Goal: Task Accomplishment & Management: Use online tool/utility

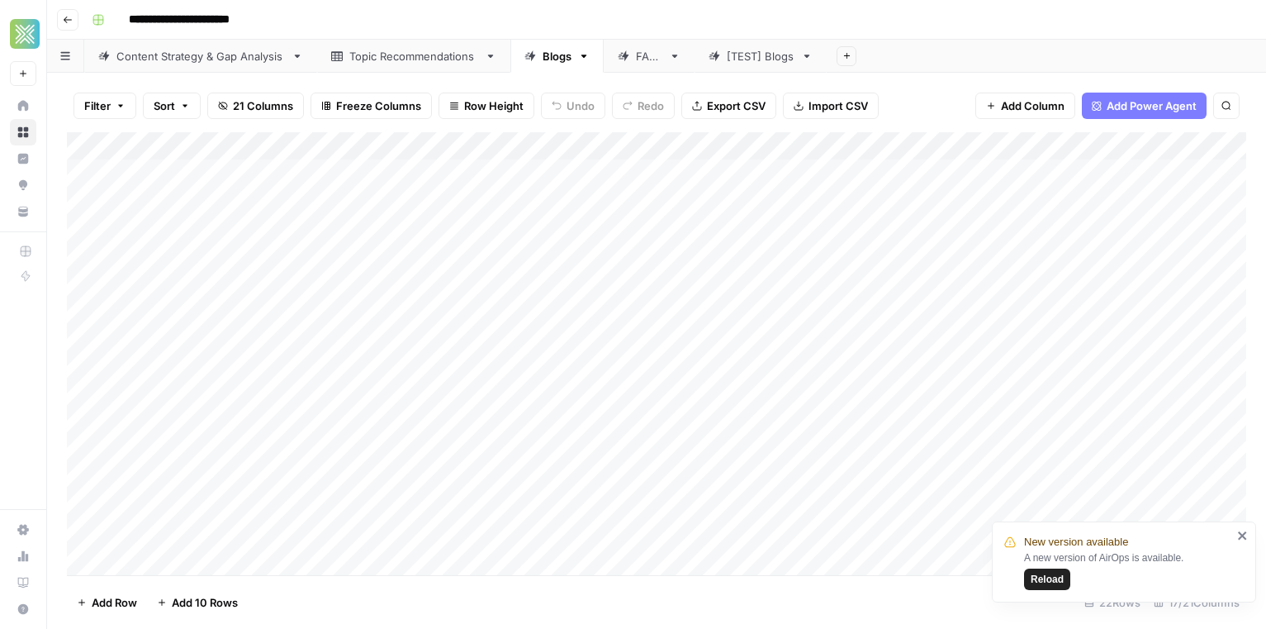
click at [1041, 587] on button "Reload" at bounding box center [1047, 578] width 46 height 21
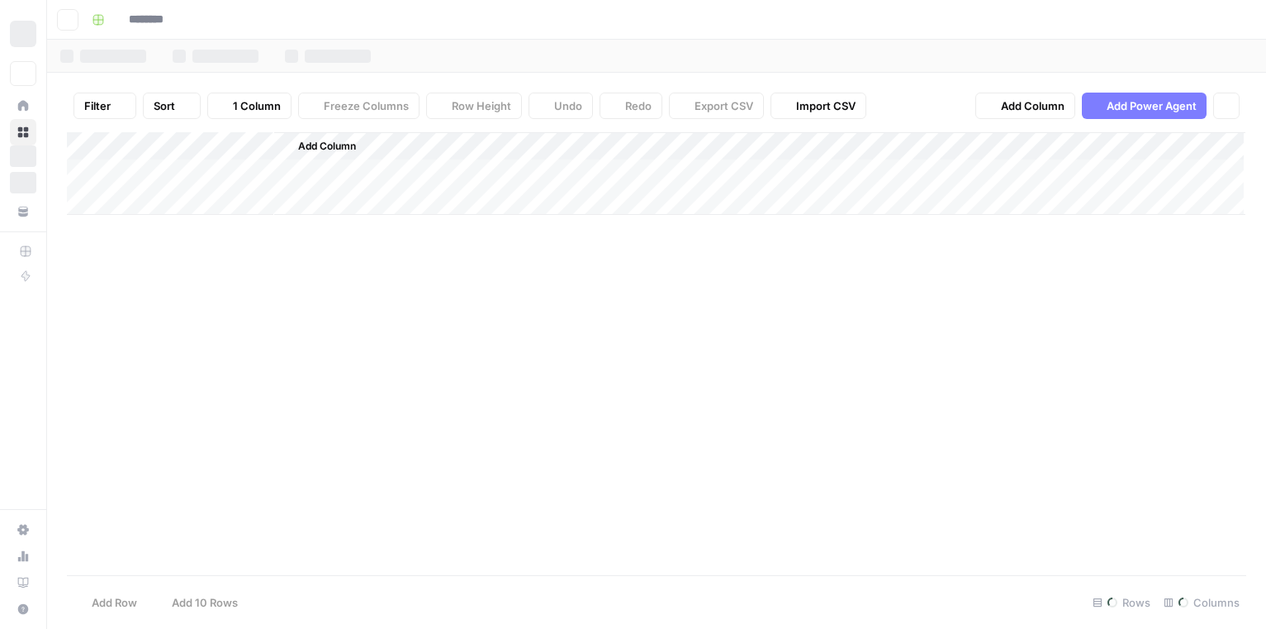
type input "**********"
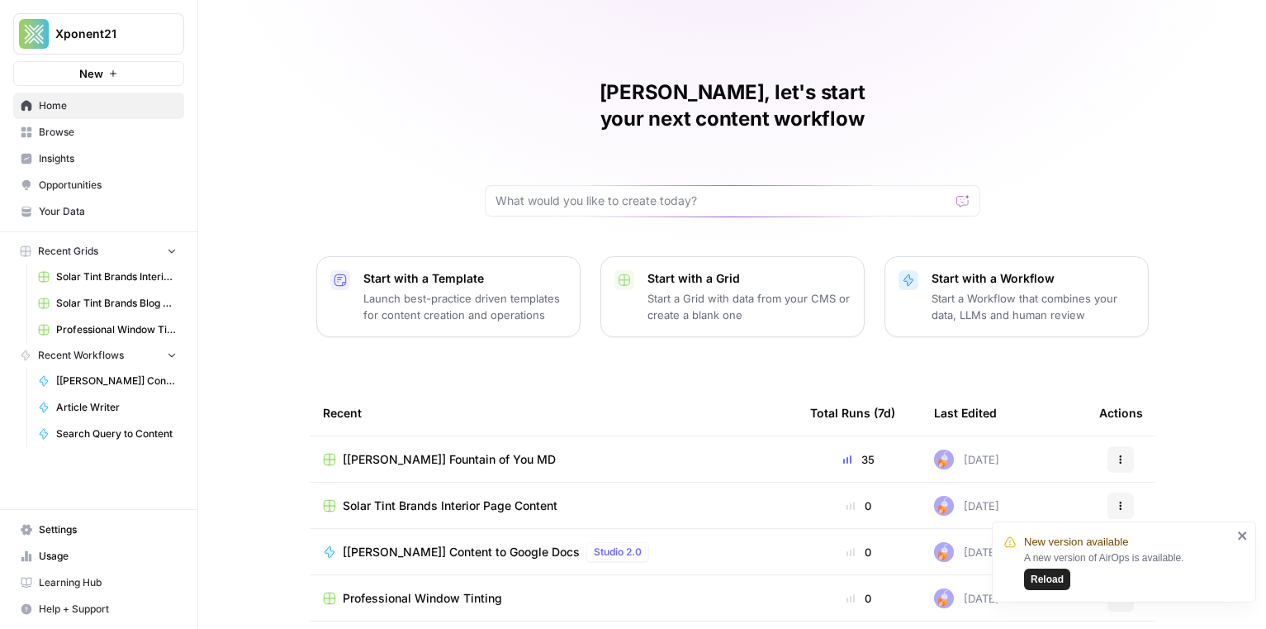
click at [417, 451] on span "[[PERSON_NAME]] Fountain of You MD" at bounding box center [449, 459] width 213 height 17
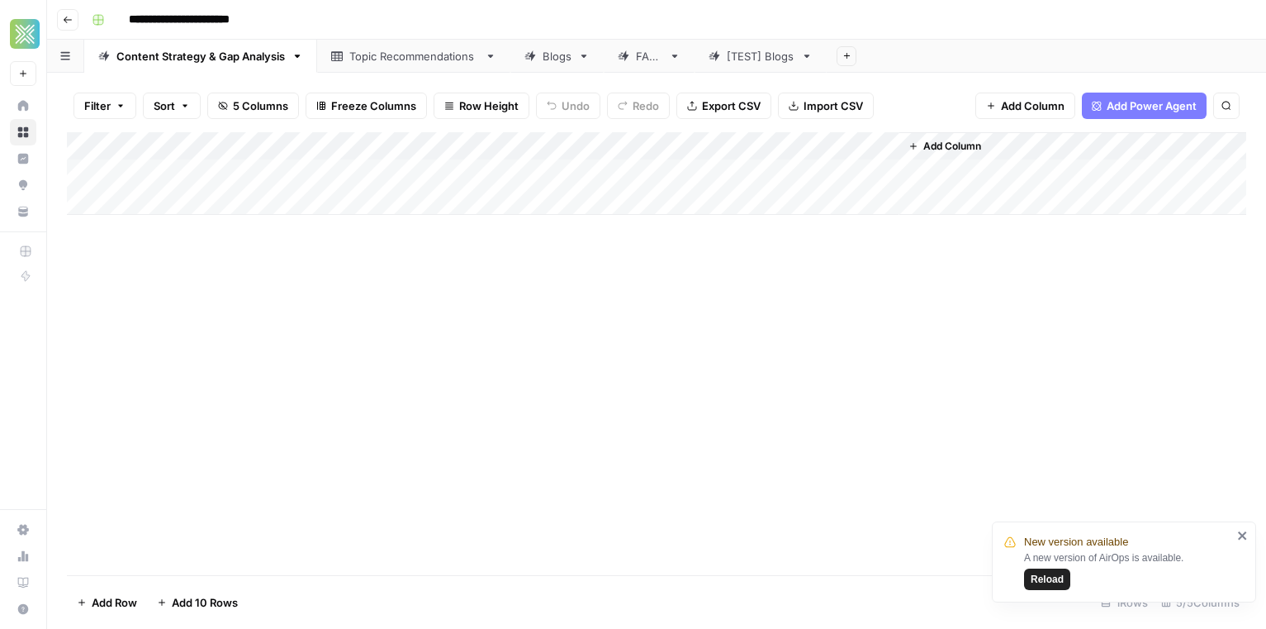
click at [557, 64] on link "Blogs" at bounding box center [557, 56] width 93 height 33
click at [346, 483] on div "Add Column" at bounding box center [657, 353] width 1180 height 443
click at [737, 419] on div "Add Column" at bounding box center [657, 353] width 1180 height 443
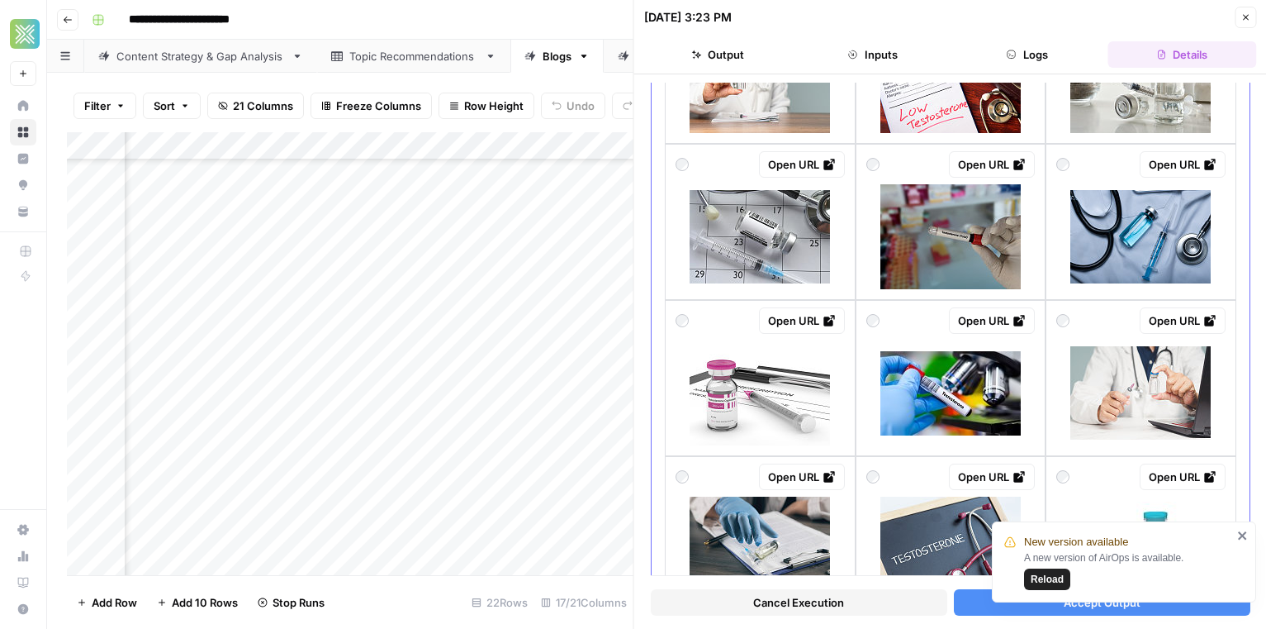
scroll to position [363, 0]
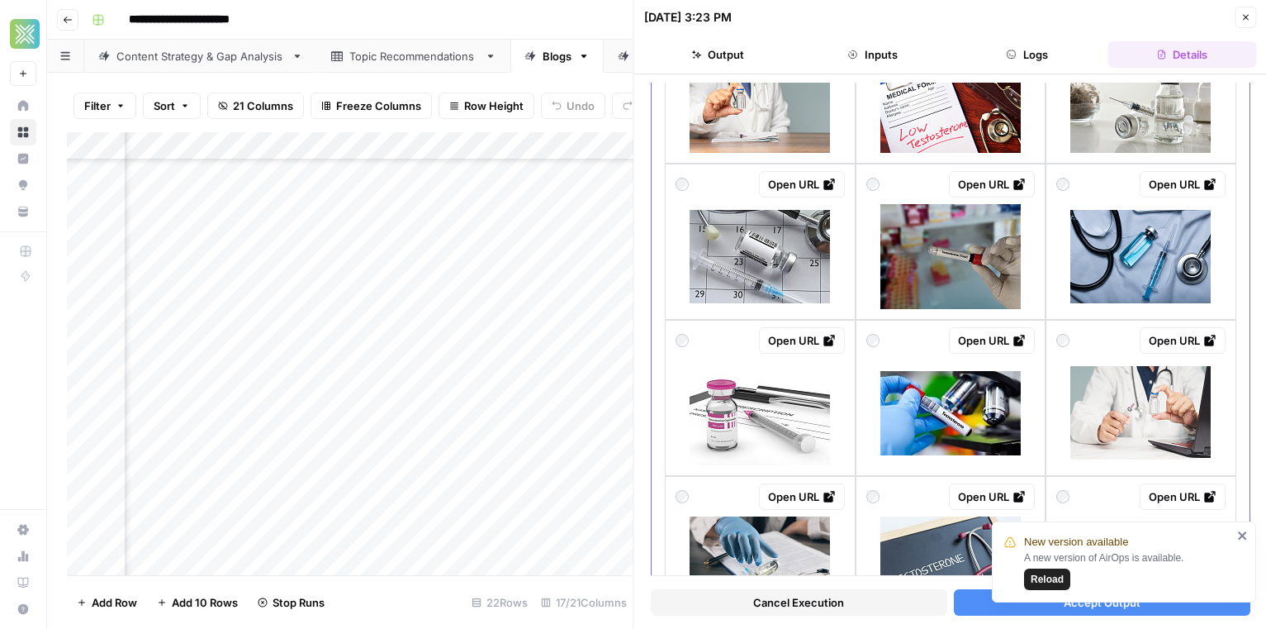
click at [1124, 330] on div "Open URL" at bounding box center [1141, 340] width 169 height 26
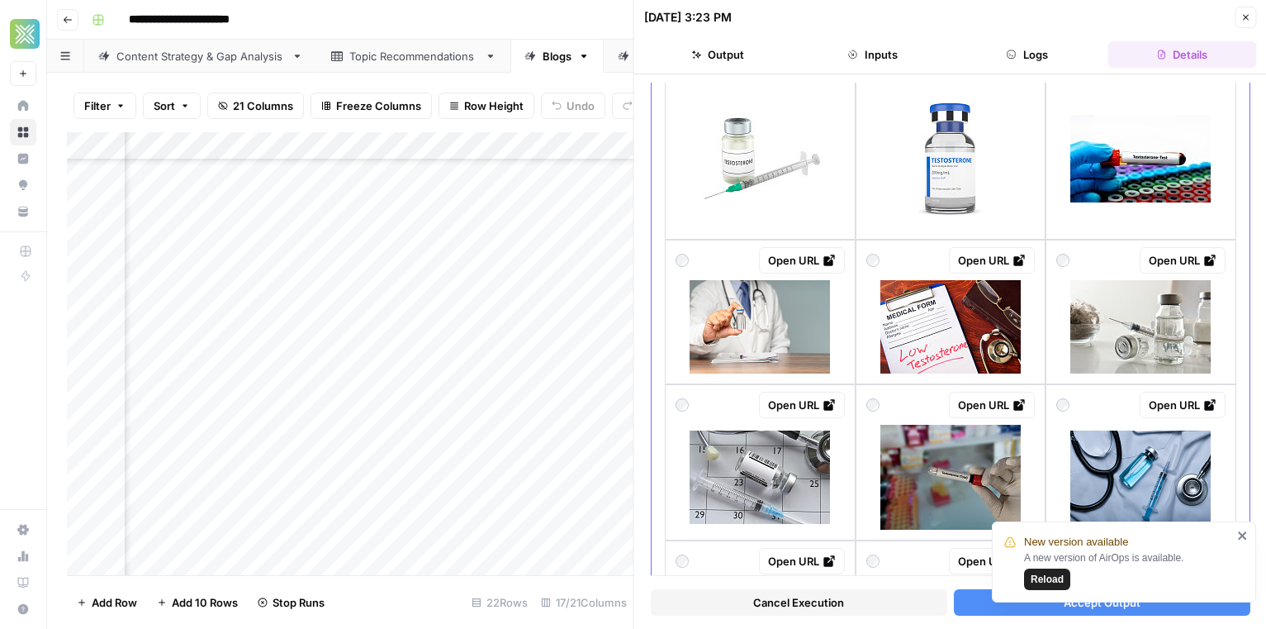
scroll to position [0, 0]
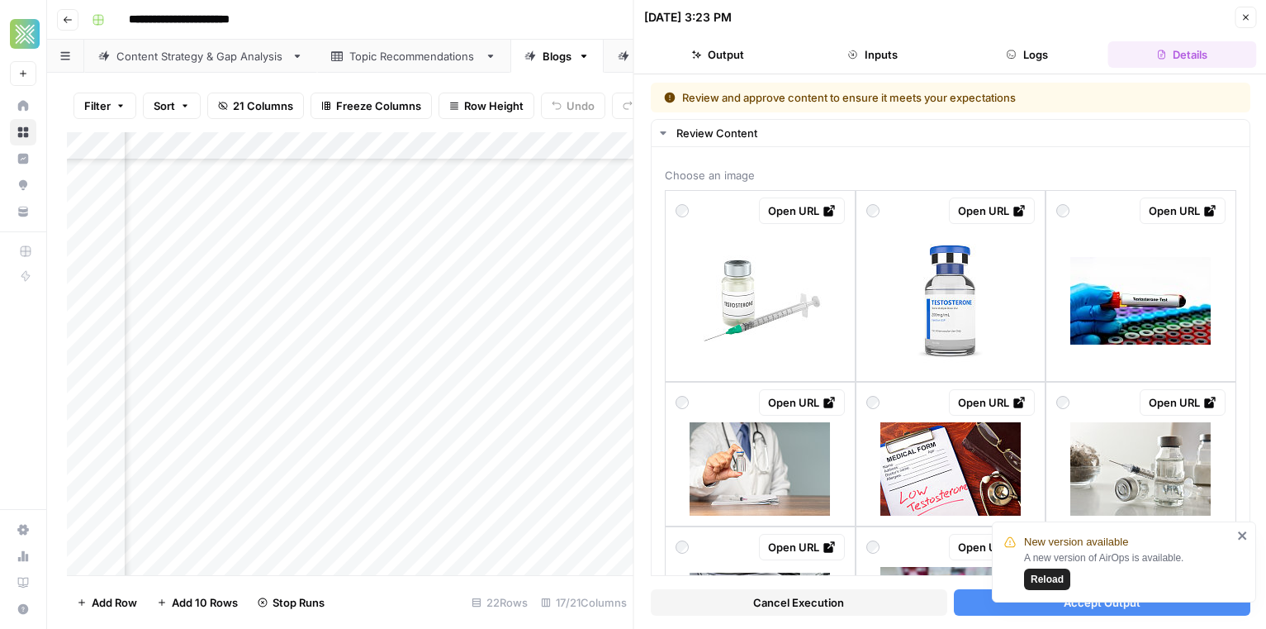
click at [1075, 610] on div "New version available A new version of AirOps is available. Reload" at bounding box center [1121, 612] width 264 height 7
click at [1245, 530] on icon "close" at bounding box center [1243, 535] width 12 height 13
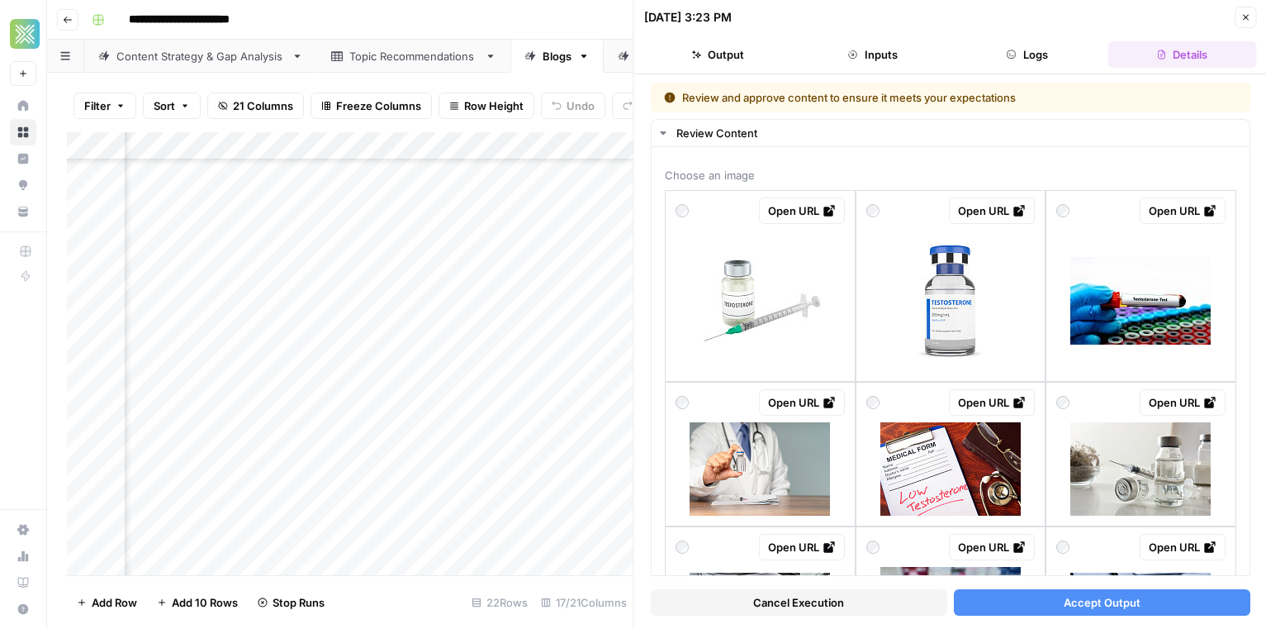
click at [1140, 618] on div "Cancel Execution Accept Output" at bounding box center [951, 598] width 600 height 45
click at [1140, 604] on button "Accept Output" at bounding box center [1101, 602] width 297 height 26
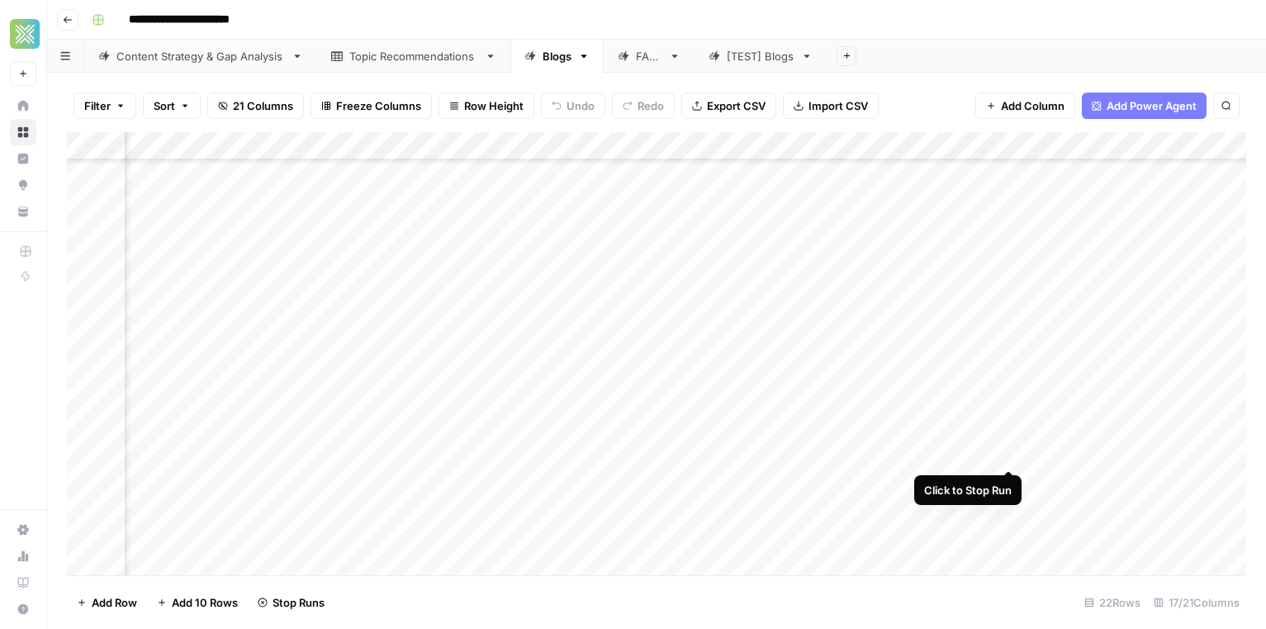
click at [1010, 452] on div "Add Column" at bounding box center [657, 353] width 1180 height 443
click at [1011, 510] on div "Add Column" at bounding box center [657, 353] width 1180 height 443
click at [1009, 534] on div "Add Column" at bounding box center [657, 353] width 1180 height 443
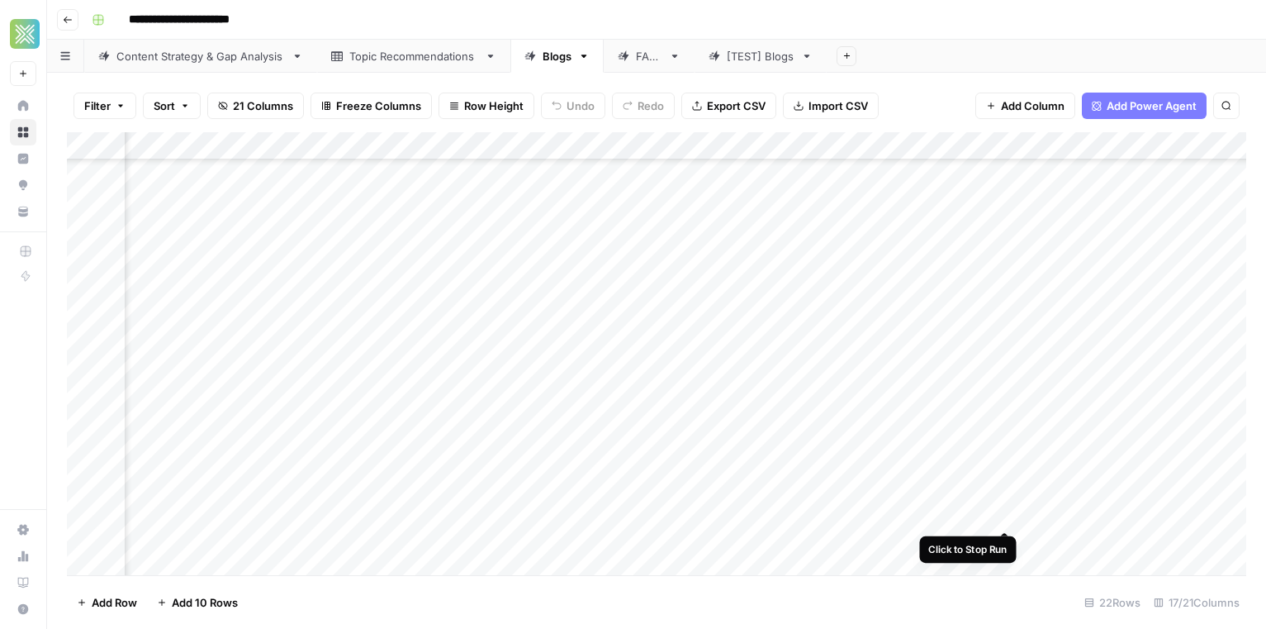
click at [1009, 512] on div "Add Column" at bounding box center [657, 353] width 1180 height 443
click at [736, 404] on div "Add Column" at bounding box center [657, 353] width 1180 height 443
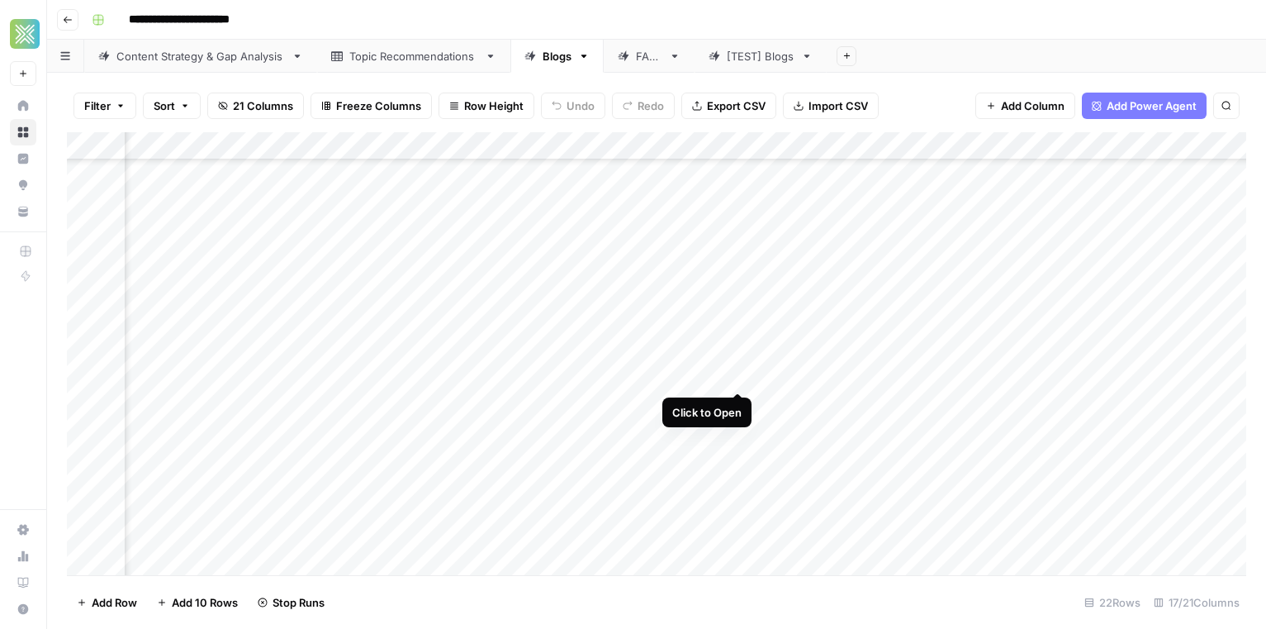
click at [738, 375] on div "Add Column" at bounding box center [657, 353] width 1180 height 443
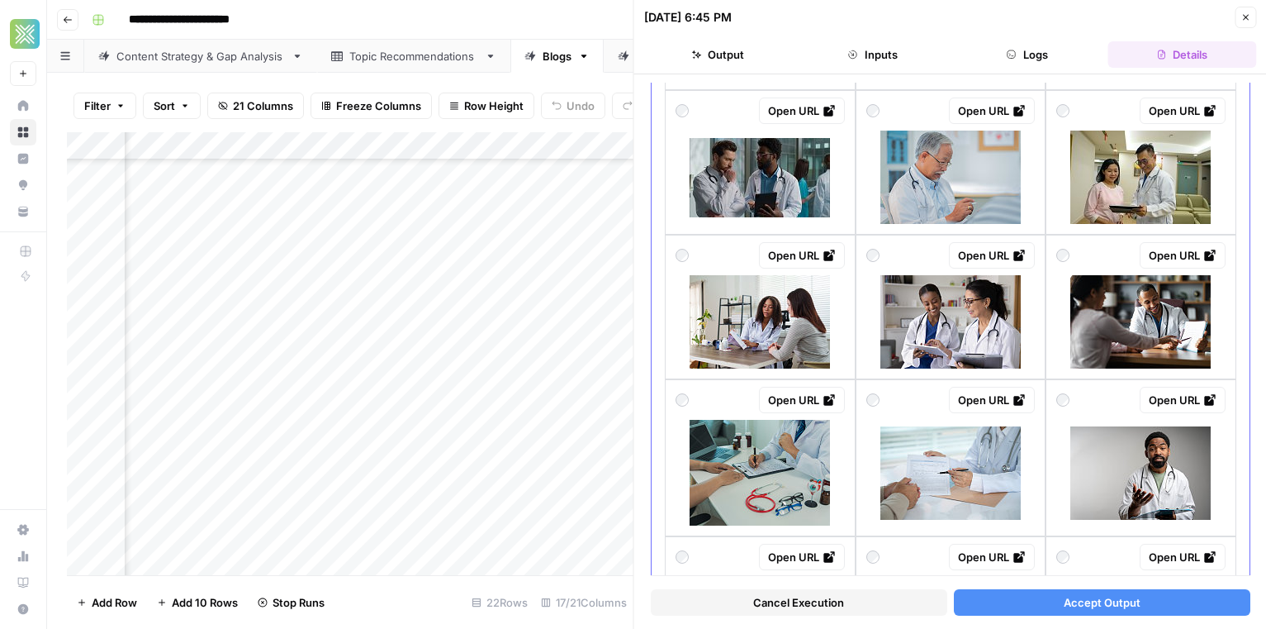
scroll to position [1000, 0]
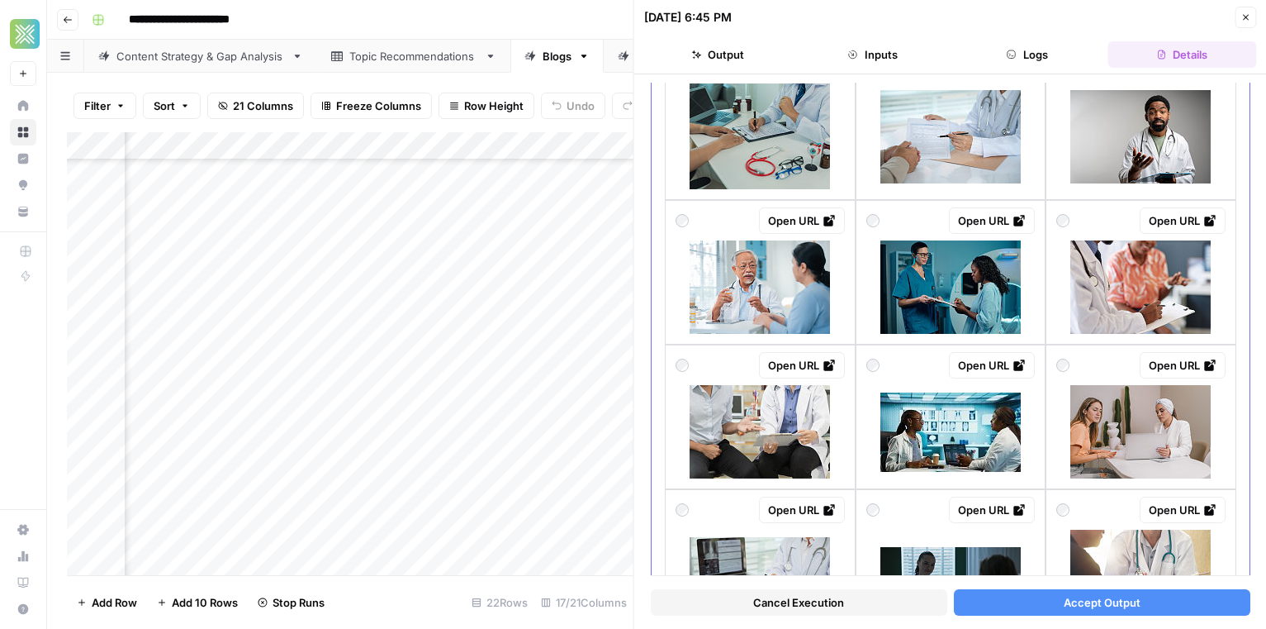
click at [1166, 150] on img at bounding box center [1141, 136] width 140 height 93
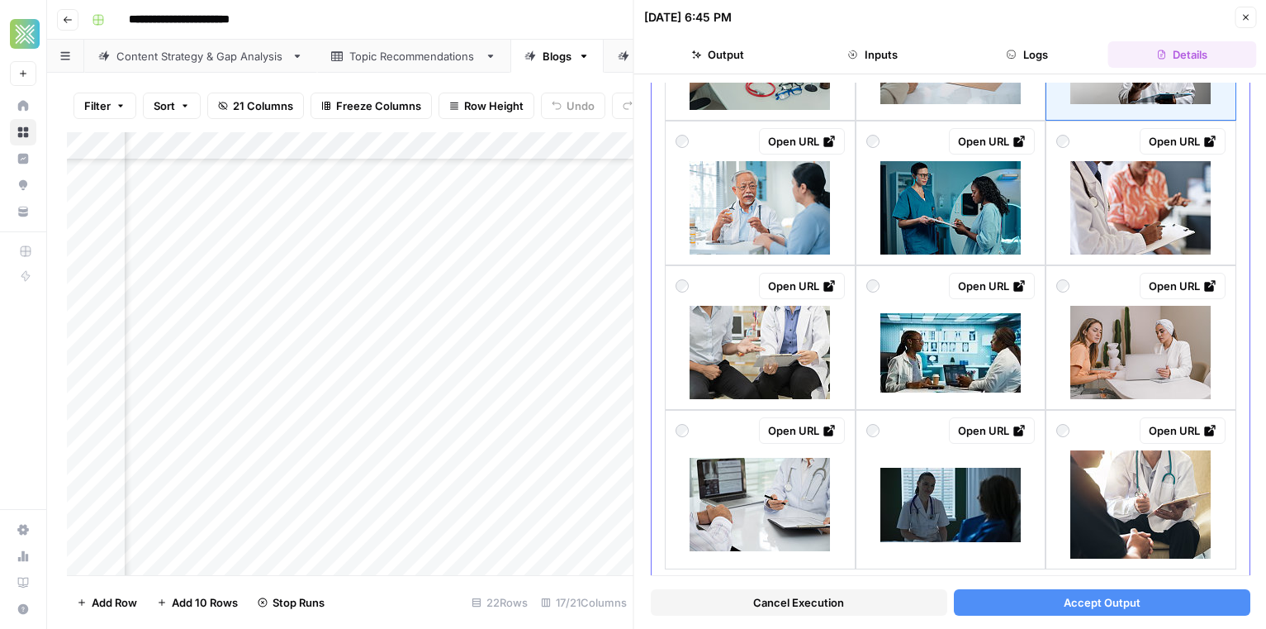
scroll to position [1083, 0]
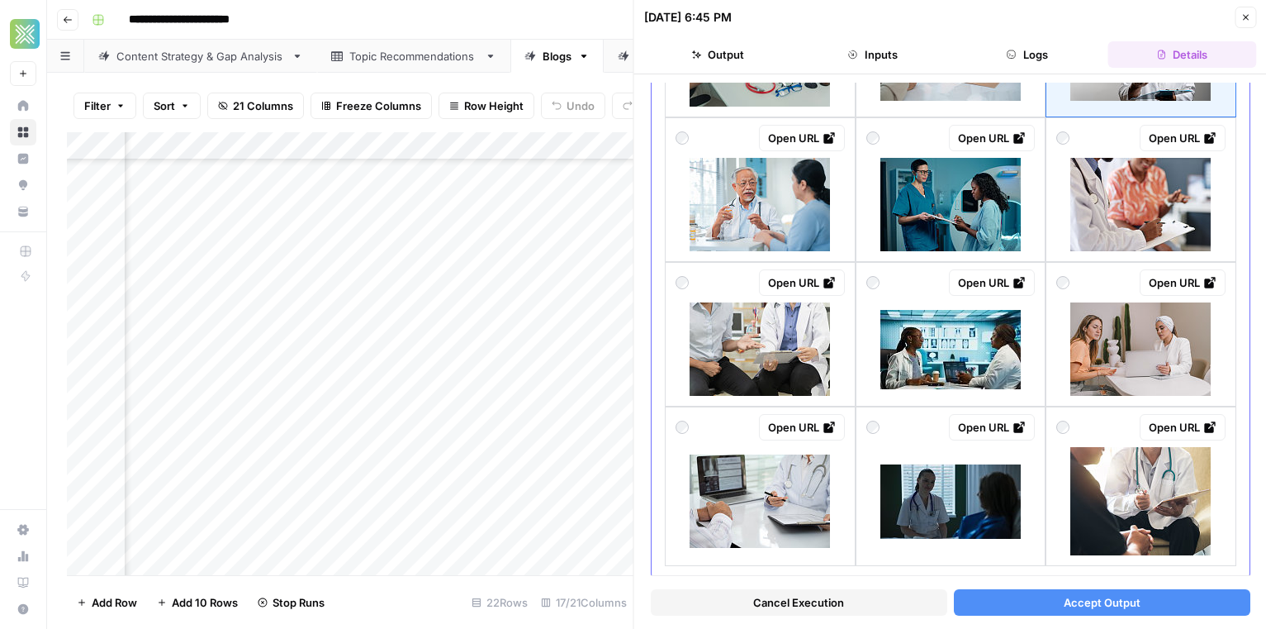
click at [780, 483] on img at bounding box center [760, 500] width 140 height 93
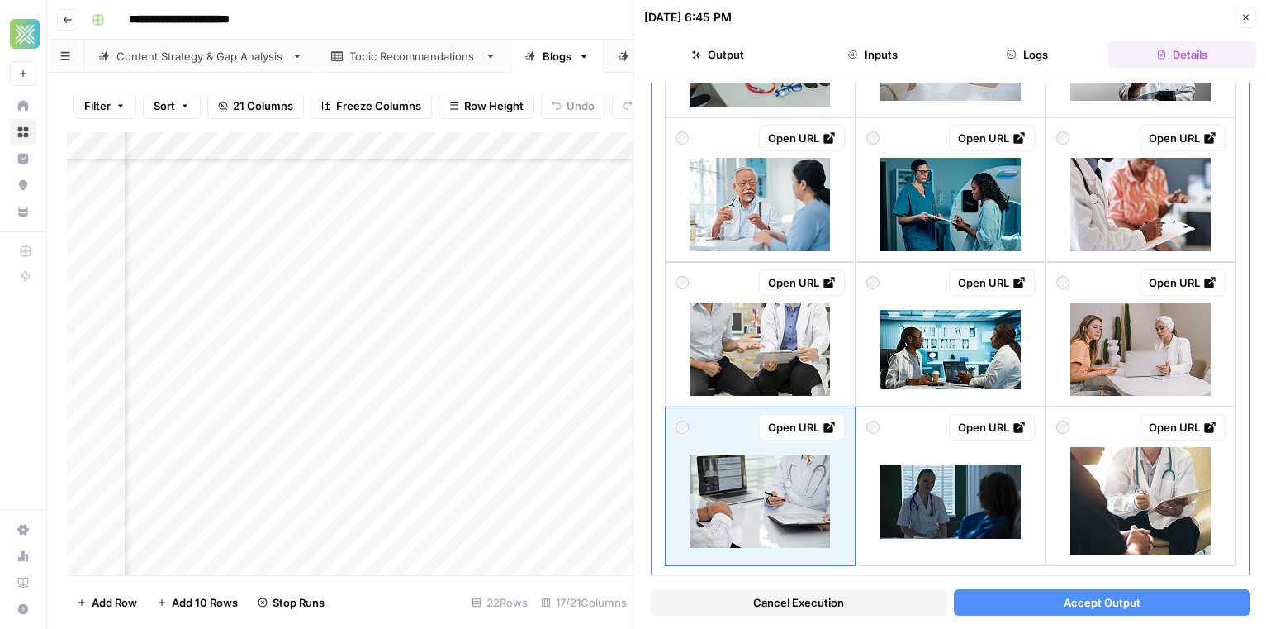
click at [1181, 537] on img at bounding box center [1141, 501] width 140 height 108
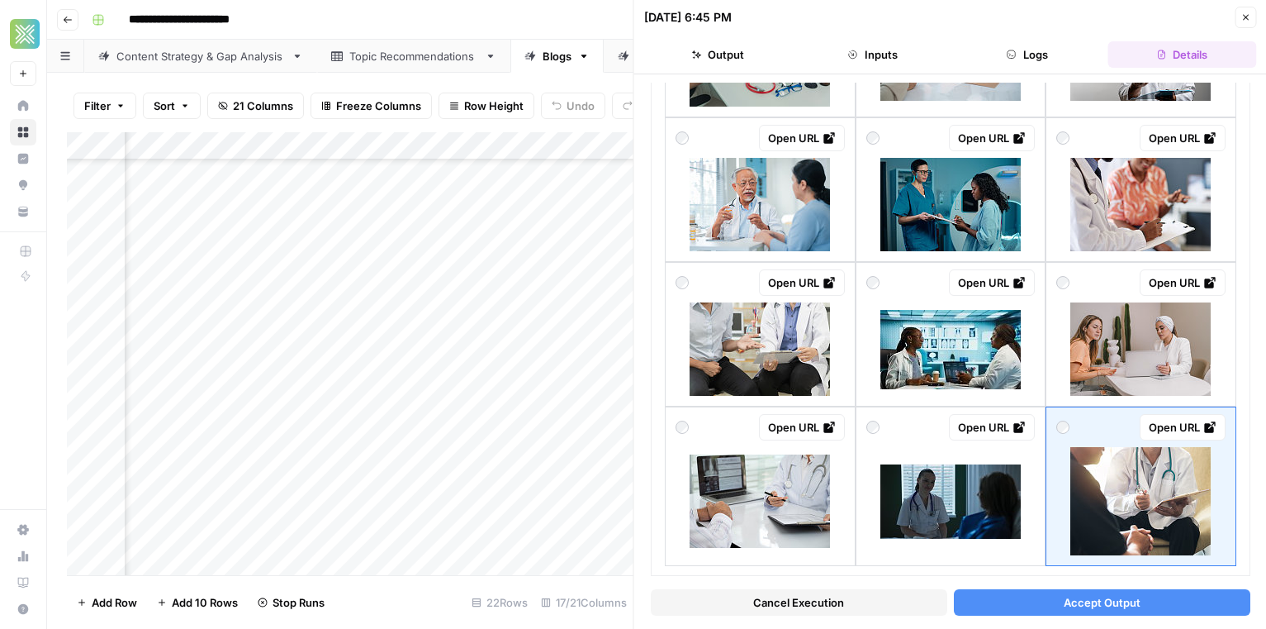
click at [1071, 605] on span "Accept Output" at bounding box center [1101, 602] width 77 height 17
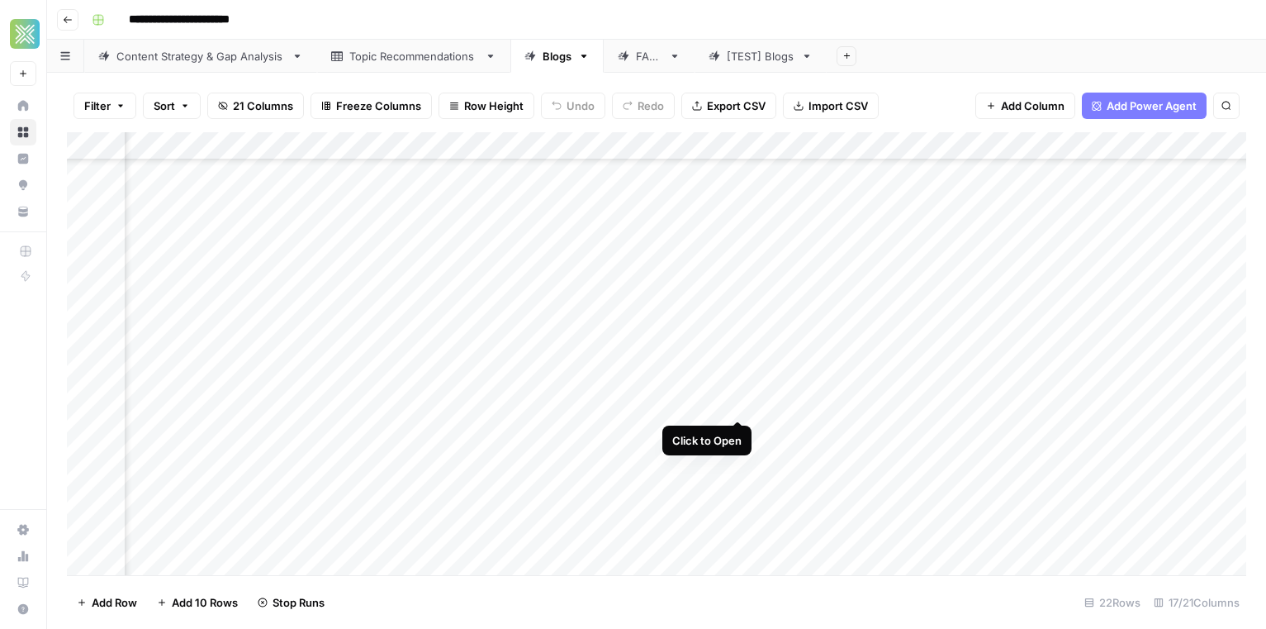
click at [736, 403] on div "Add Column" at bounding box center [657, 353] width 1180 height 443
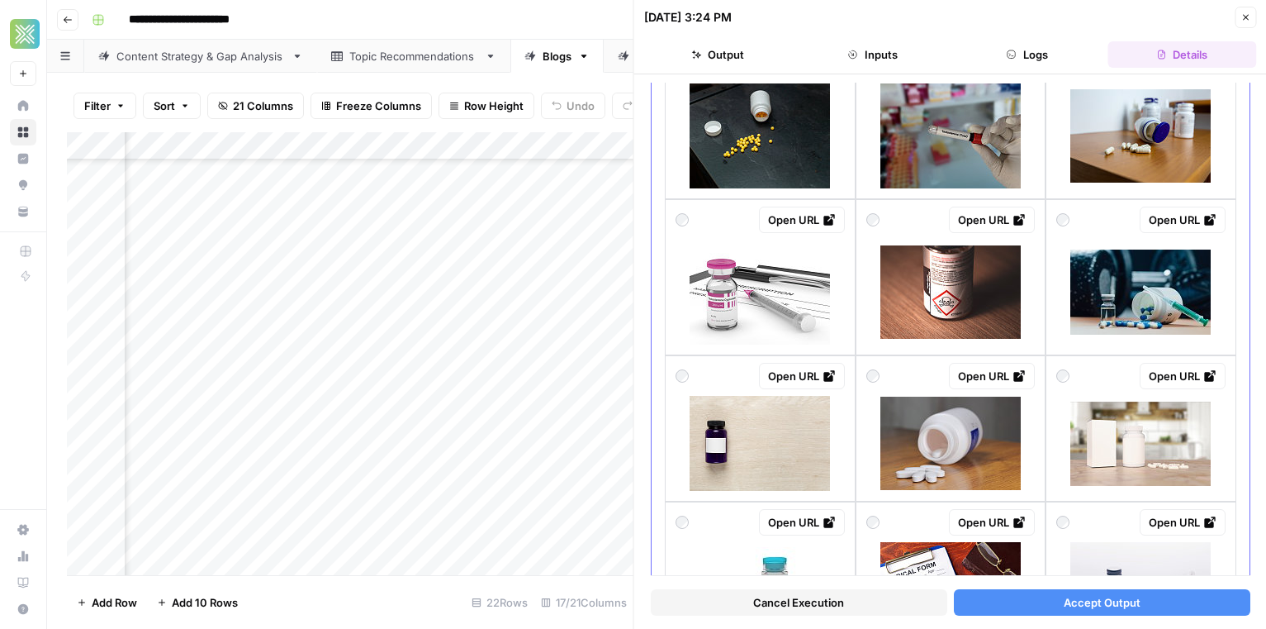
scroll to position [518, 0]
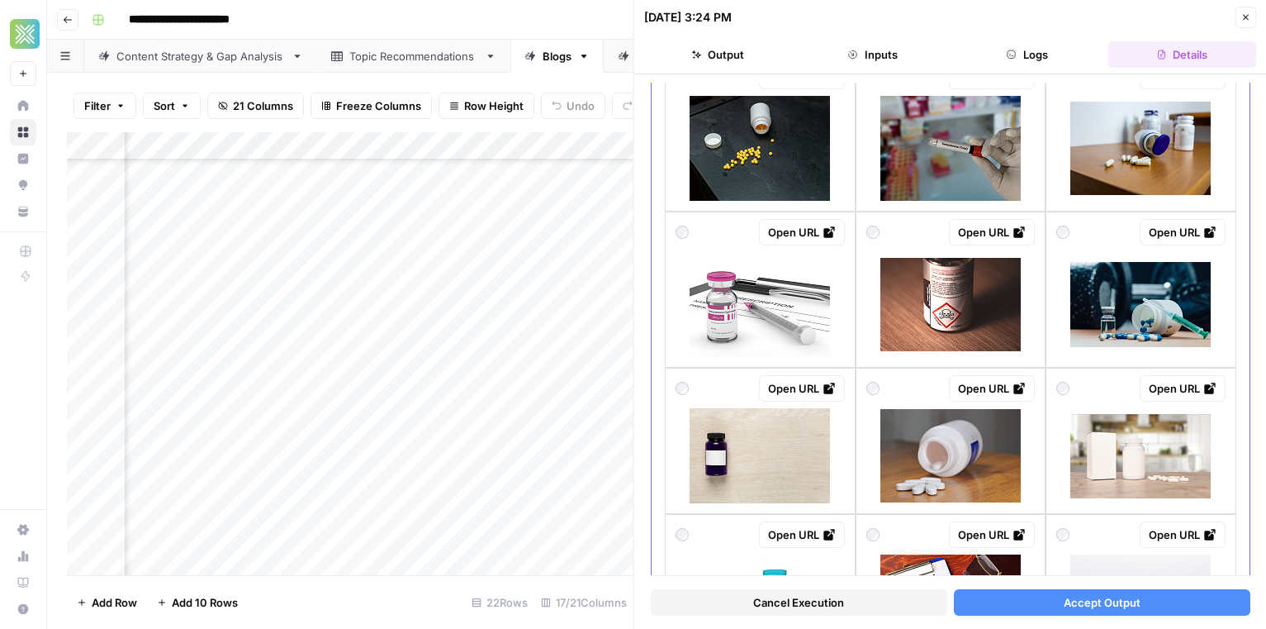
click at [1091, 240] on div "Open URL" at bounding box center [1141, 232] width 169 height 26
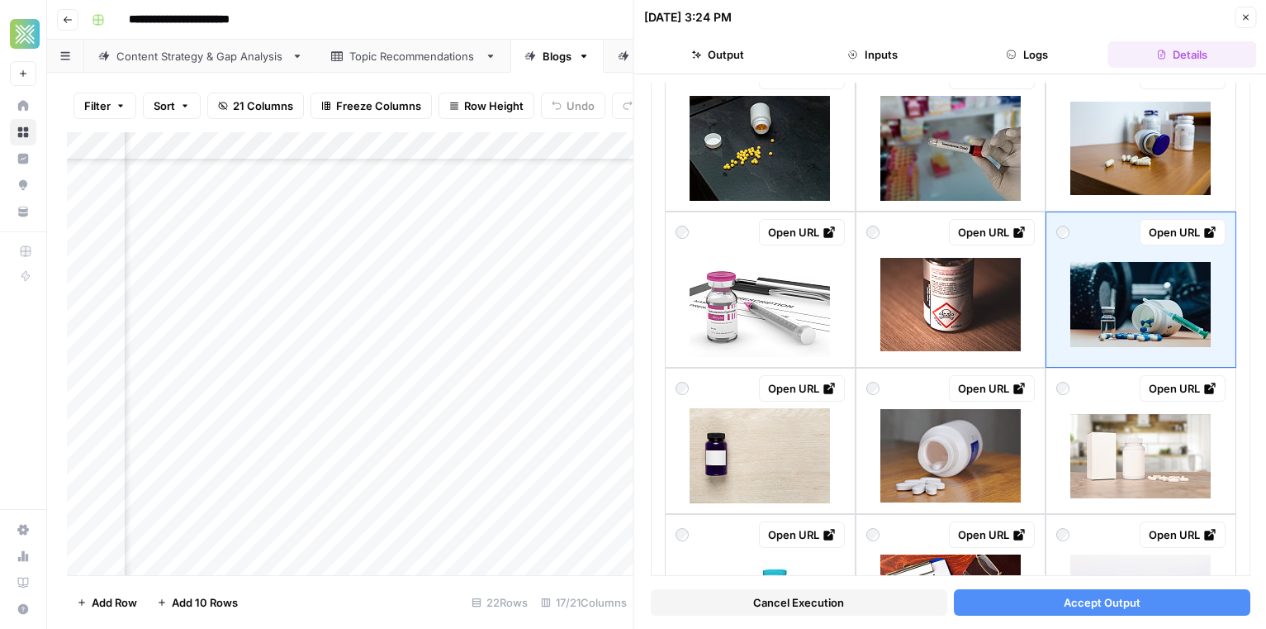
click at [1046, 596] on button "Accept Output" at bounding box center [1101, 602] width 297 height 26
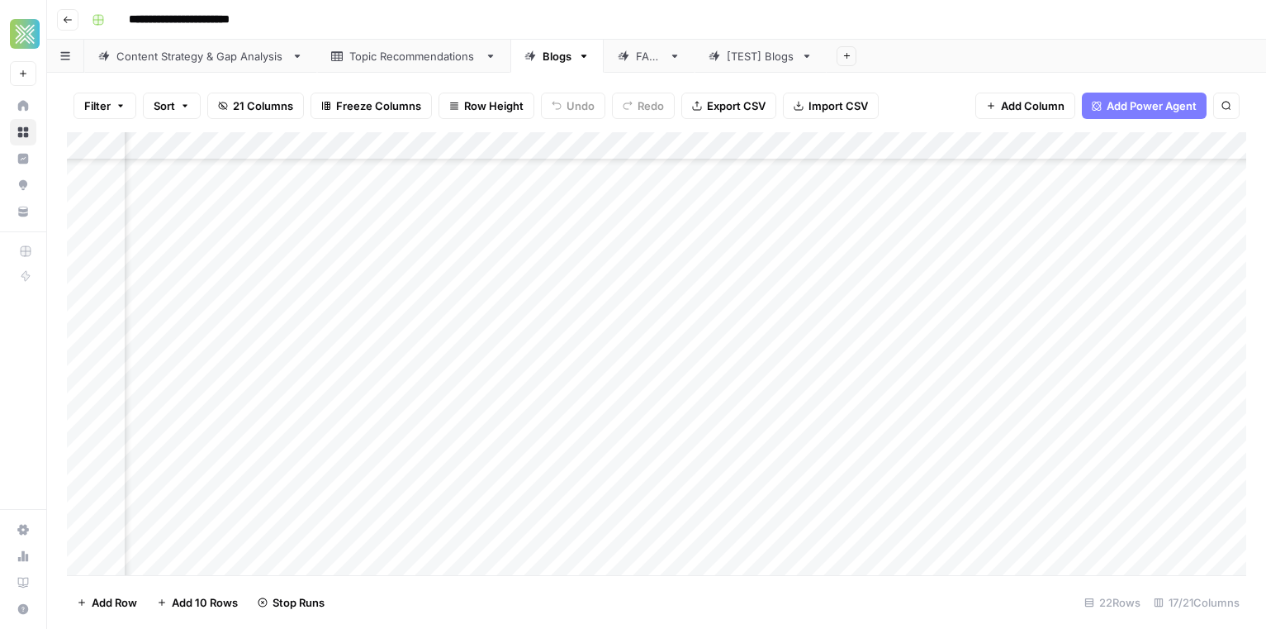
scroll to position [163, 1753]
click at [644, 431] on div "Add Column" at bounding box center [657, 353] width 1180 height 443
click at [651, 489] on div "Add Column" at bounding box center [657, 353] width 1180 height 443
click at [648, 515] on div "Add Column" at bounding box center [657, 353] width 1180 height 443
click at [650, 546] on div "Add Column" at bounding box center [657, 353] width 1180 height 443
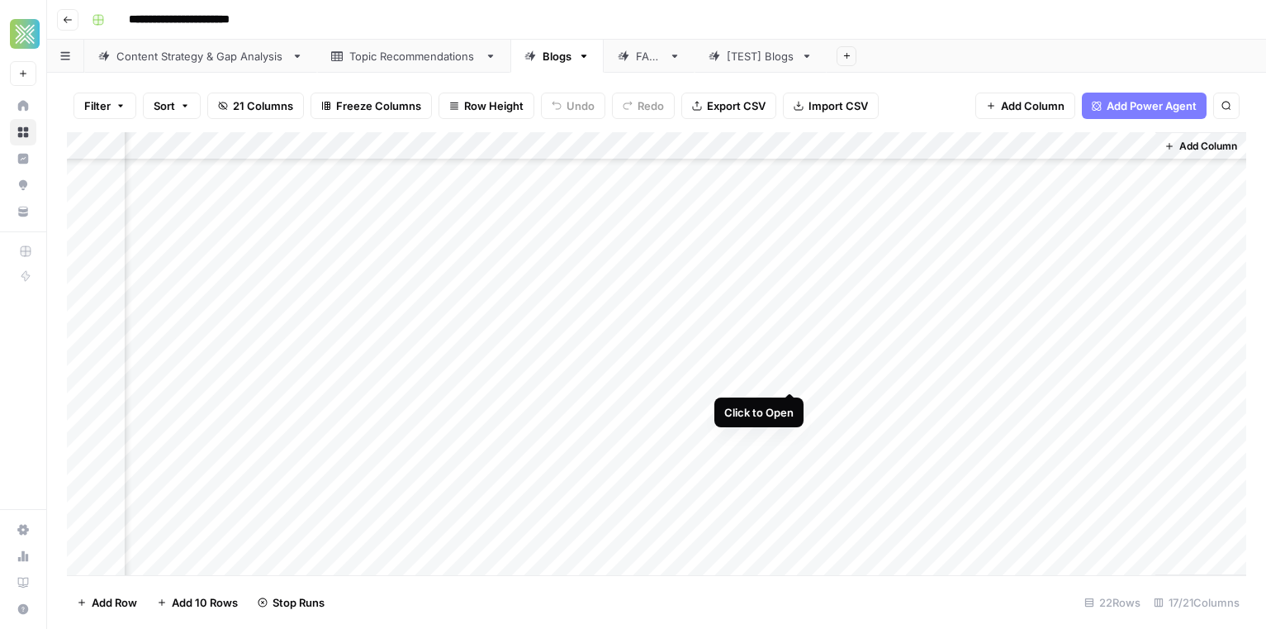
click at [789, 377] on div "Add Column" at bounding box center [657, 353] width 1180 height 443
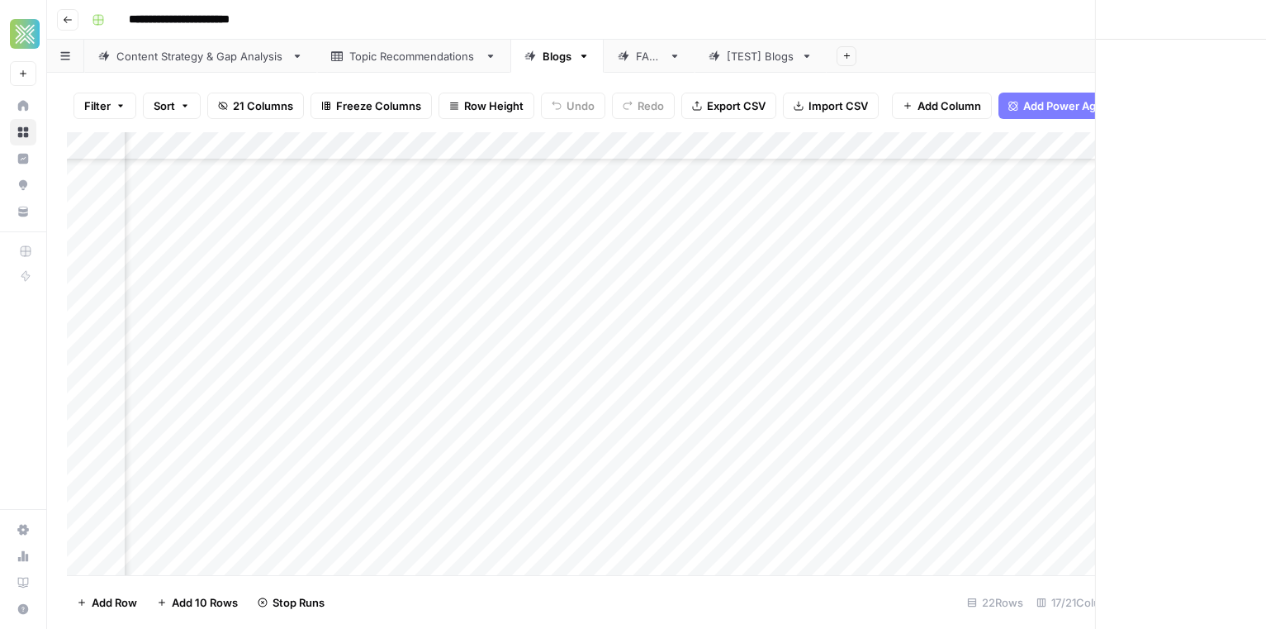
scroll to position [163, 1750]
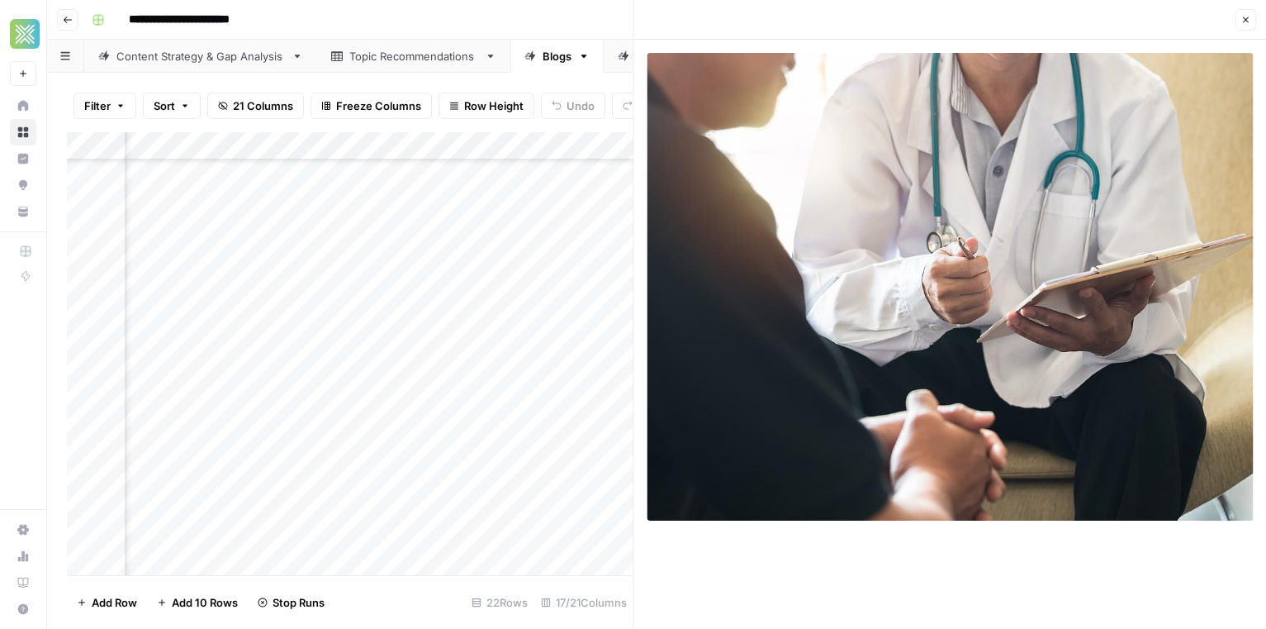
click at [1239, 10] on button "Close" at bounding box center [1245, 19] width 21 height 21
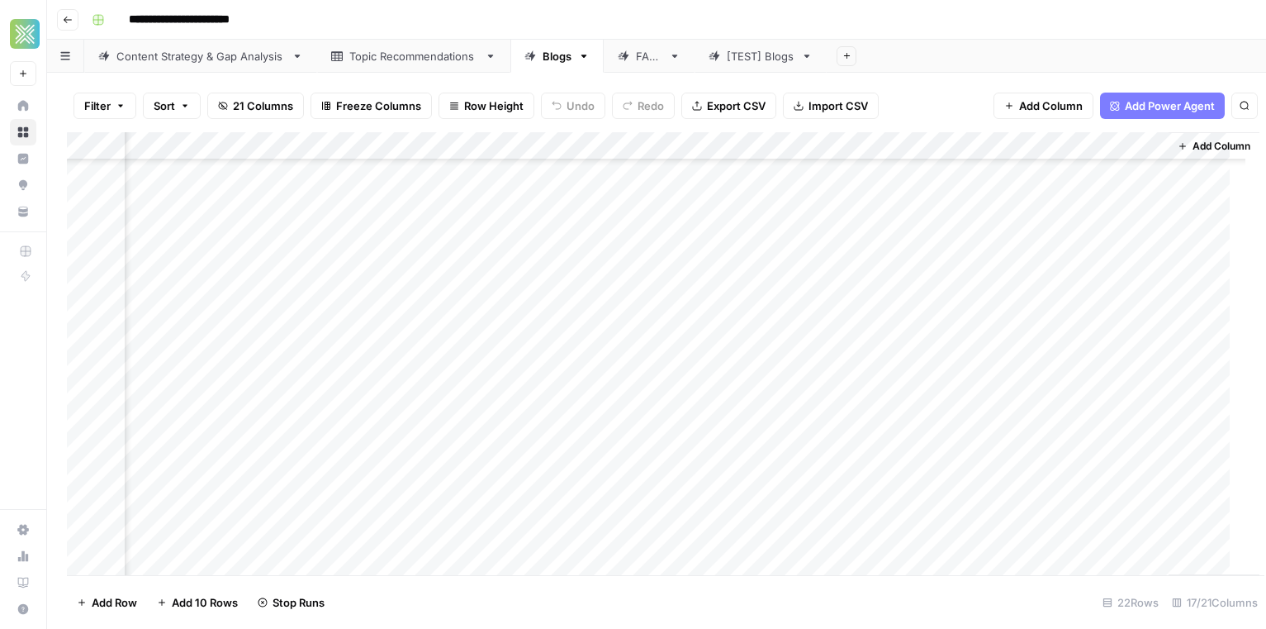
scroll to position [163, 1733]
click at [807, 406] on div "Add Column" at bounding box center [657, 353] width 1180 height 443
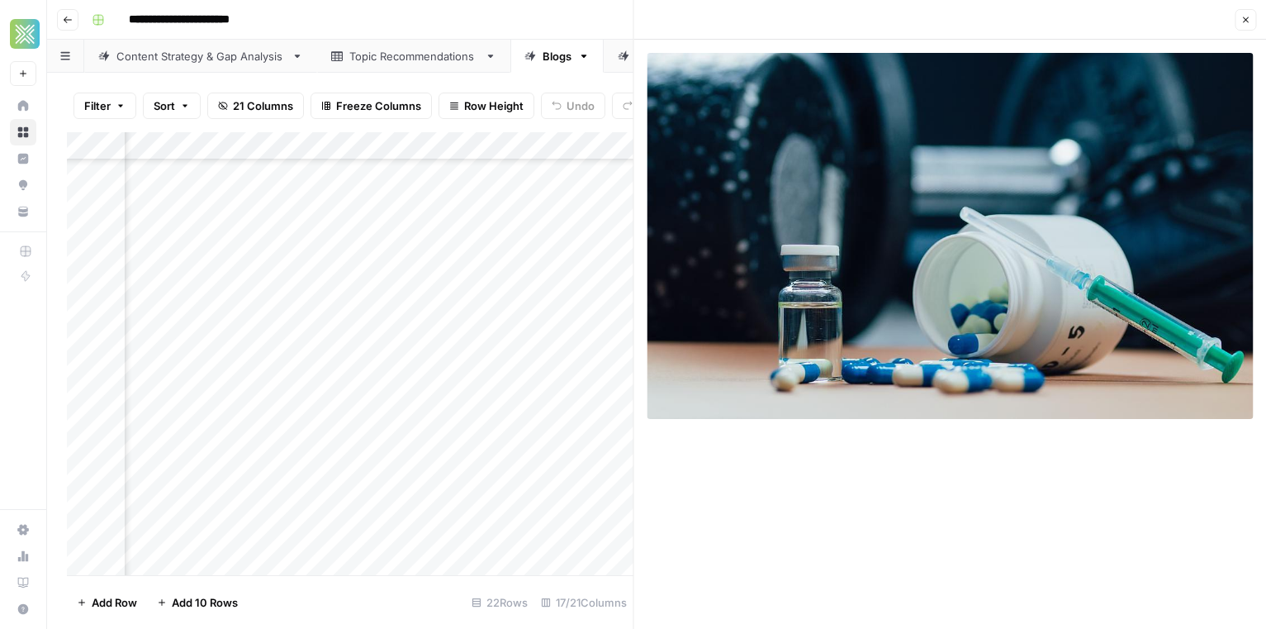
click at [1242, 22] on icon "button" at bounding box center [1246, 20] width 10 height 10
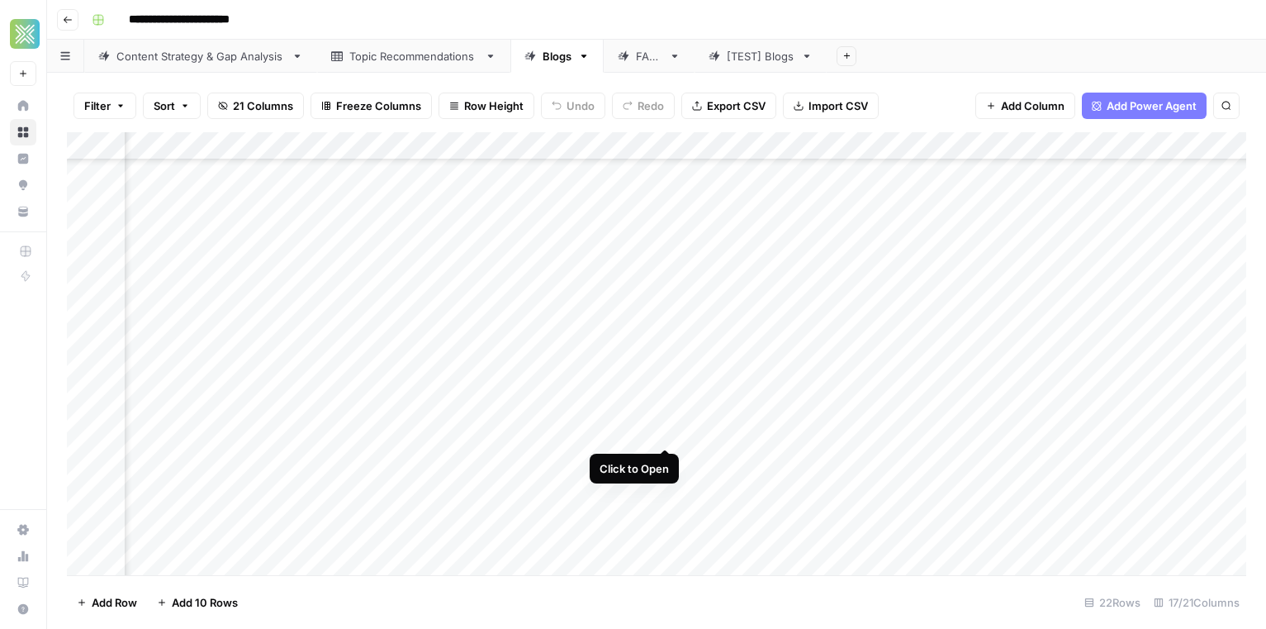
scroll to position [163, 0]
click at [416, 435] on div "Add Column" at bounding box center [657, 353] width 1180 height 443
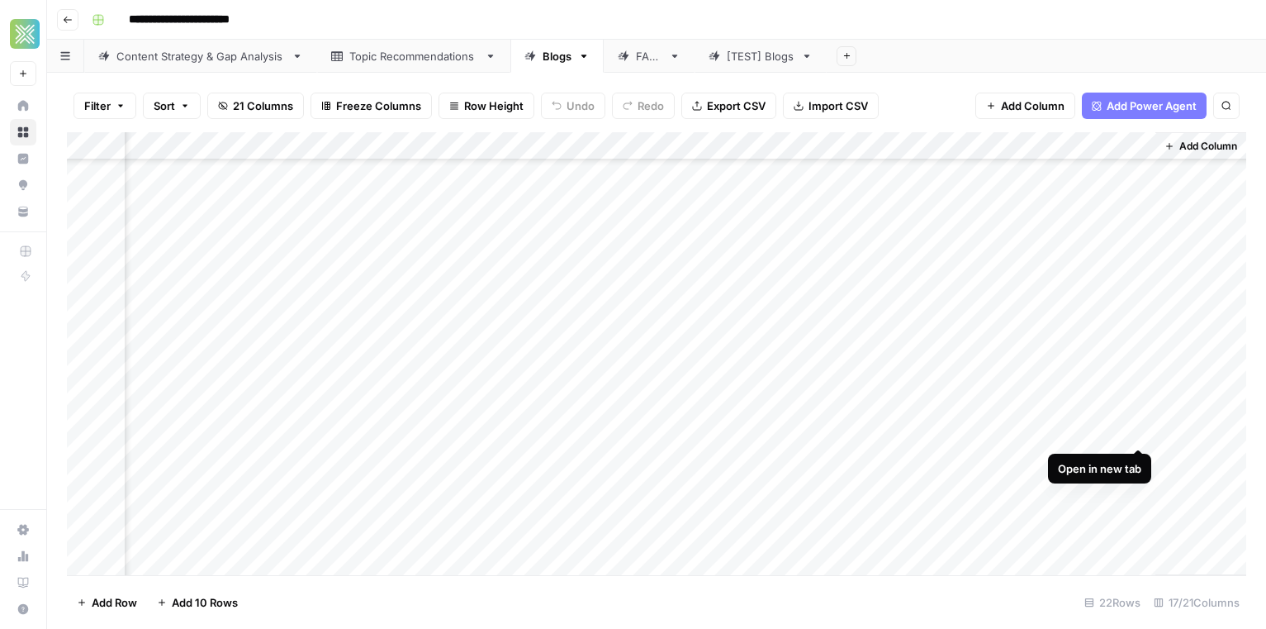
click at [1136, 430] on div "Add Column" at bounding box center [657, 353] width 1180 height 443
click at [489, 429] on div "Add Column" at bounding box center [657, 353] width 1180 height 443
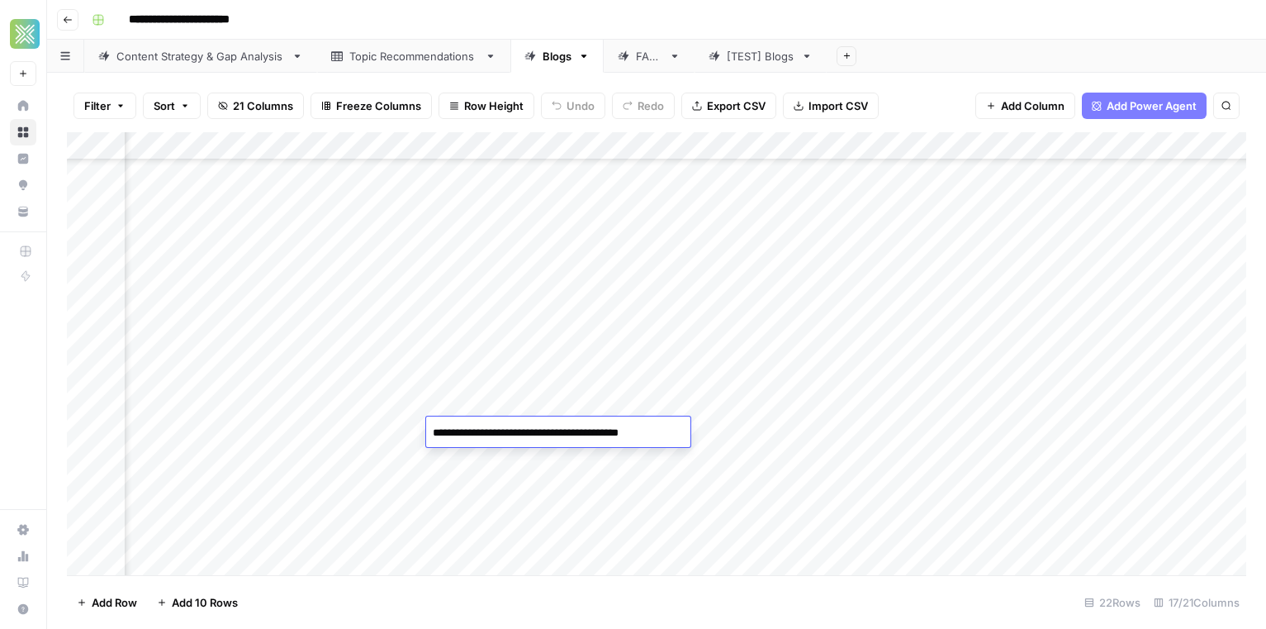
click at [805, 435] on div "Add Column" at bounding box center [657, 353] width 1180 height 443
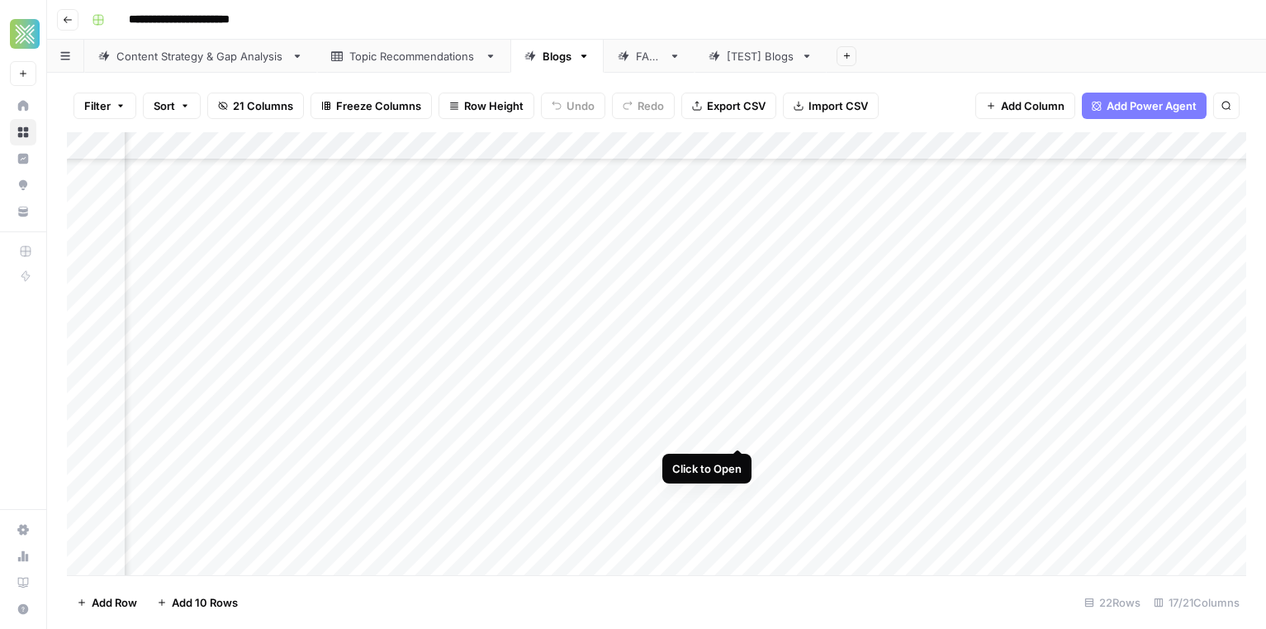
click at [740, 428] on div "Add Column" at bounding box center [657, 353] width 1180 height 443
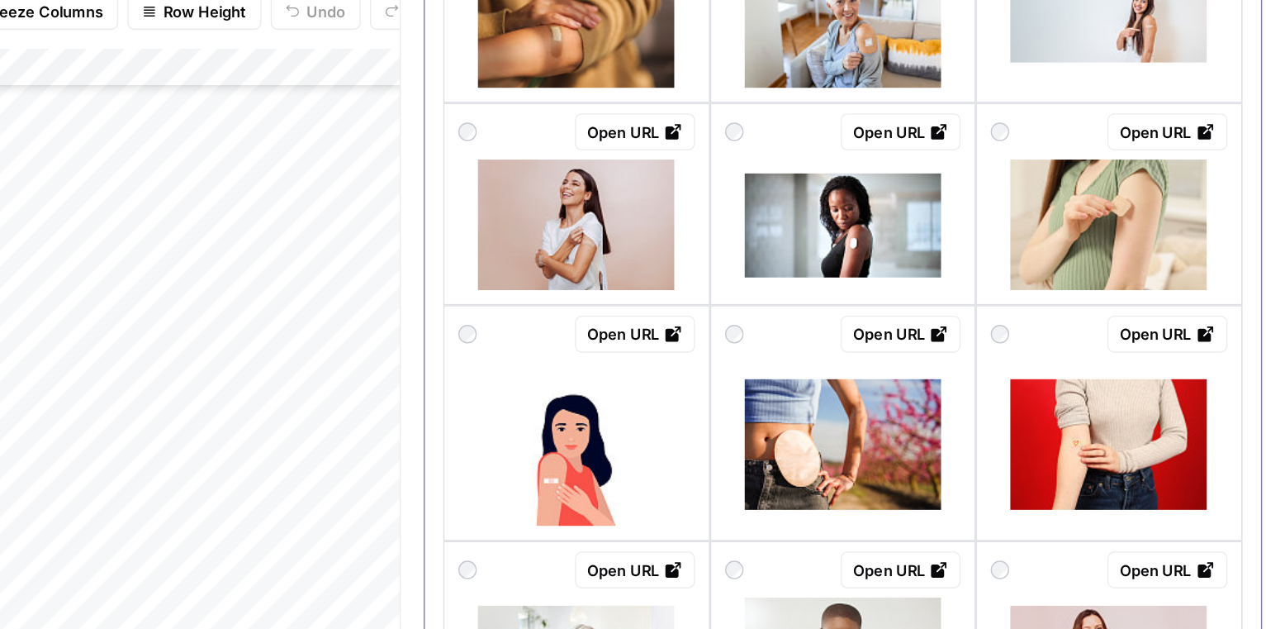
scroll to position [477, 0]
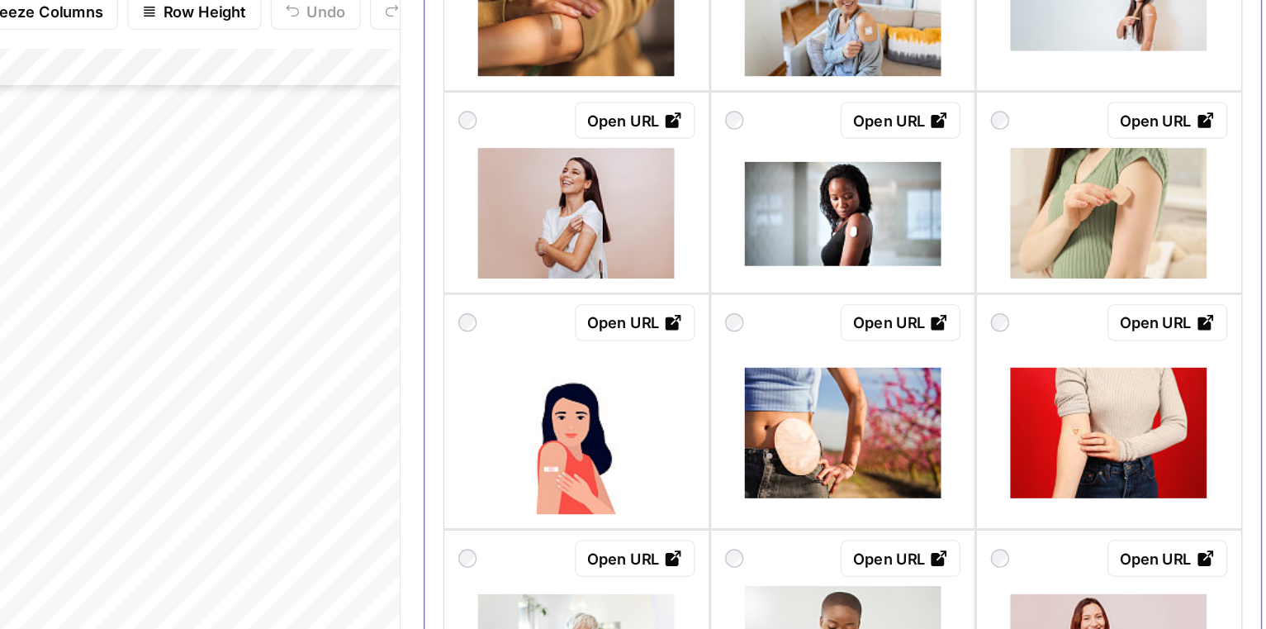
click at [816, 253] on img at bounding box center [760, 249] width 140 height 93
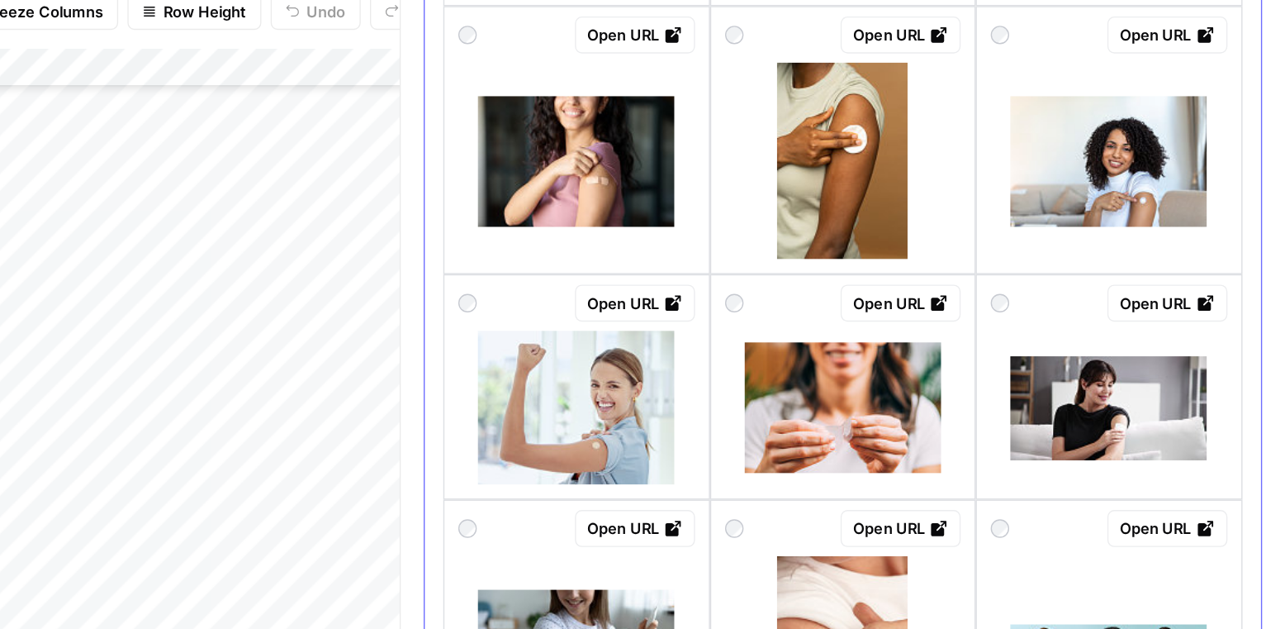
scroll to position [1318, 0]
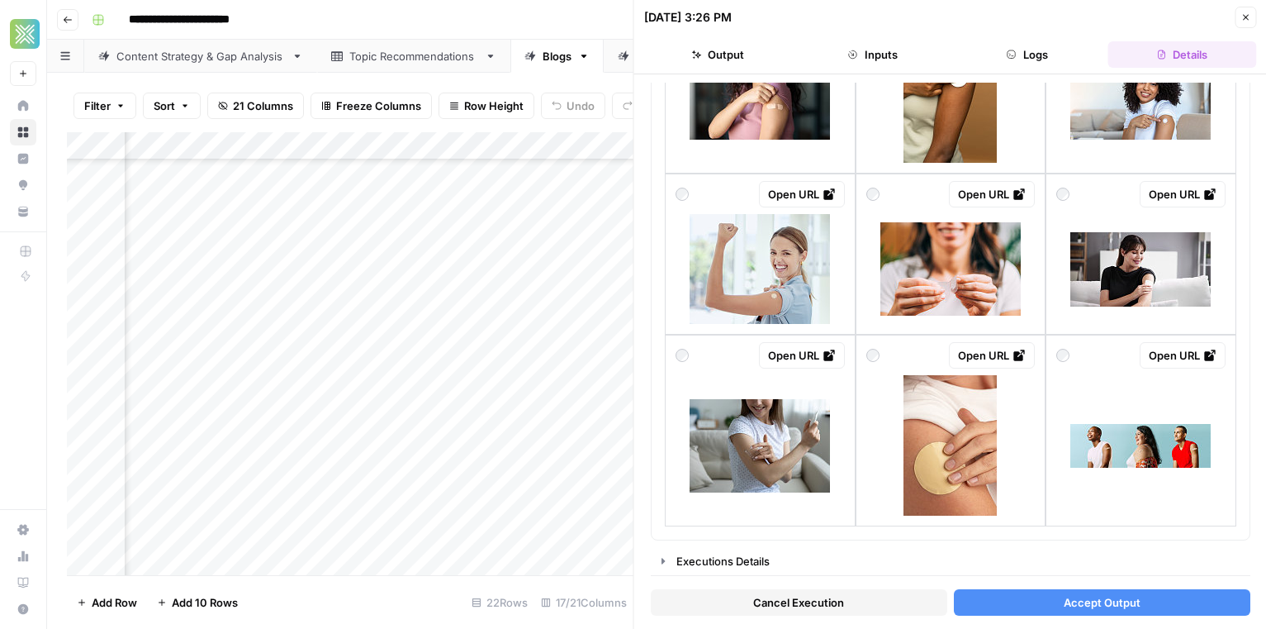
click at [1073, 606] on span "Accept Output" at bounding box center [1101, 602] width 77 height 17
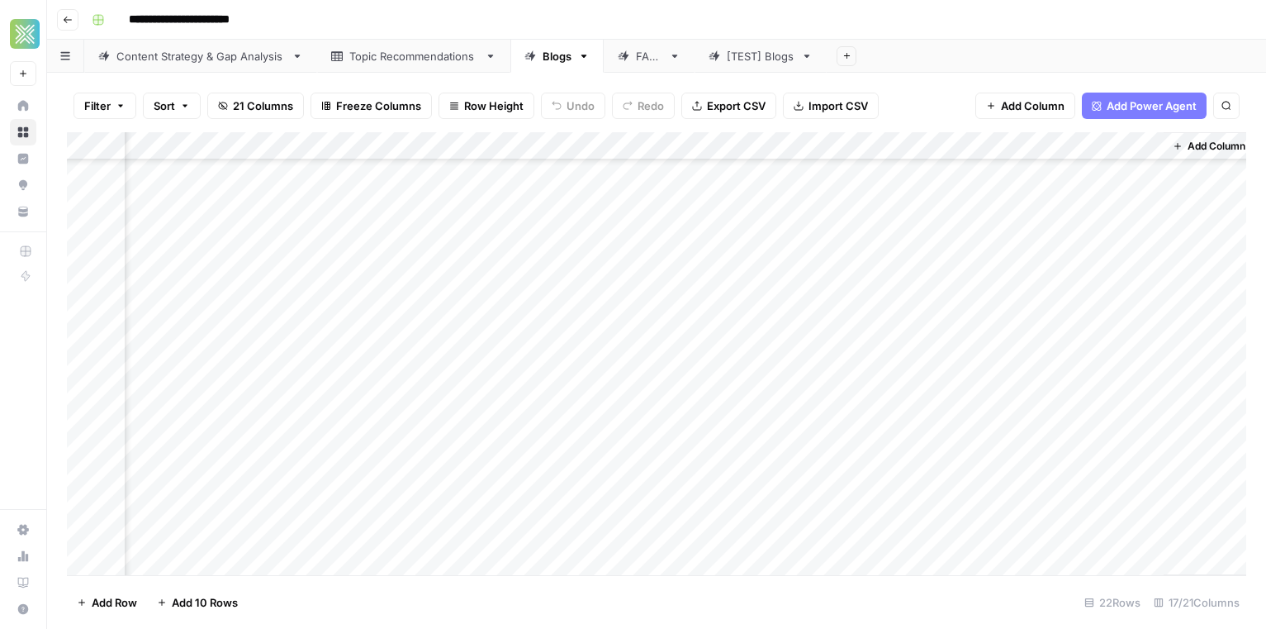
scroll to position [163, 1753]
click at [786, 430] on div "Add Column" at bounding box center [657, 353] width 1180 height 443
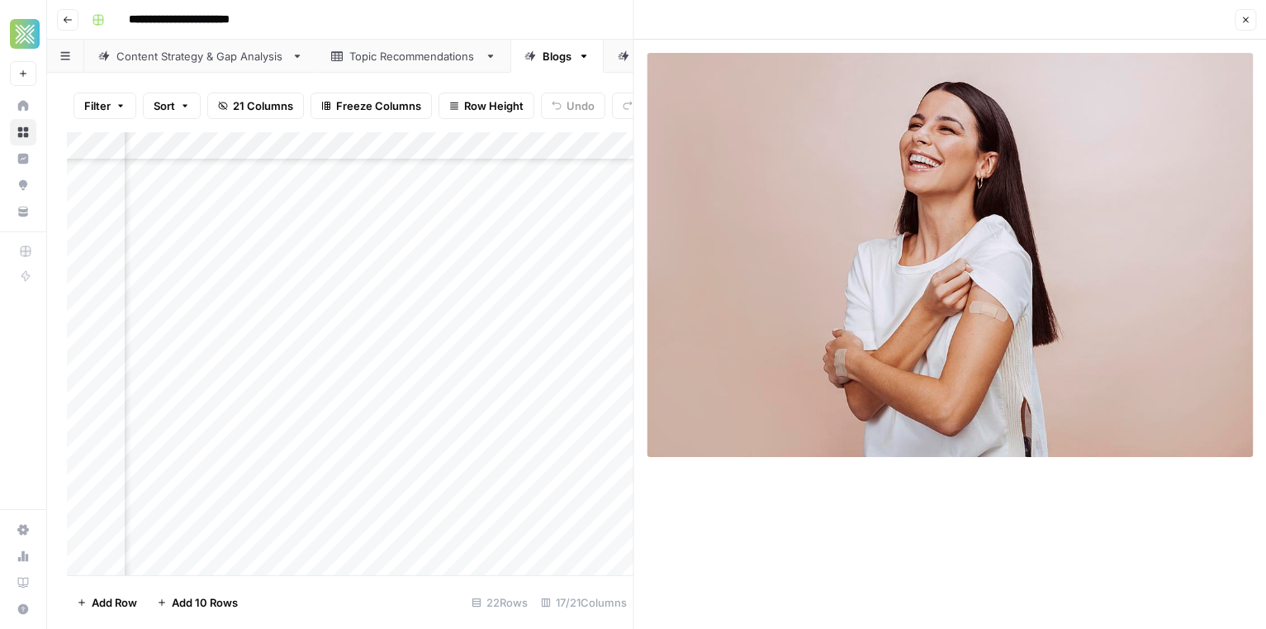
click at [1255, 25] on button "Close" at bounding box center [1245, 19] width 21 height 21
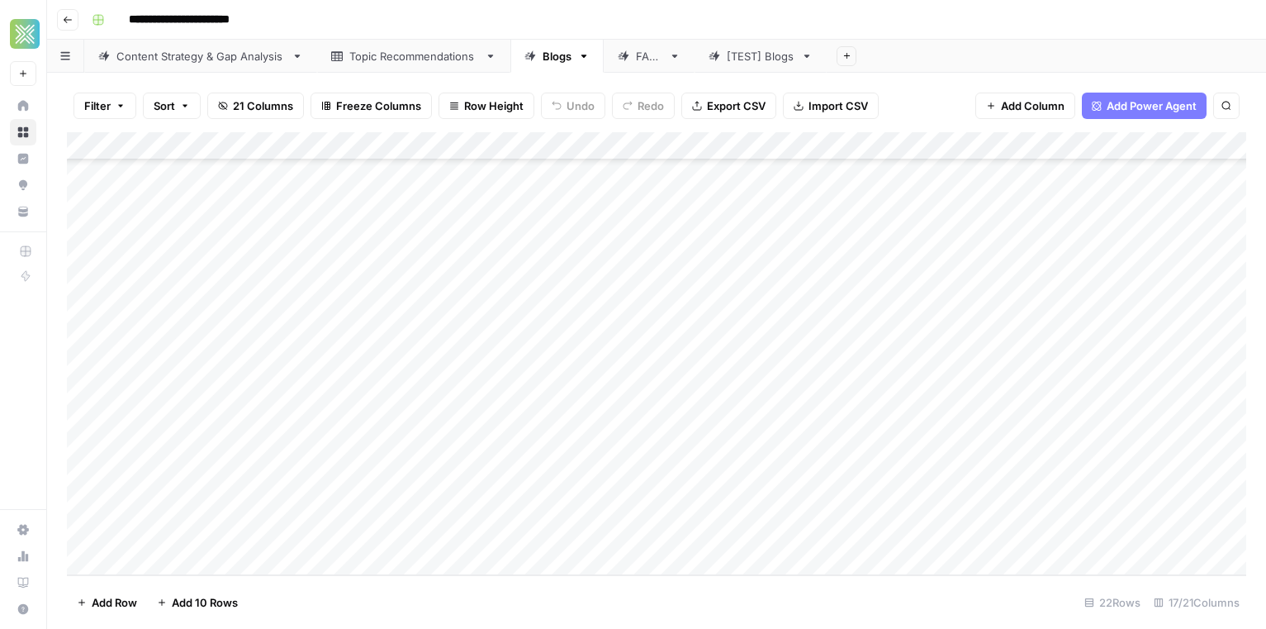
scroll to position [230, 0]
click at [325, 425] on div "Add Column" at bounding box center [657, 353] width 1180 height 443
click at [777, 421] on div "Add Column" at bounding box center [657, 353] width 1180 height 443
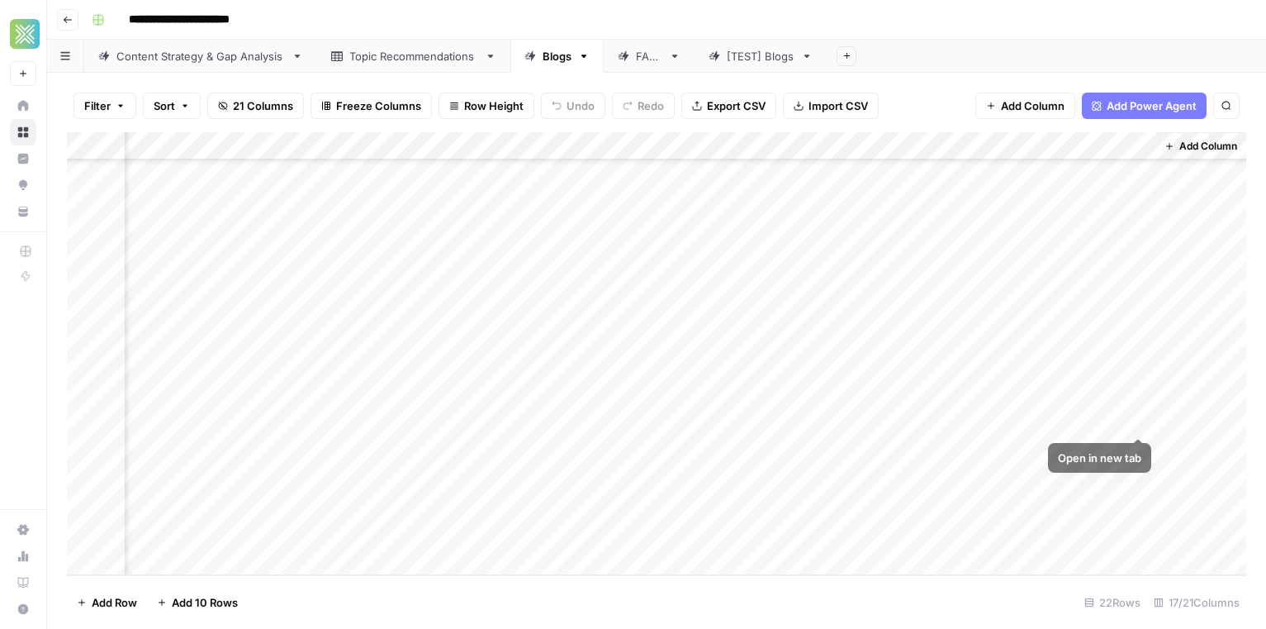
click at [1138, 420] on div "Add Column" at bounding box center [657, 353] width 1180 height 443
click at [346, 420] on div "Add Column" at bounding box center [657, 353] width 1180 height 443
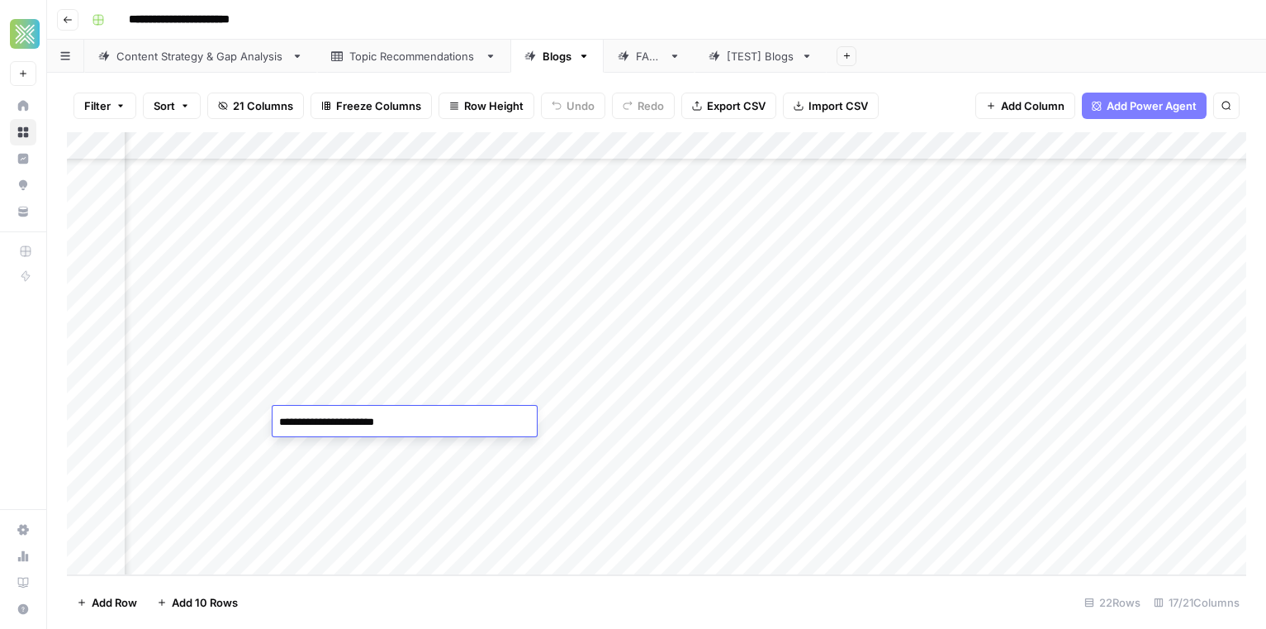
click at [373, 450] on div "Add Column" at bounding box center [657, 353] width 1180 height 443
click at [536, 426] on div "Add Column" at bounding box center [657, 353] width 1180 height 443
click at [800, 425] on div "Add Column" at bounding box center [657, 353] width 1180 height 443
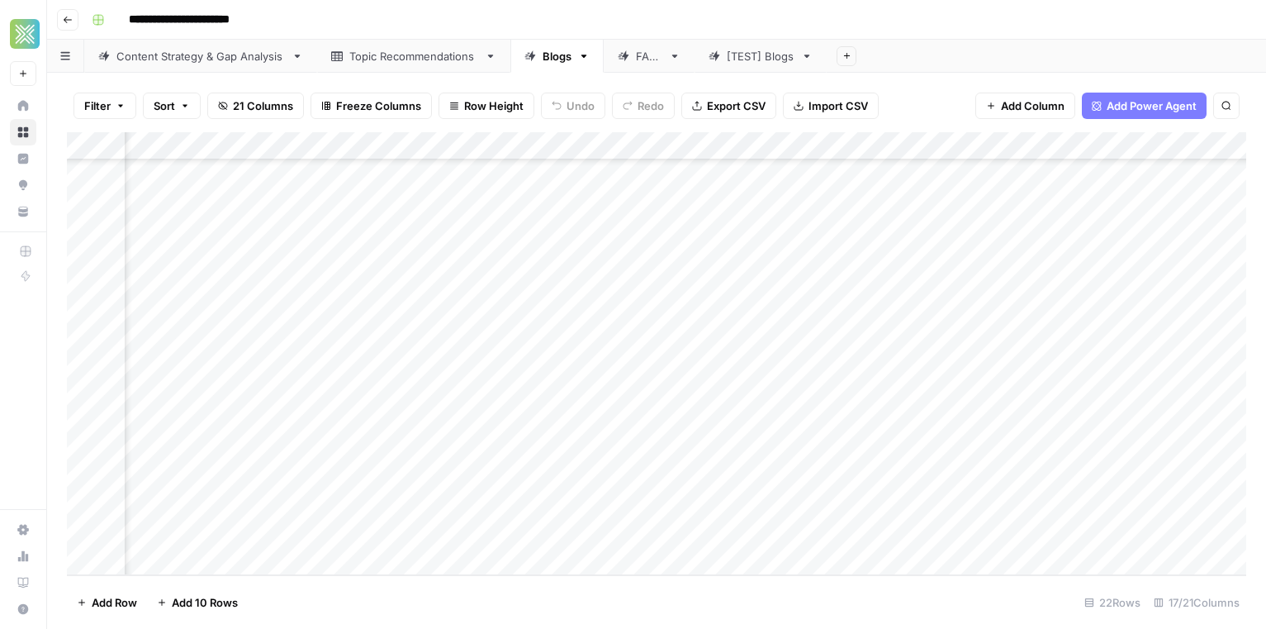
scroll to position [230, 1661]
click at [739, 417] on div "Add Column" at bounding box center [657, 353] width 1180 height 443
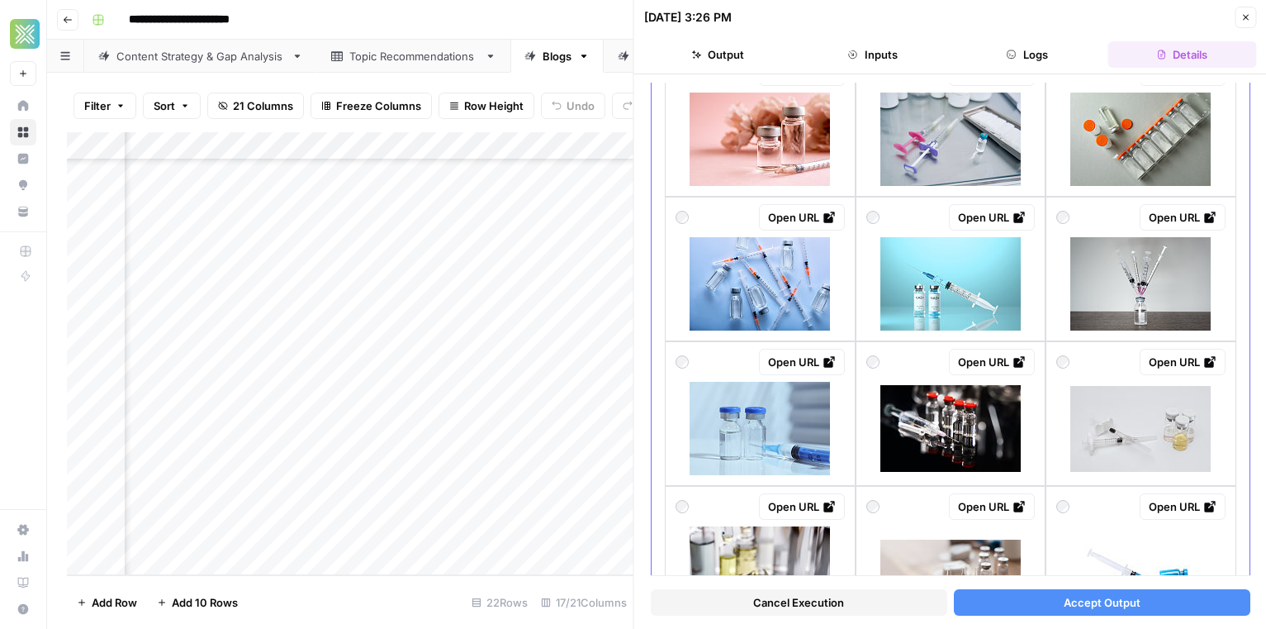
scroll to position [1151, 0]
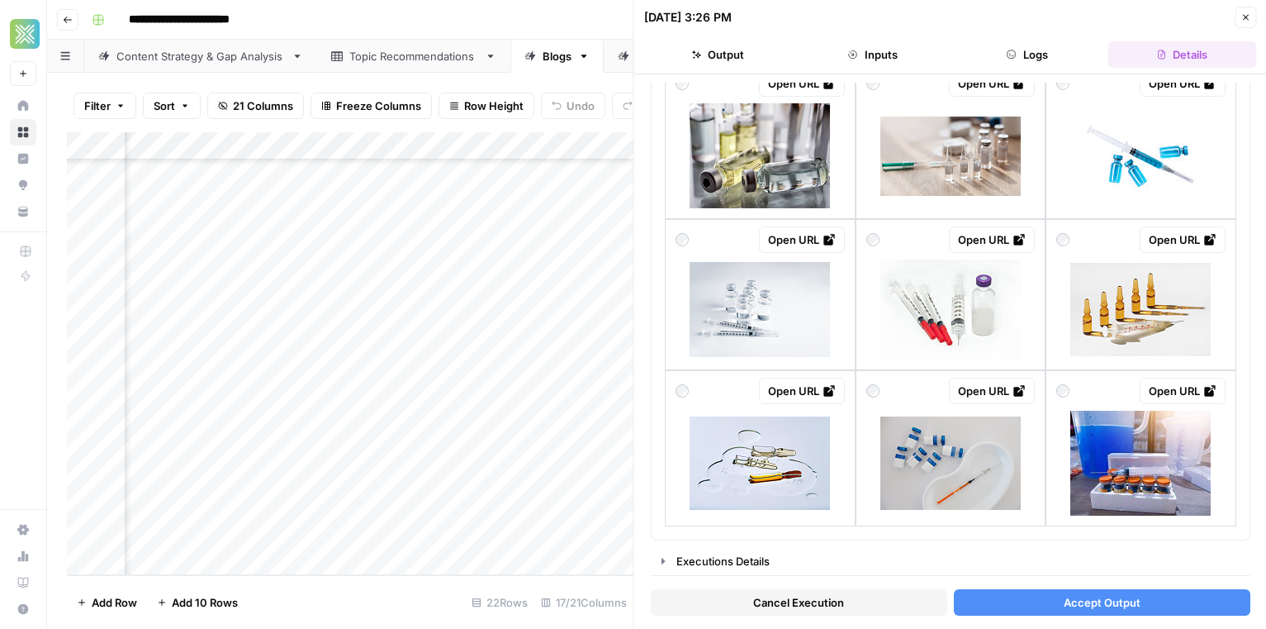
click at [1239, 16] on button "Close" at bounding box center [1245, 17] width 21 height 21
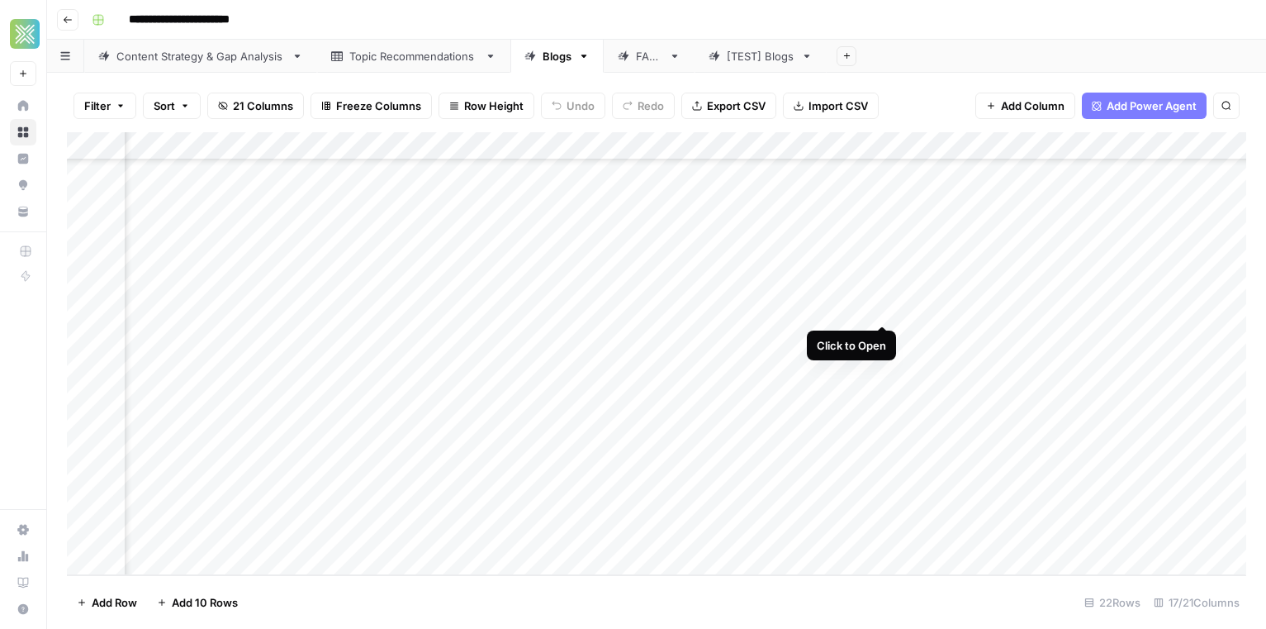
click at [876, 311] on div "Add Column" at bounding box center [657, 353] width 1180 height 443
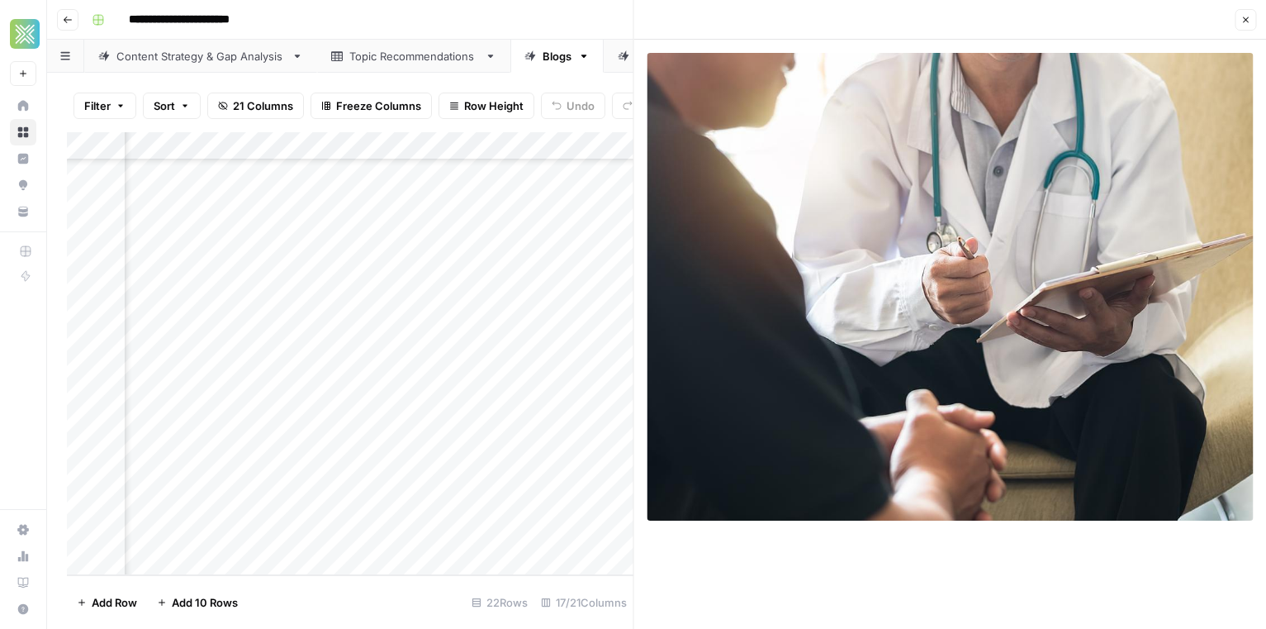
scroll to position [230, 606]
click at [1243, 19] on icon "button" at bounding box center [1246, 20] width 10 height 10
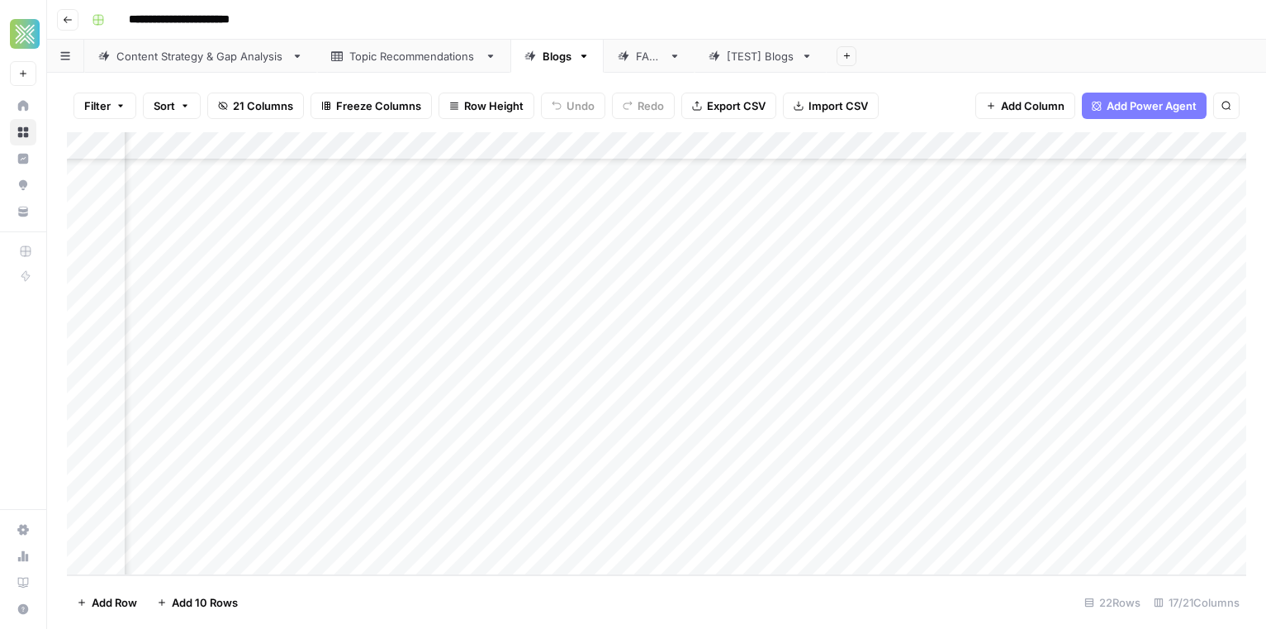
scroll to position [230, 1753]
click at [1134, 477] on div "Add Column" at bounding box center [657, 353] width 1180 height 443
click at [260, 426] on div "Add Column" at bounding box center [657, 353] width 1180 height 443
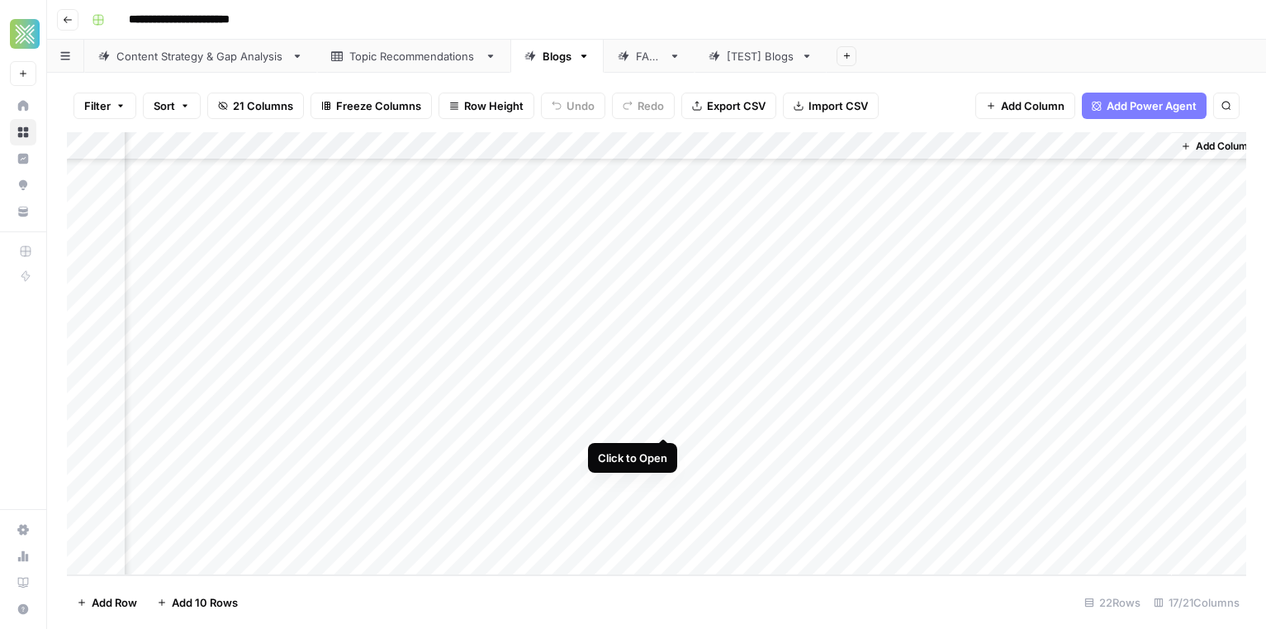
click at [671, 420] on div "Add Column" at bounding box center [657, 353] width 1180 height 443
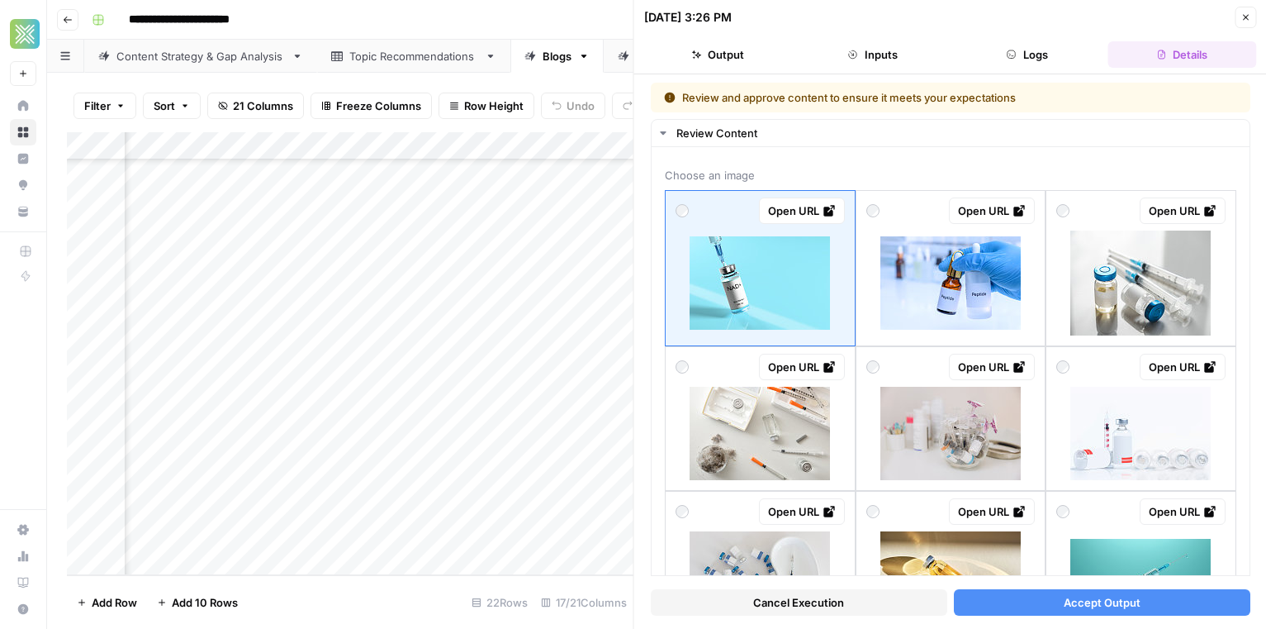
click at [1241, 19] on icon "button" at bounding box center [1246, 17] width 10 height 10
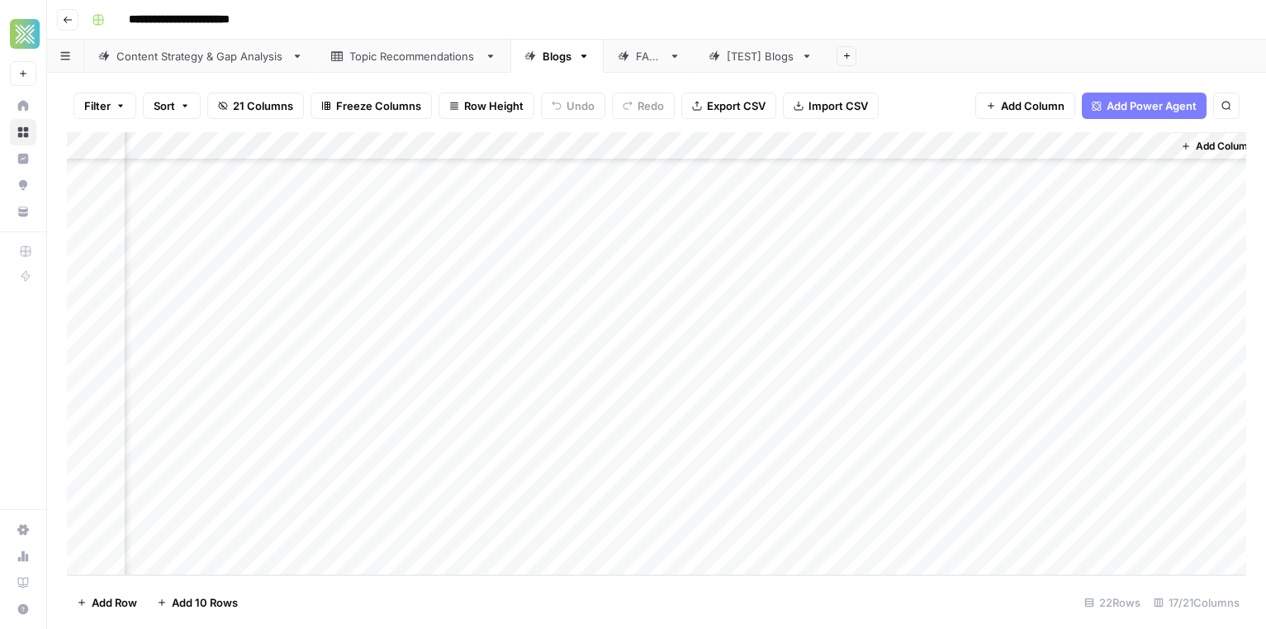
scroll to position [230, 1733]
click at [747, 417] on div "Add Column" at bounding box center [657, 353] width 1180 height 443
type input "**"
click at [242, 451] on div "Add Column" at bounding box center [657, 353] width 1180 height 443
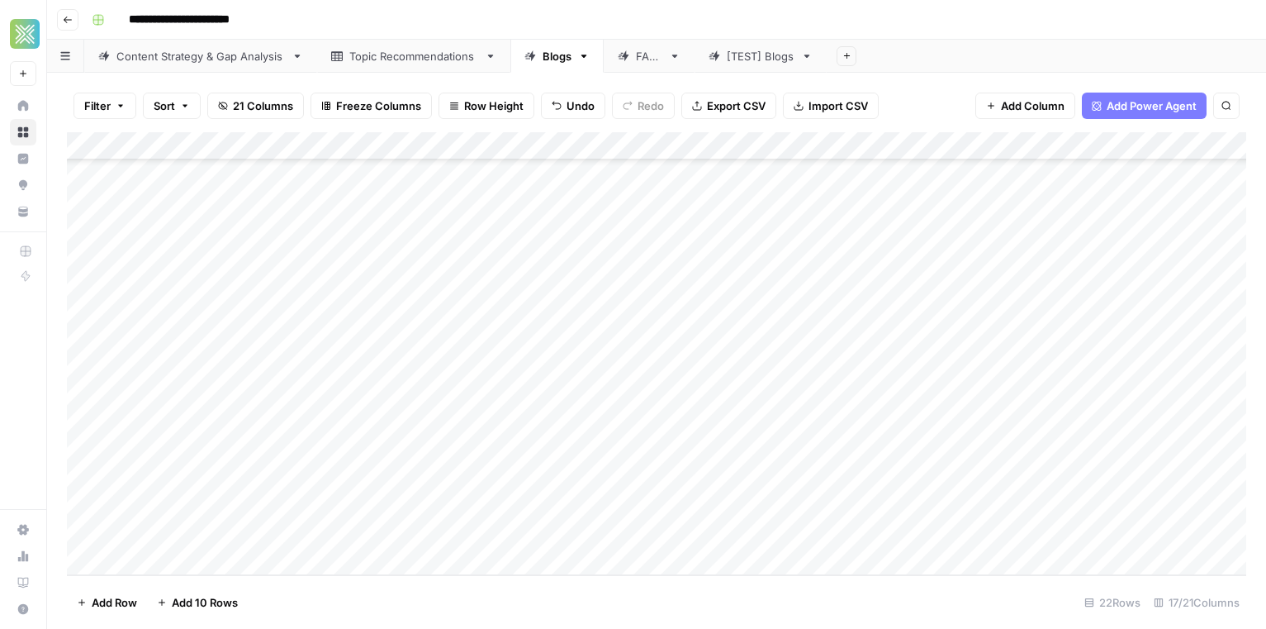
scroll to position [230, 0]
click at [91, 452] on div "Add Column" at bounding box center [657, 353] width 1180 height 443
click at [86, 450] on div "Add Column" at bounding box center [657, 353] width 1180 height 443
drag, startPoint x: 69, startPoint y: 445, endPoint x: 69, endPoint y: 478, distance: 33.0
click at [69, 478] on div "Add Column" at bounding box center [657, 353] width 1180 height 443
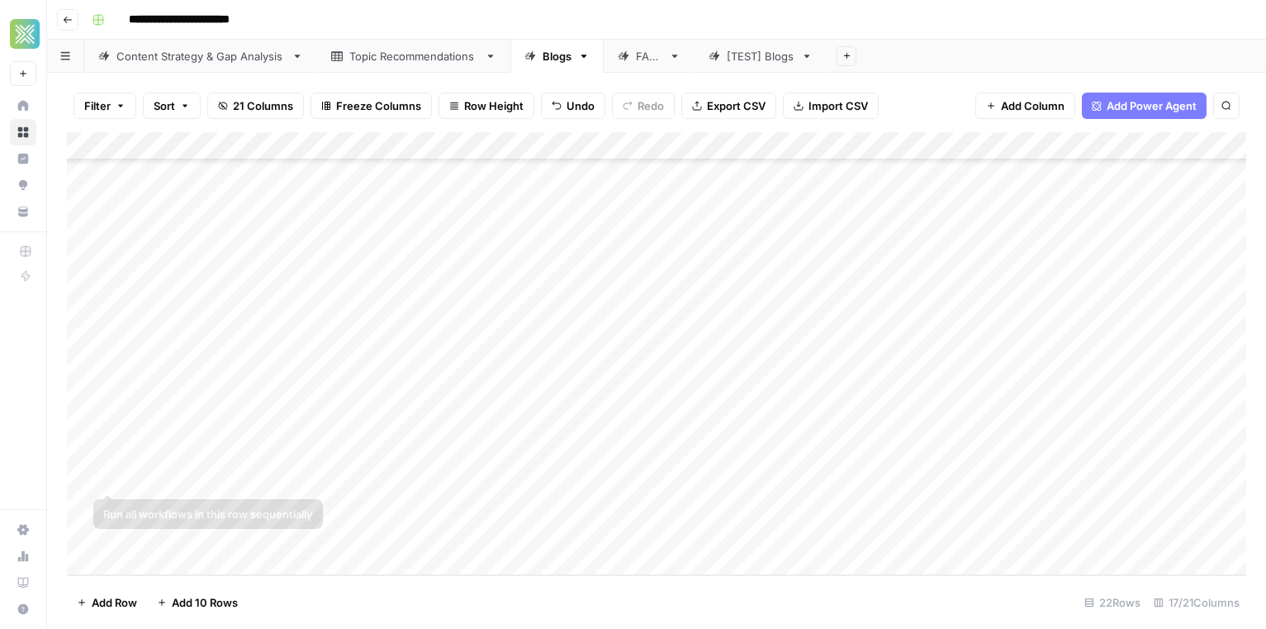
click at [194, 447] on div "Add Column" at bounding box center [657, 353] width 1180 height 443
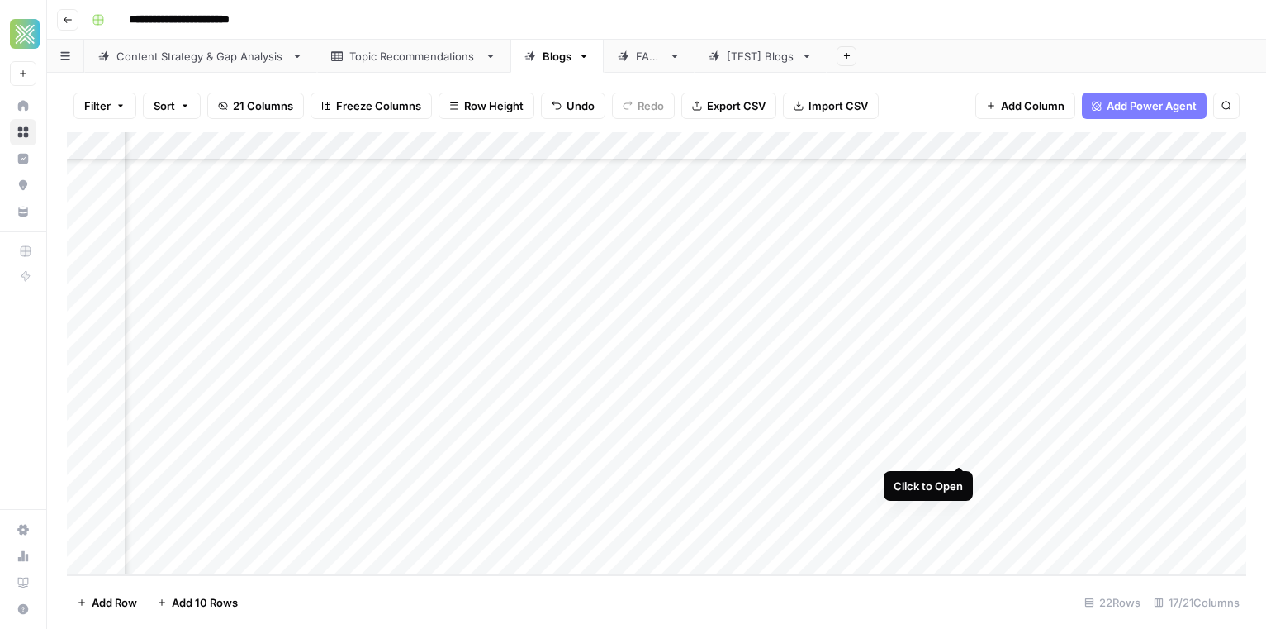
click at [956, 447] on div "Add Column" at bounding box center [657, 353] width 1180 height 443
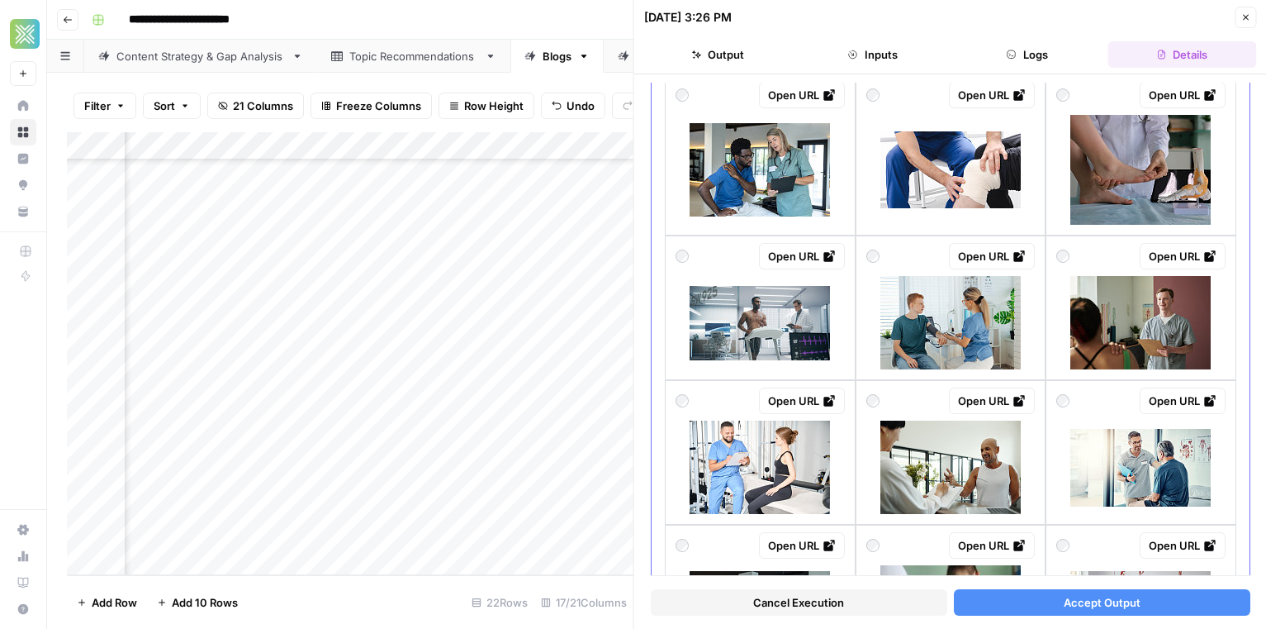
scroll to position [268, 0]
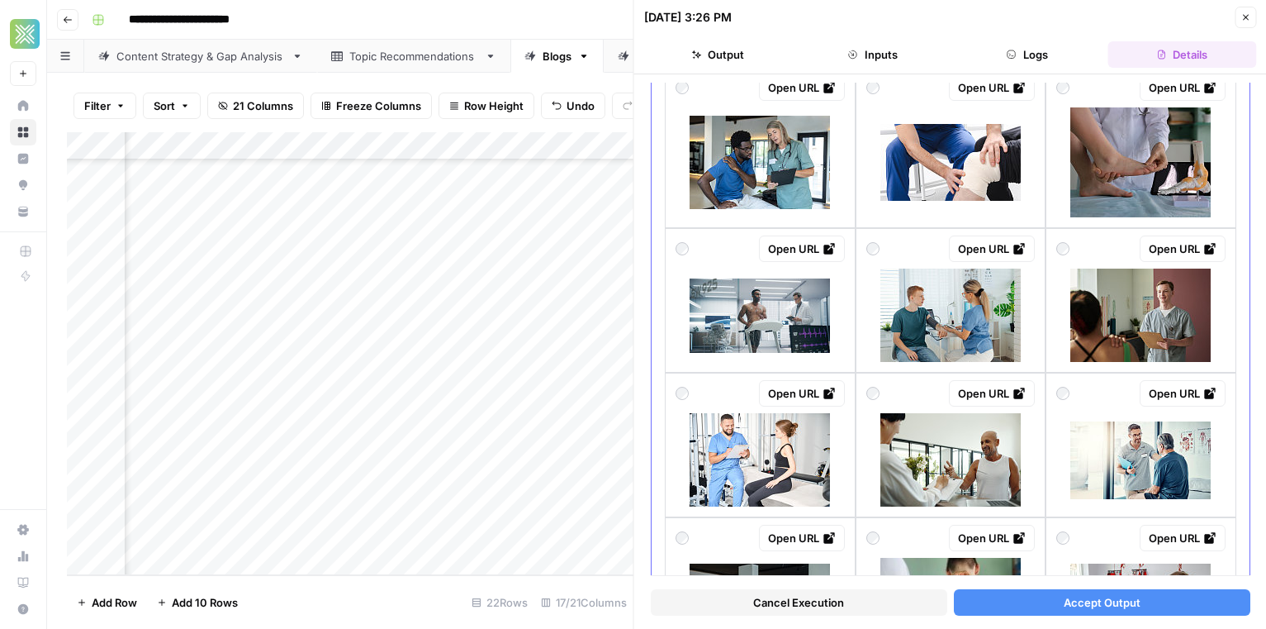
click at [907, 97] on div "Open URL" at bounding box center [950, 87] width 169 height 26
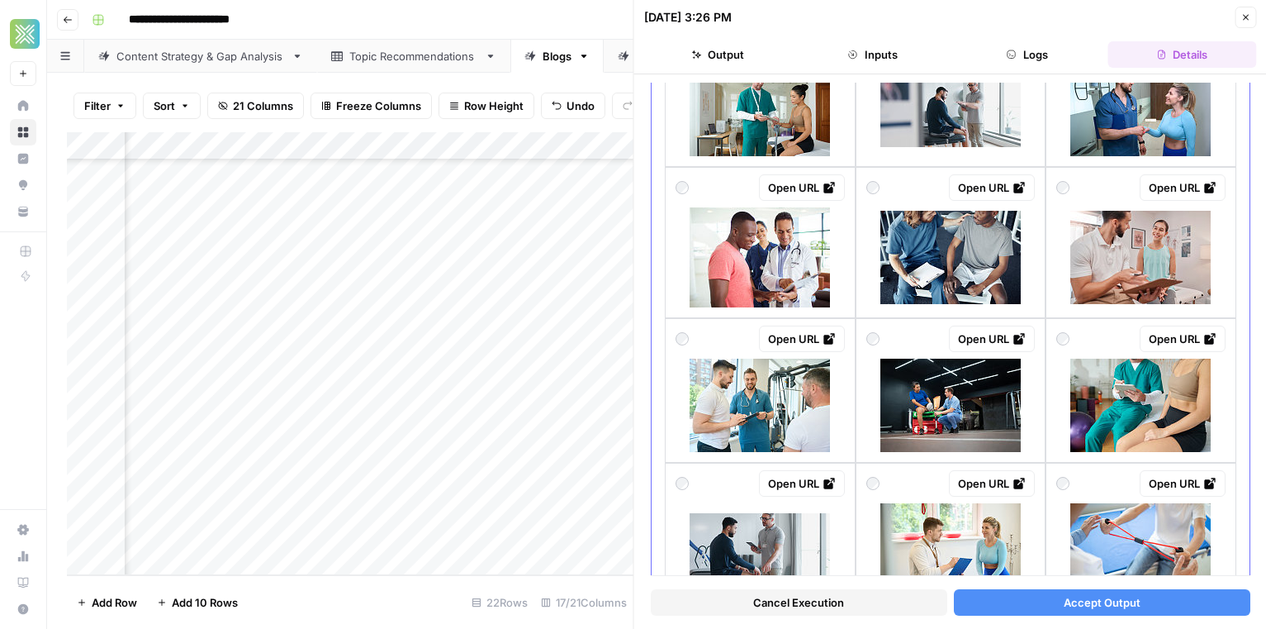
scroll to position [1144, 0]
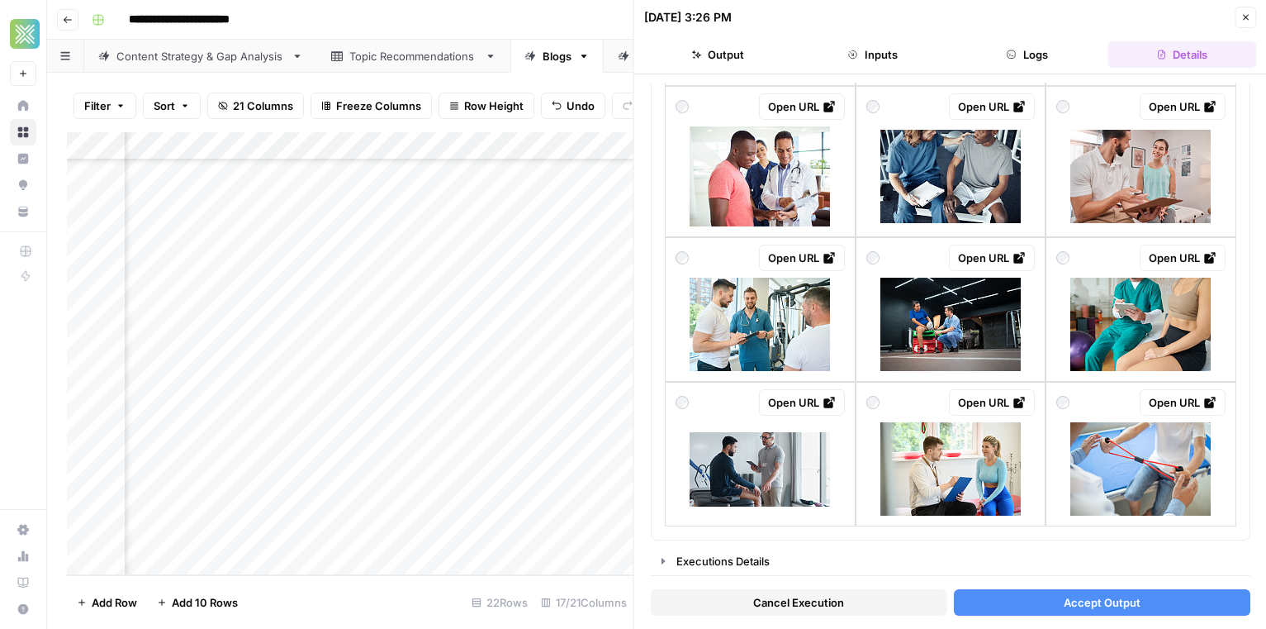
click at [1043, 605] on button "Accept Output" at bounding box center [1101, 602] width 297 height 26
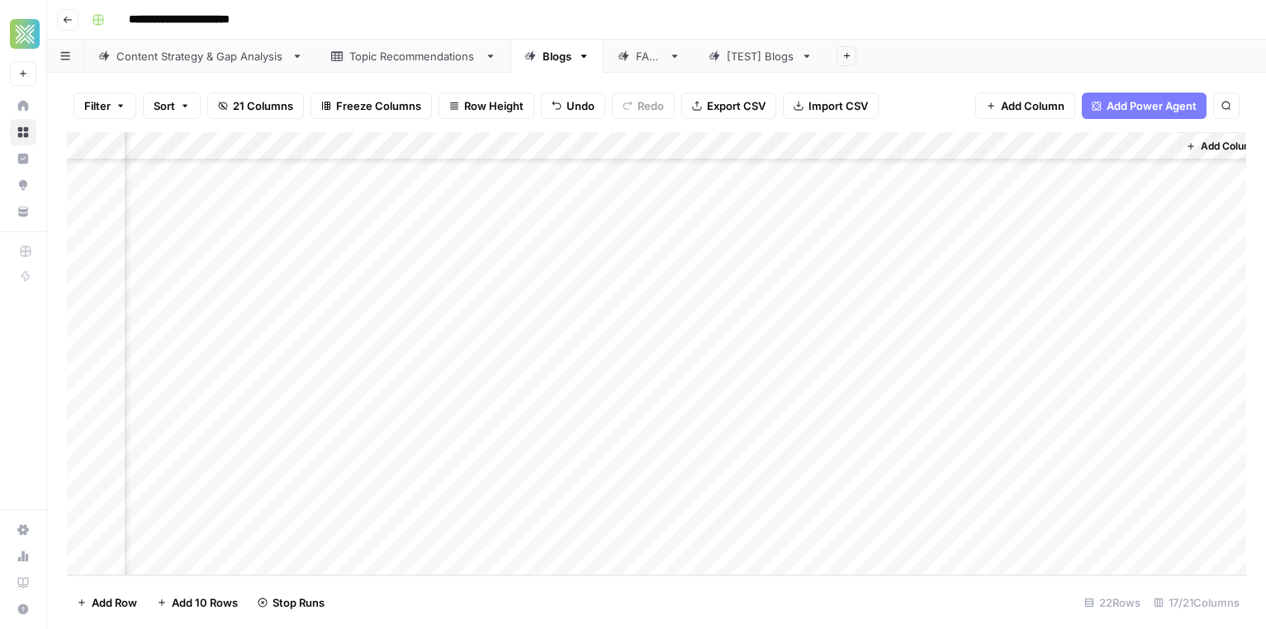
scroll to position [230, 1753]
click at [648, 476] on div "Add Column" at bounding box center [657, 353] width 1180 height 443
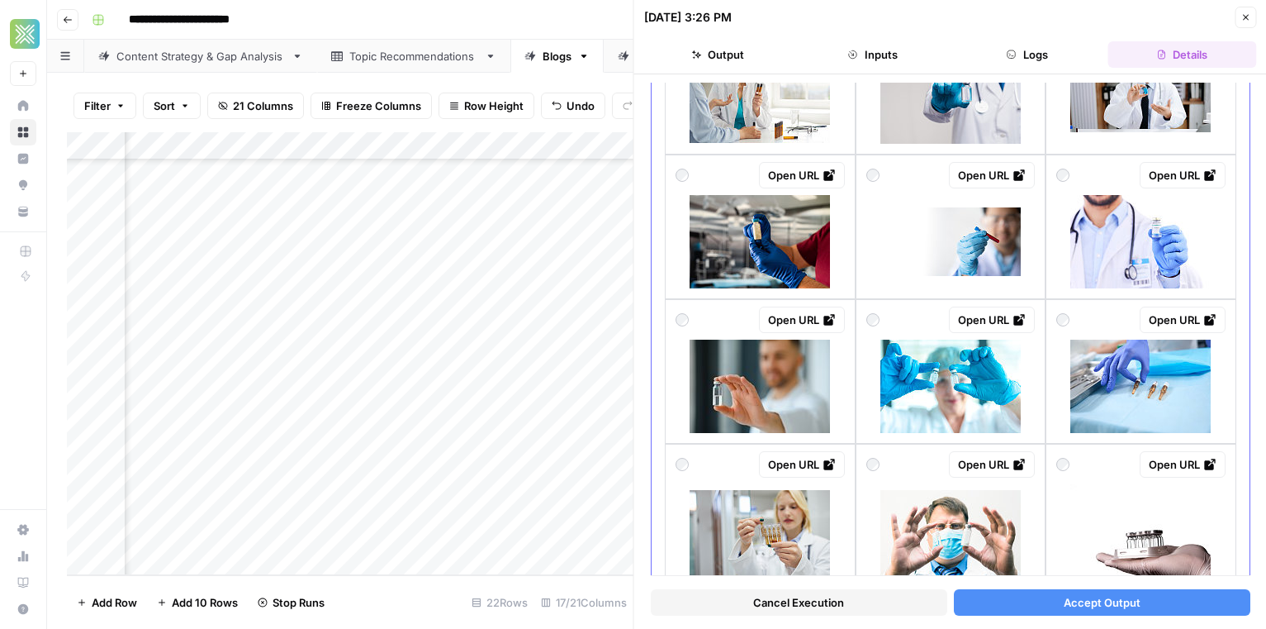
scroll to position [1144, 0]
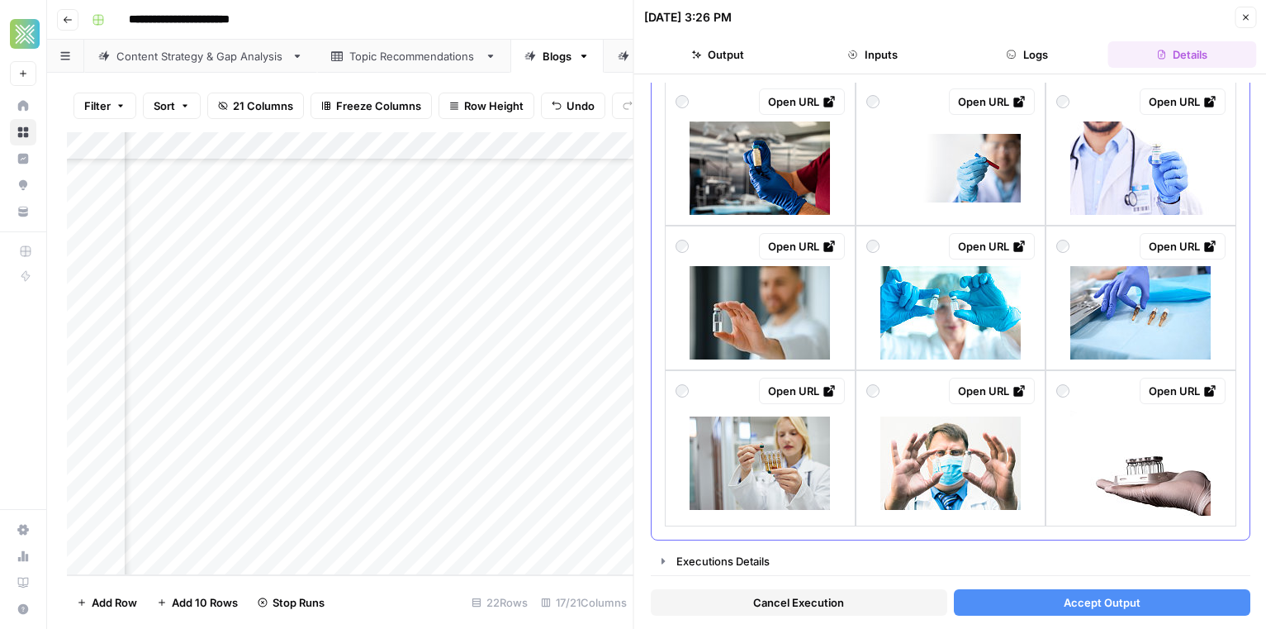
click at [834, 319] on div at bounding box center [760, 312] width 169 height 93
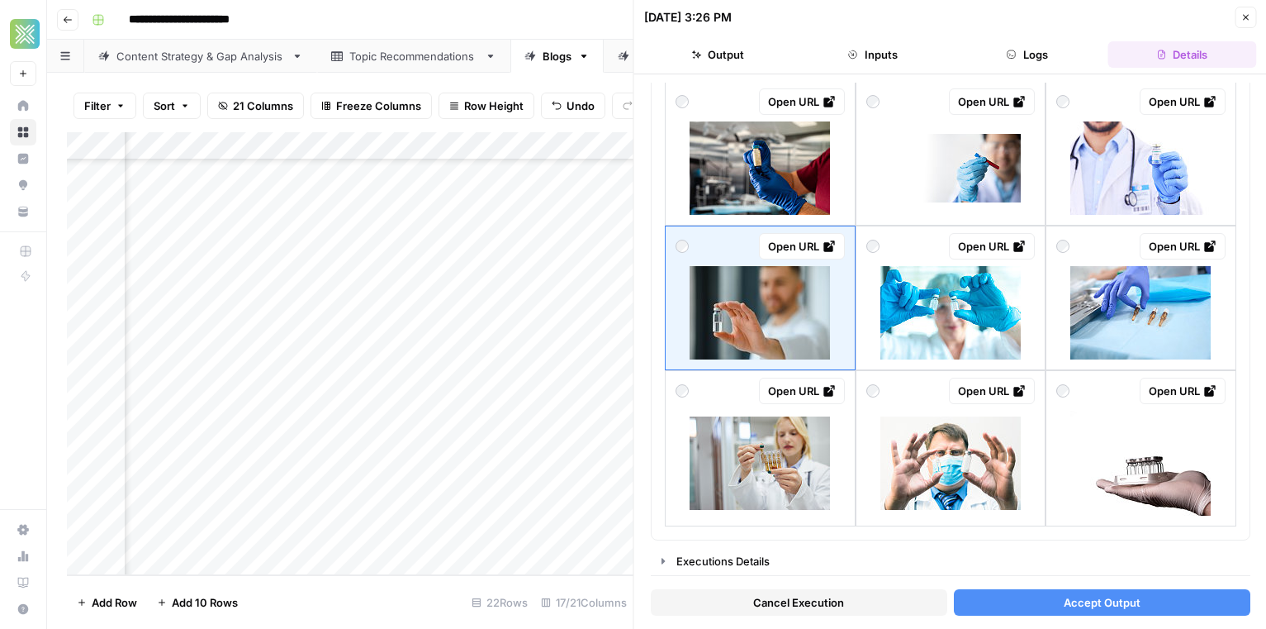
click at [995, 605] on button "Accept Output" at bounding box center [1101, 602] width 297 height 26
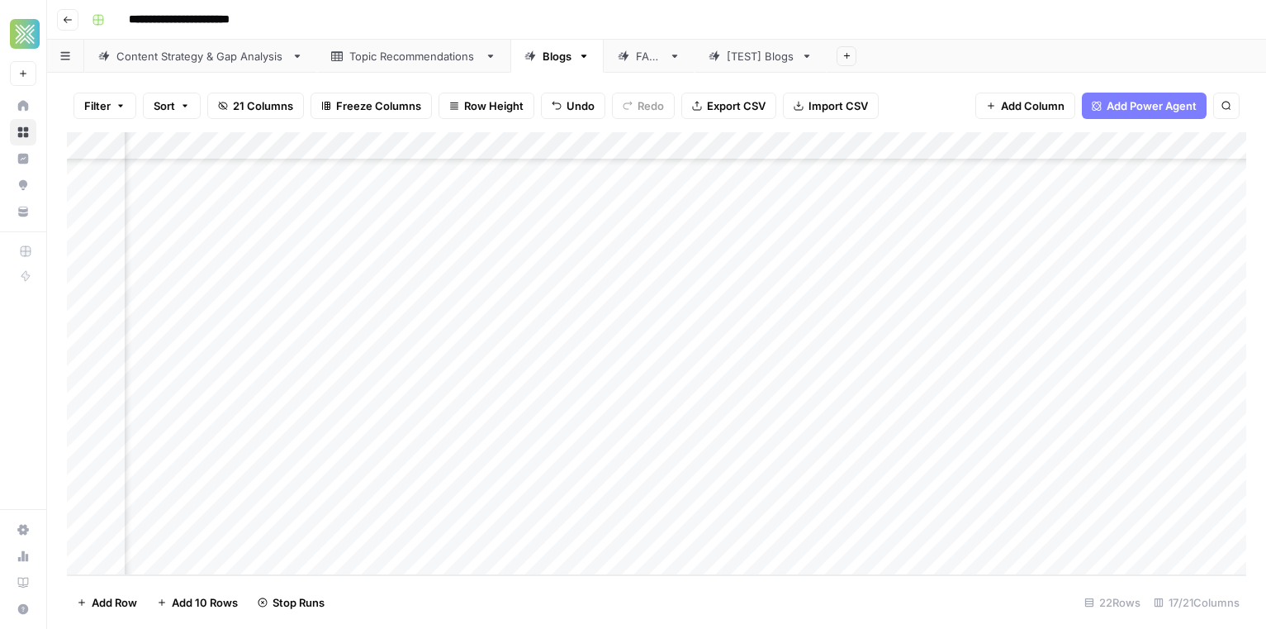
scroll to position [230, 0]
click at [239, 483] on div "Add Column" at bounding box center [657, 353] width 1180 height 443
click at [616, 473] on div "Add Column" at bounding box center [657, 353] width 1180 height 443
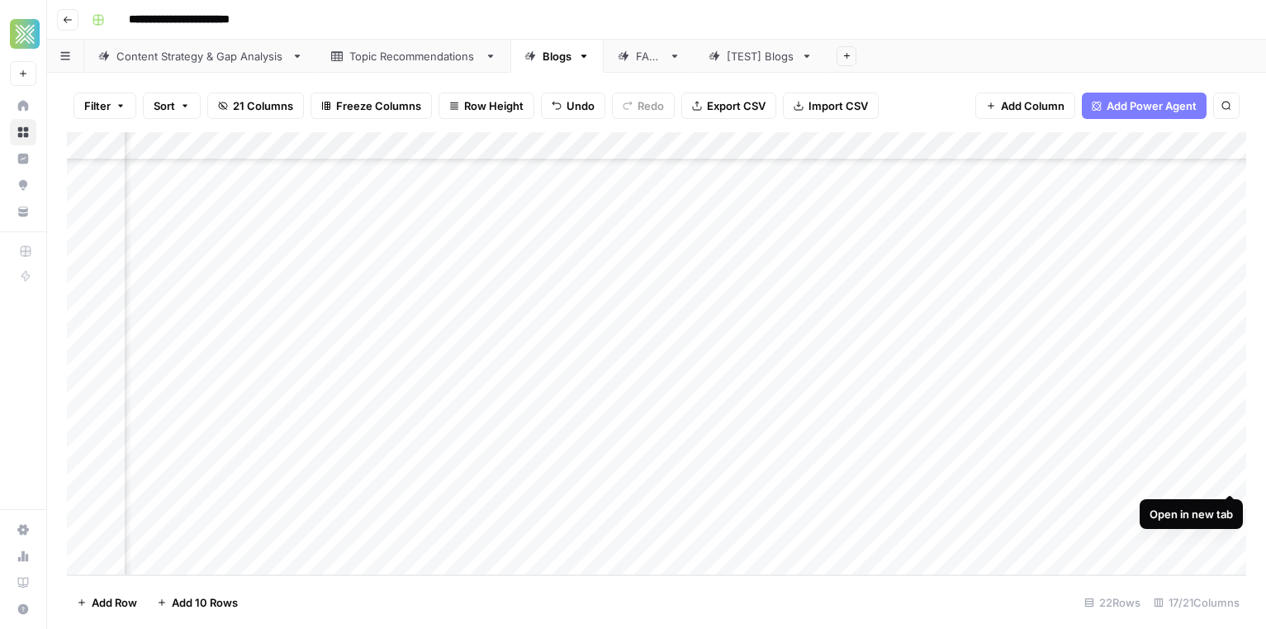
click at [1226, 478] on div "Add Column" at bounding box center [657, 353] width 1180 height 443
click at [879, 447] on div "Add Column" at bounding box center [657, 353] width 1180 height 443
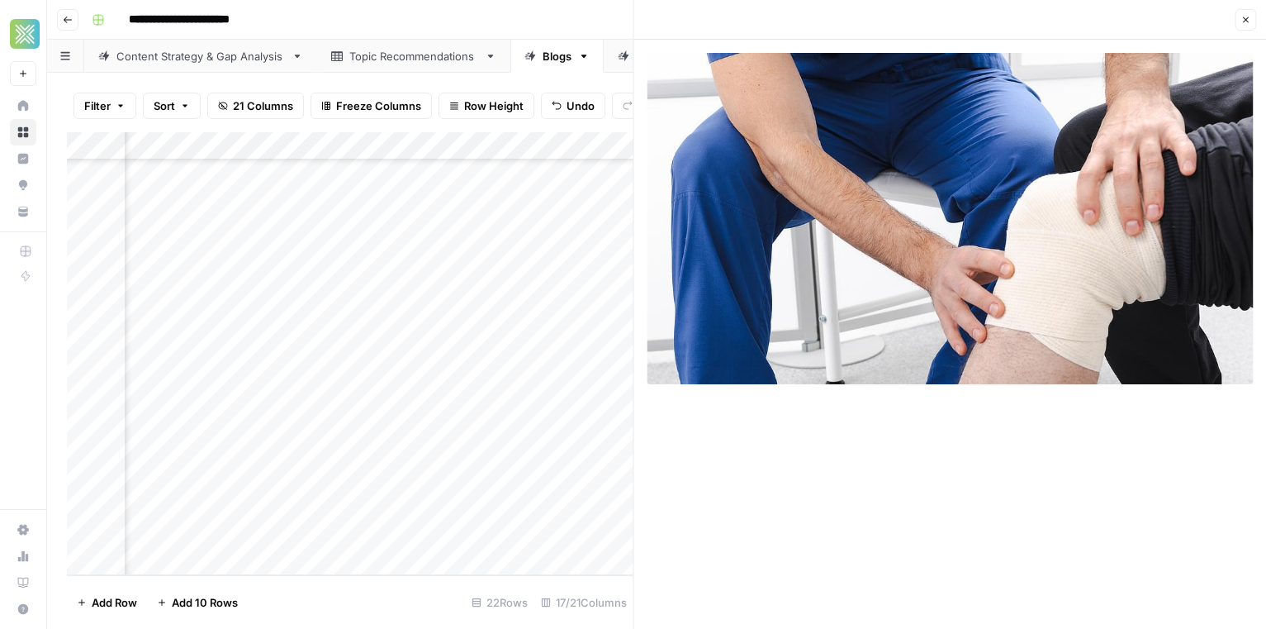
click at [1249, 21] on icon "button" at bounding box center [1246, 20] width 10 height 10
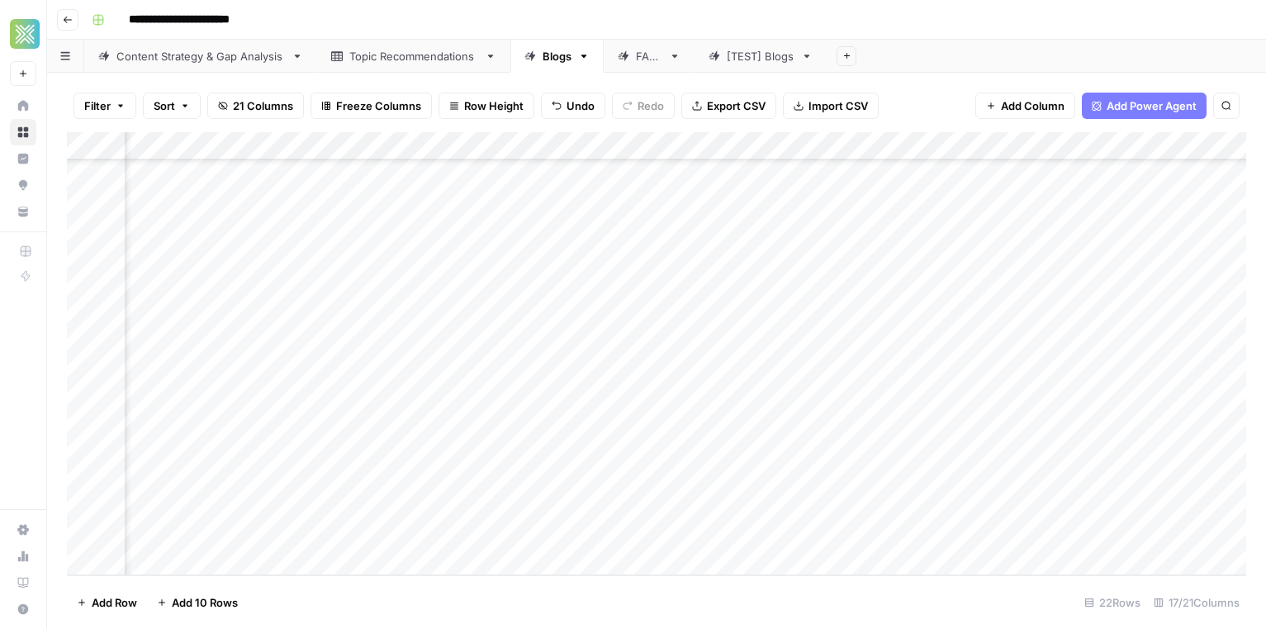
click at [817, 480] on div "Add Column" at bounding box center [657, 353] width 1180 height 443
click at [801, 471] on div "Add Column" at bounding box center [657, 353] width 1180 height 443
click at [801, 472] on input "**" at bounding box center [891, 482] width 264 height 20
click at [538, 525] on div "Add Column" at bounding box center [657, 353] width 1180 height 443
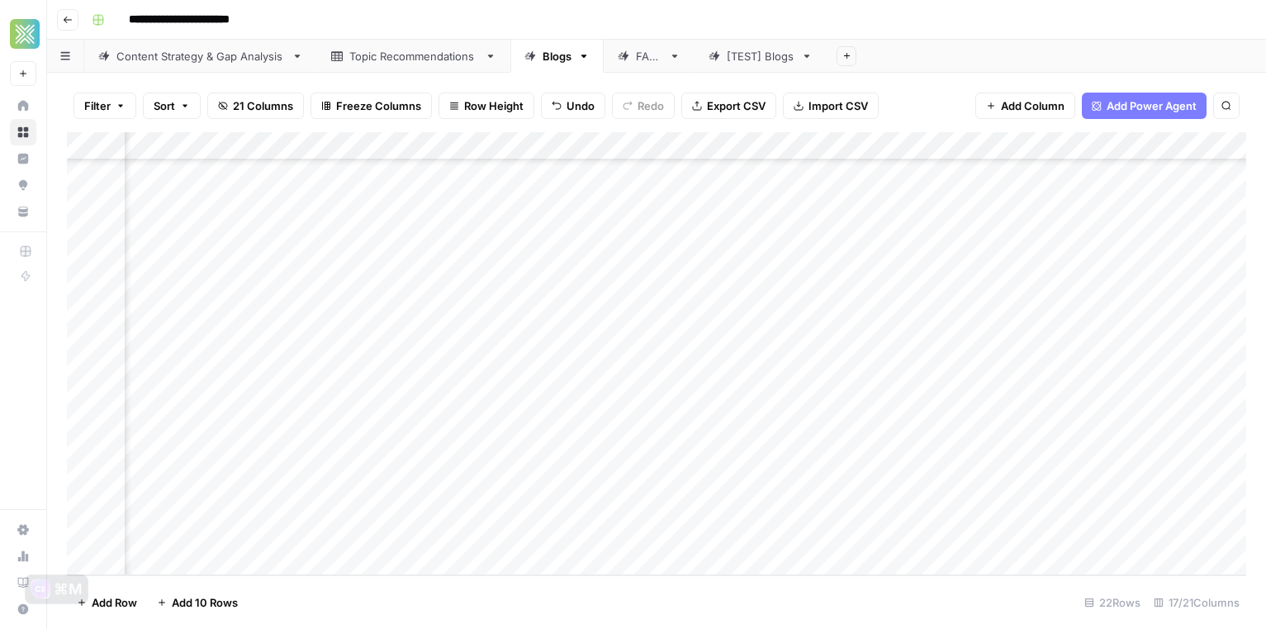
click at [745, 479] on div "Add Column" at bounding box center [657, 353] width 1180 height 443
click at [628, 466] on div "Add Column" at bounding box center [657, 353] width 1180 height 443
click at [881, 478] on div "Add Column" at bounding box center [657, 353] width 1180 height 443
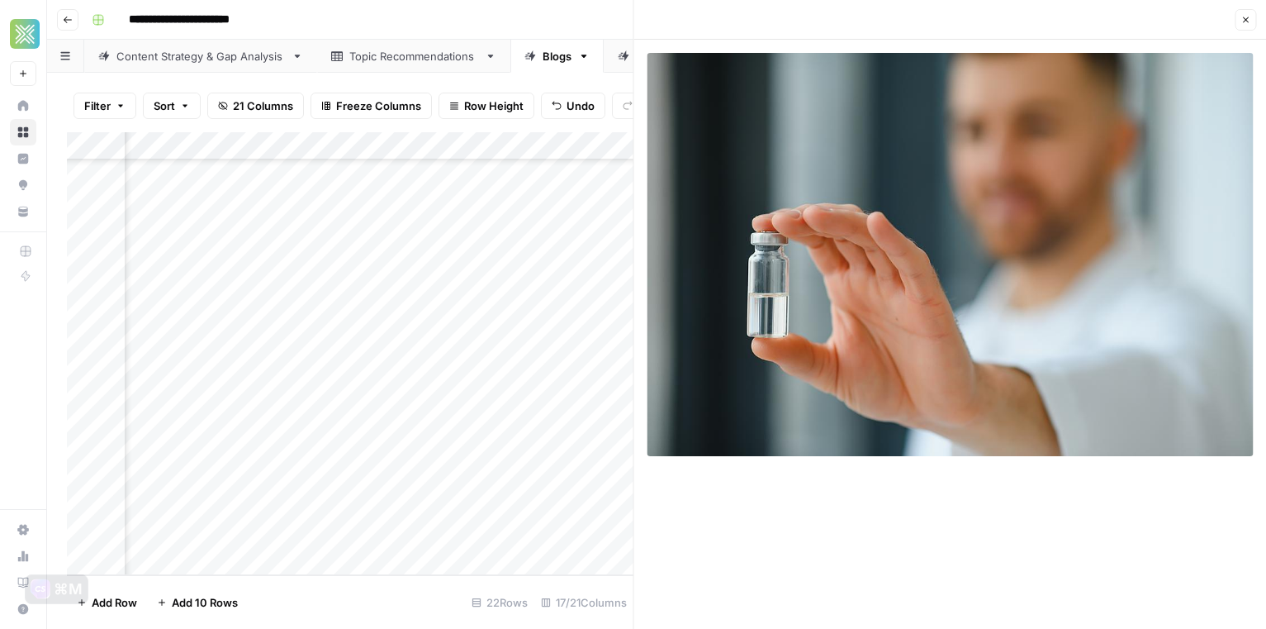
click at [1238, 17] on button "Close" at bounding box center [1245, 19] width 21 height 21
click at [1238, 17] on div "Close" at bounding box center [950, 19] width 613 height 21
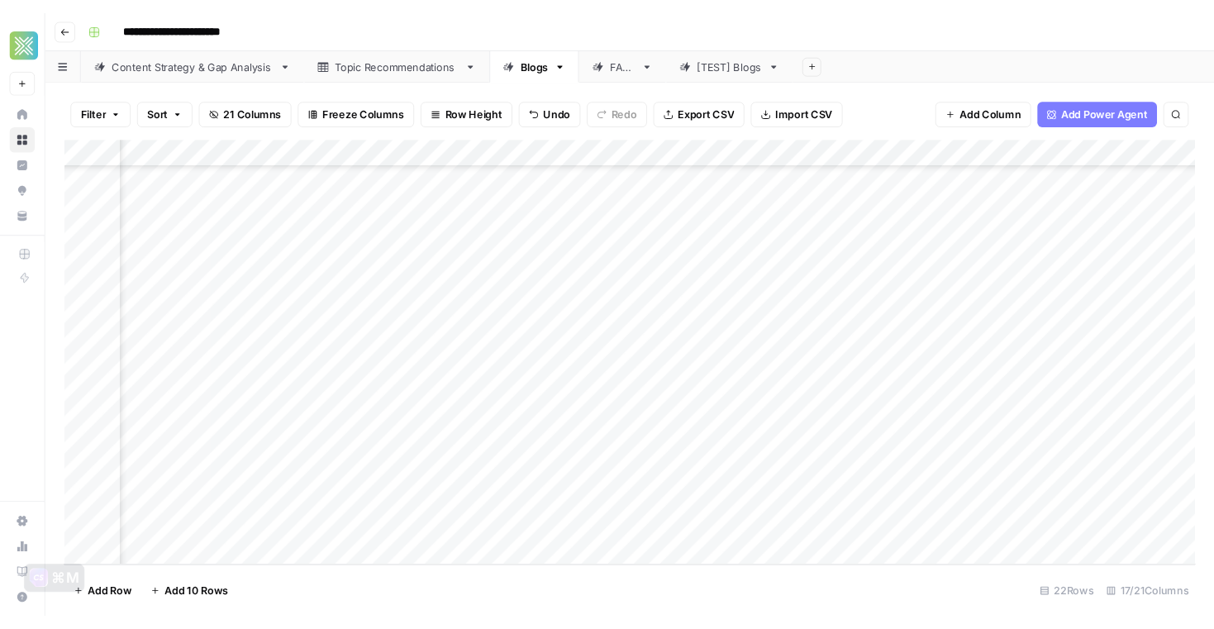
scroll to position [230, 0]
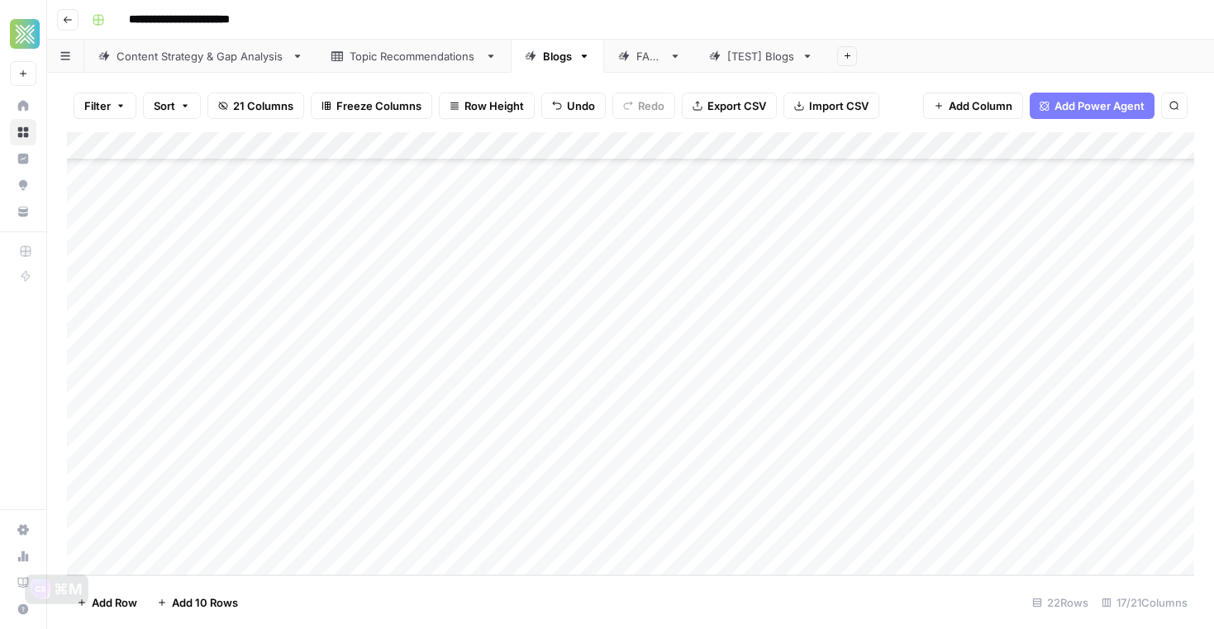
click at [303, 506] on div "Add Column" at bounding box center [630, 353] width 1127 height 443
type textarea "**********"
click at [546, 500] on div "Add Column" at bounding box center [630, 353] width 1127 height 443
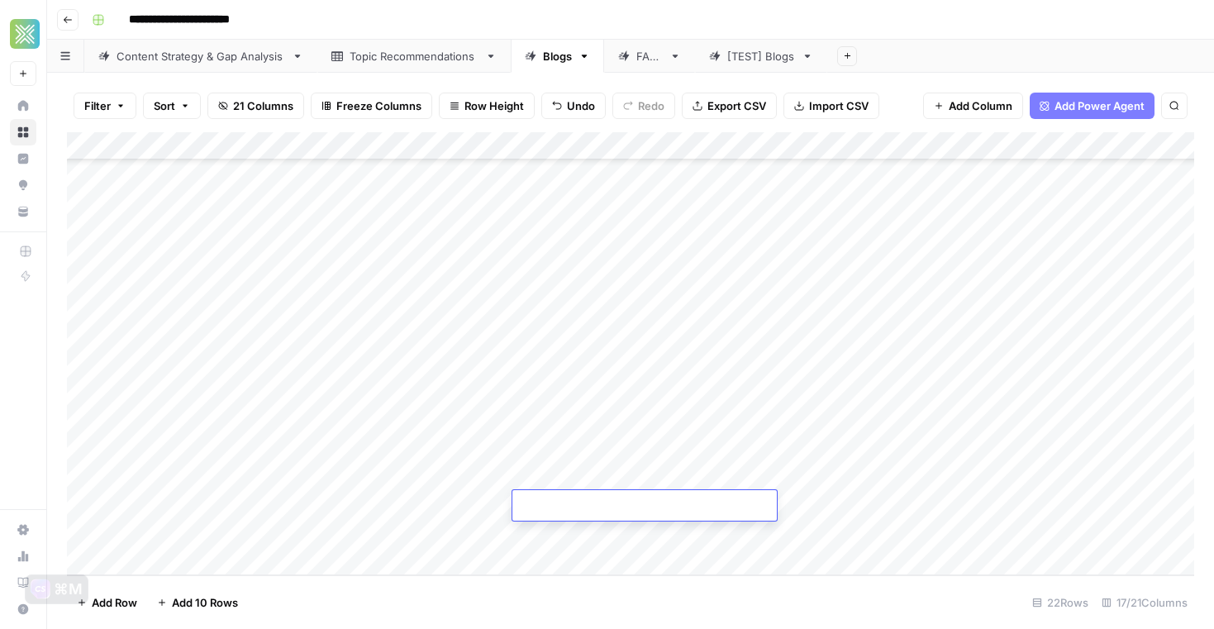
type textarea "**********"
click at [629, 573] on div "Add Column" at bounding box center [630, 353] width 1127 height 443
click at [699, 499] on div "Add Column" at bounding box center [630, 353] width 1127 height 443
click at [707, 479] on div "Add Column" at bounding box center [630, 353] width 1127 height 443
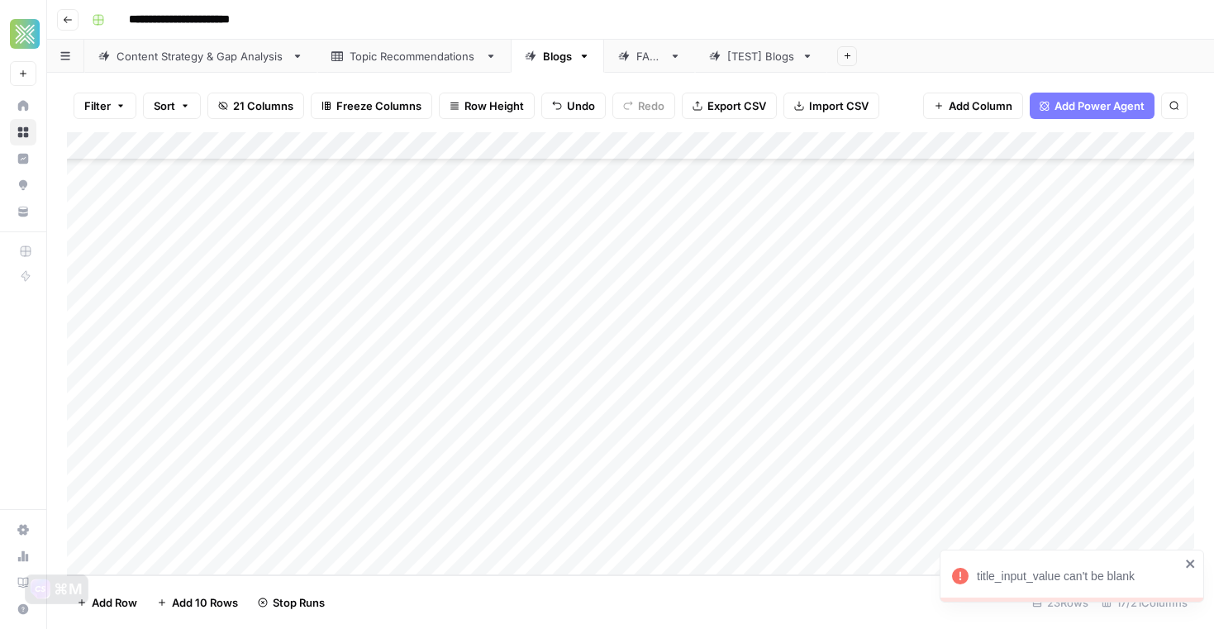
click at [335, 501] on div "Add Column" at bounding box center [630, 353] width 1127 height 443
click at [347, 503] on div "Add Column" at bounding box center [630, 353] width 1127 height 443
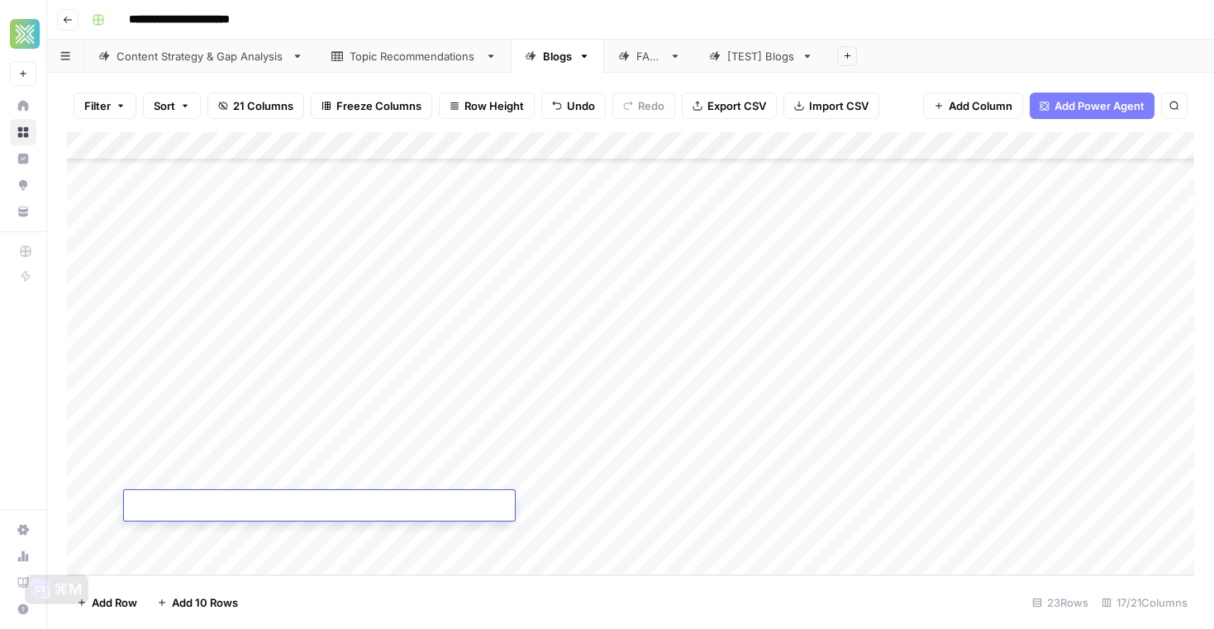
click at [347, 503] on textarea at bounding box center [319, 506] width 391 height 23
type textarea "**********"
click at [548, 577] on footer "Add Row Add 10 Rows 23 Rows 17/21 Columns" at bounding box center [630, 602] width 1127 height 54
click at [575, 505] on div "Add Column" at bounding box center [630, 353] width 1127 height 443
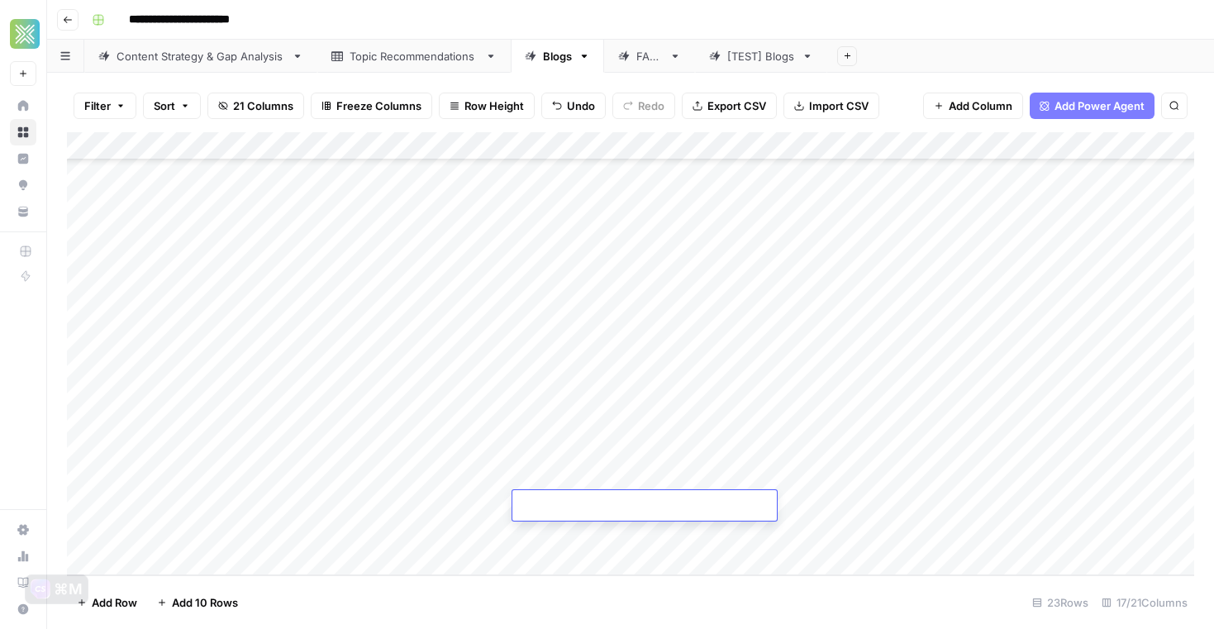
type textarea "**********"
click at [619, 593] on footer "Add Row Add 10 Rows 23 Rows 17/21 Columns" at bounding box center [630, 602] width 1127 height 54
click at [741, 507] on div "Add Column" at bounding box center [630, 353] width 1127 height 443
click at [281, 482] on div "Add Column" at bounding box center [630, 353] width 1127 height 443
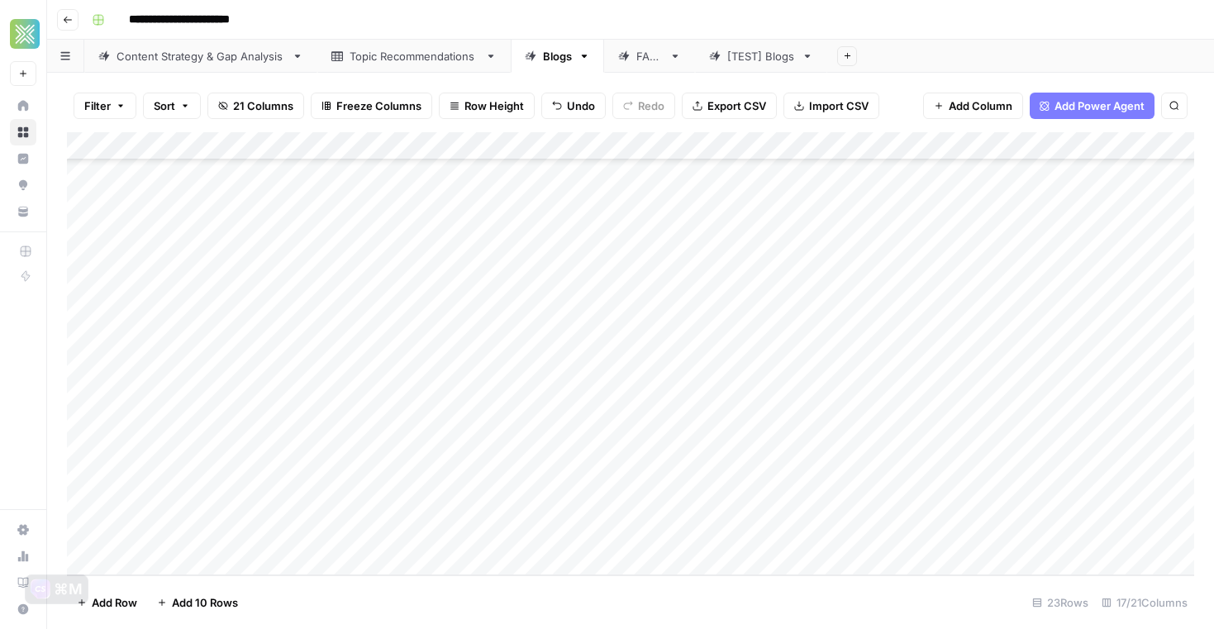
click at [373, 501] on div "Add Column" at bounding box center [630, 353] width 1127 height 443
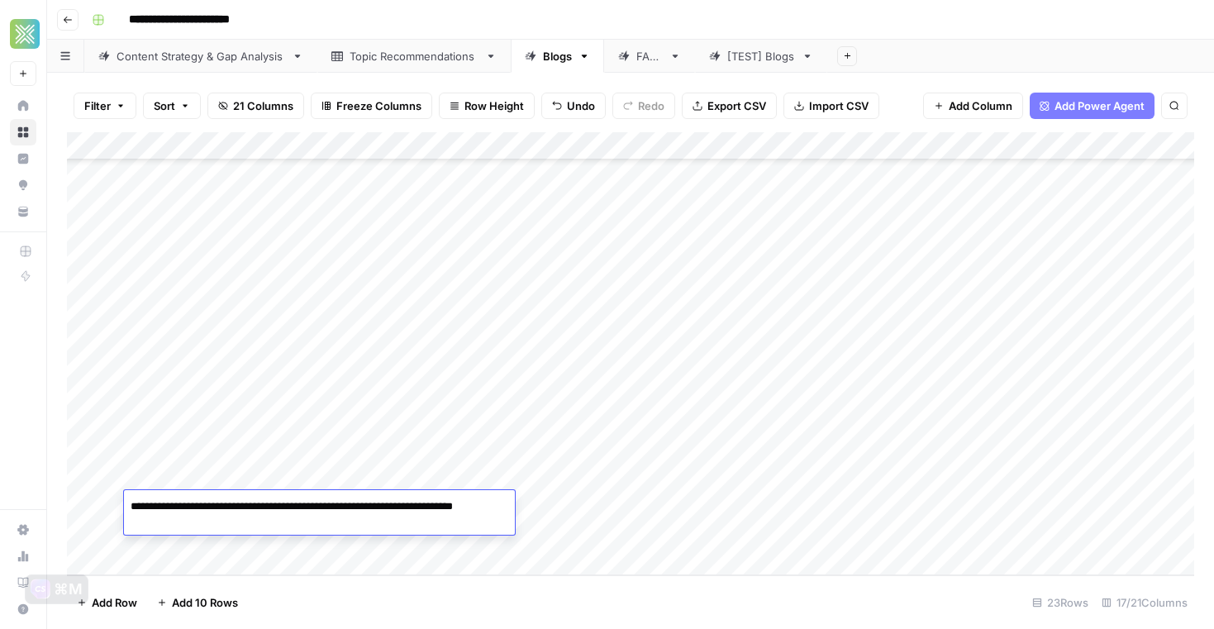
click at [373, 501] on textarea "**********" at bounding box center [319, 515] width 391 height 40
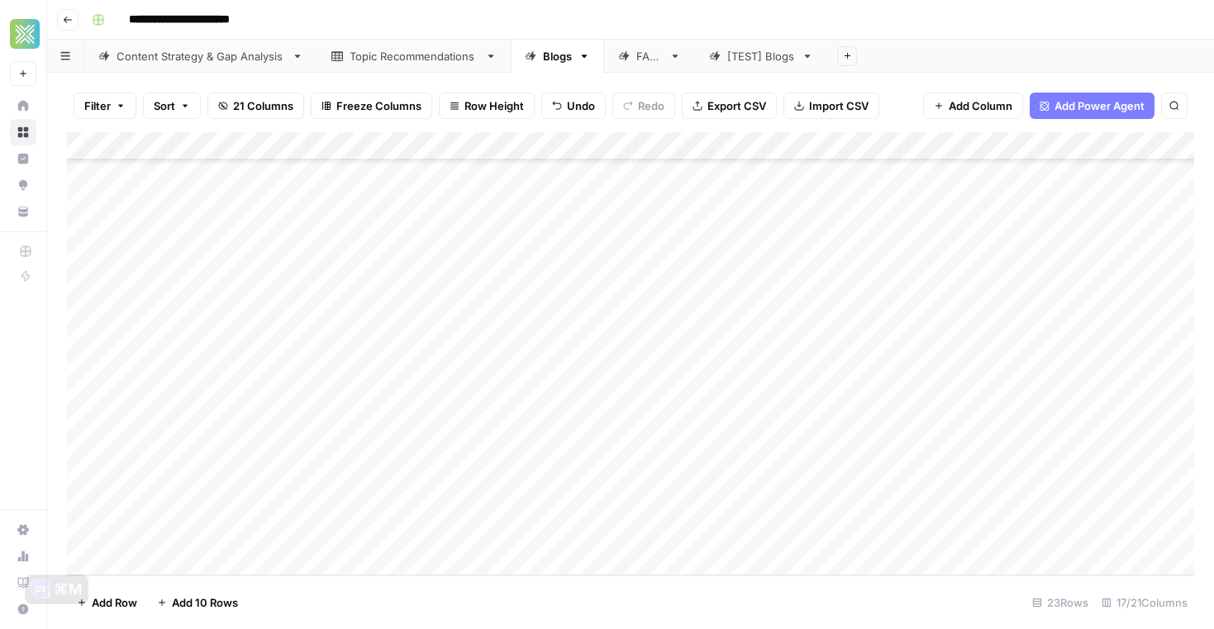
click at [589, 583] on footer "Add Row Add 10 Rows 23 Rows 17/21 Columns" at bounding box center [630, 602] width 1127 height 54
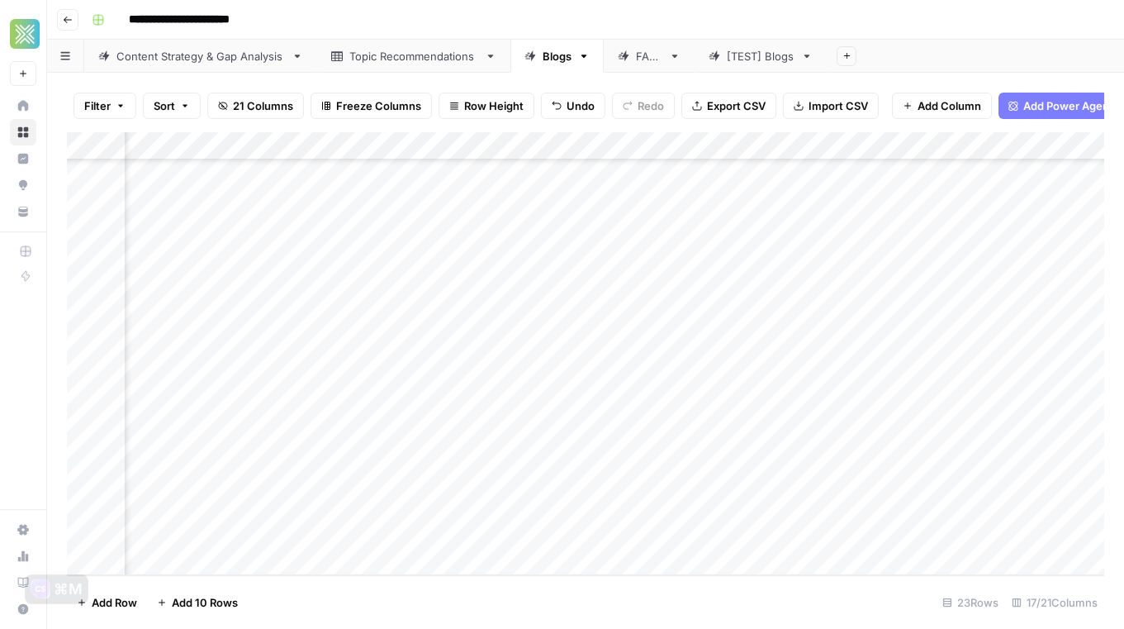
scroll to position [258, 844]
click at [775, 477] on div "Add Column" at bounding box center [586, 353] width 1038 height 443
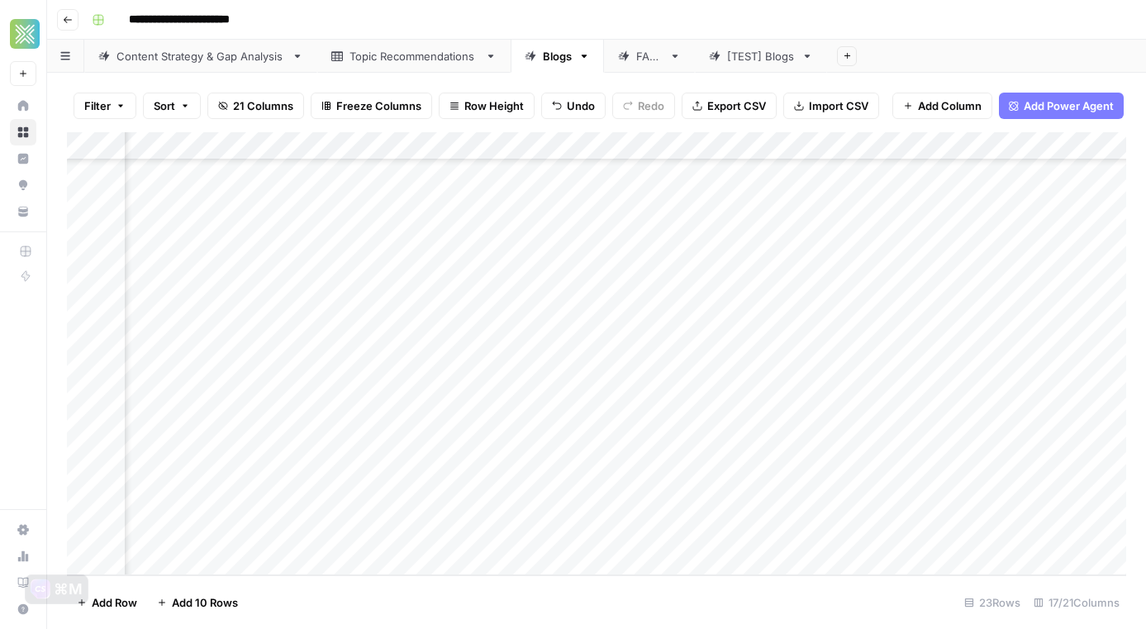
scroll to position [258, 1317]
click at [331, 511] on div "Add Column" at bounding box center [596, 353] width 1059 height 443
click at [758, 482] on div "Add Column" at bounding box center [596, 353] width 1059 height 443
click at [938, 482] on div "Add Column" at bounding box center [596, 353] width 1059 height 443
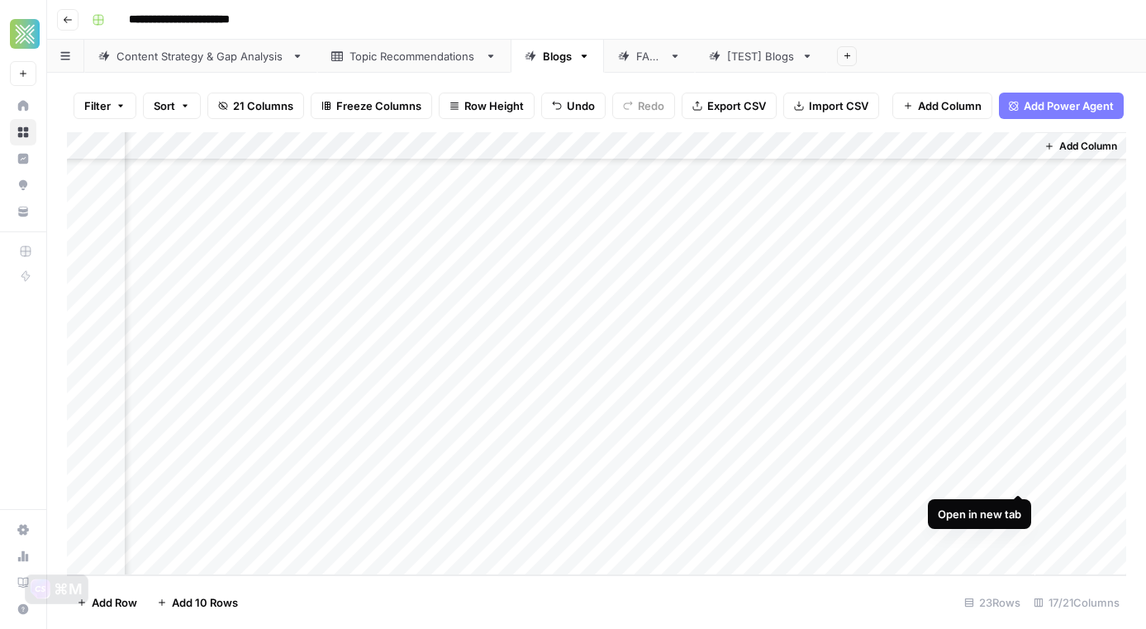
click at [980, 480] on div "Add Column" at bounding box center [596, 353] width 1059 height 443
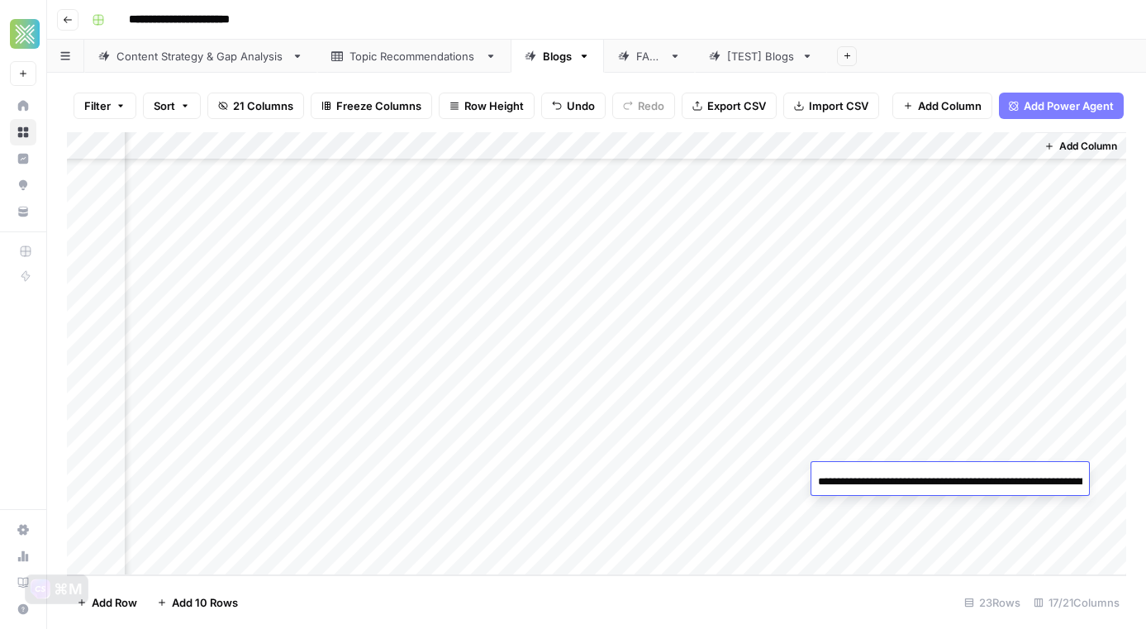
scroll to position [0, 240]
click at [980, 480] on input "**********" at bounding box center [950, 482] width 264 height 20
click at [504, 479] on div "Add Column" at bounding box center [596, 353] width 1059 height 443
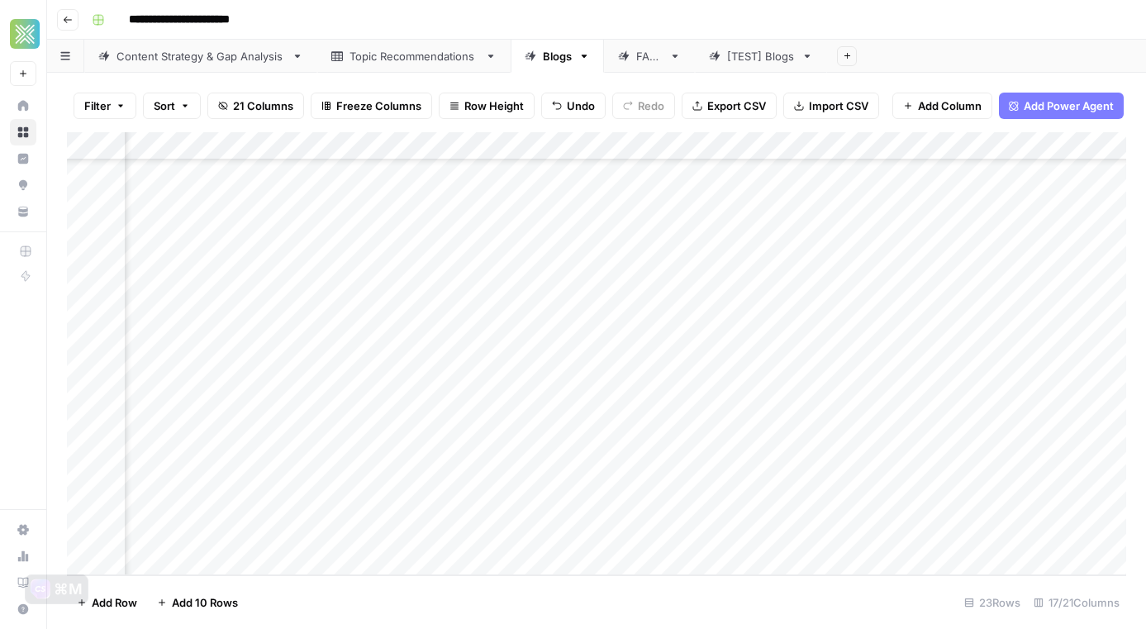
scroll to position [258, 0]
click at [407, 481] on div "Add Column" at bounding box center [596, 353] width 1059 height 443
click at [910, 483] on div "Add Column" at bounding box center [596, 353] width 1059 height 443
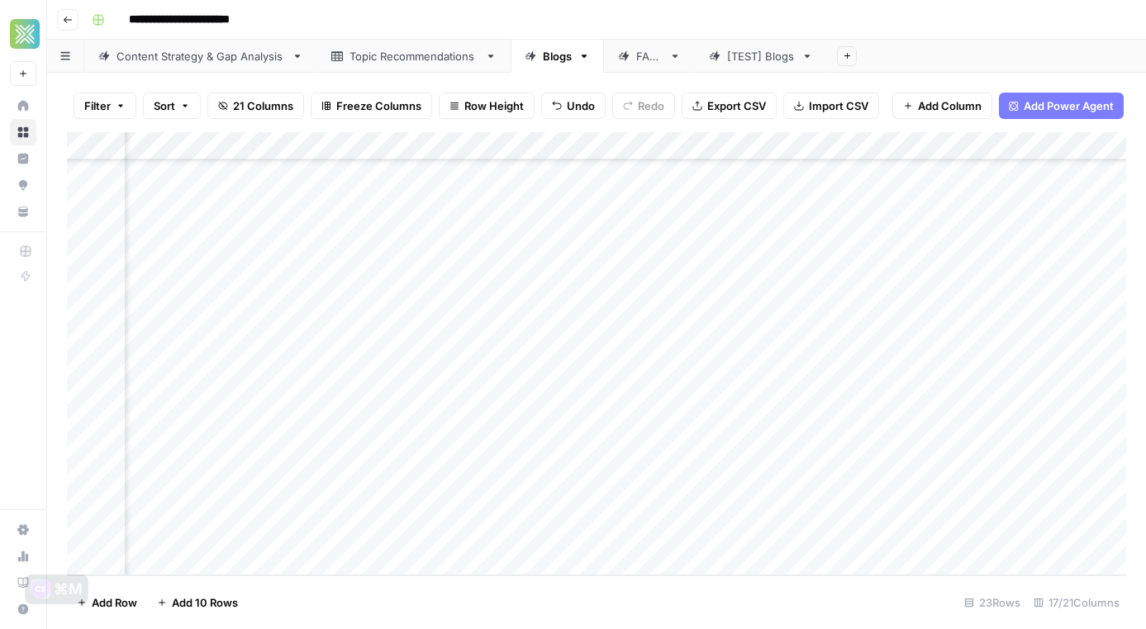
click at [765, 478] on div "Add Column" at bounding box center [596, 353] width 1059 height 443
click at [473, 480] on div "Add Column" at bounding box center [596, 353] width 1059 height 443
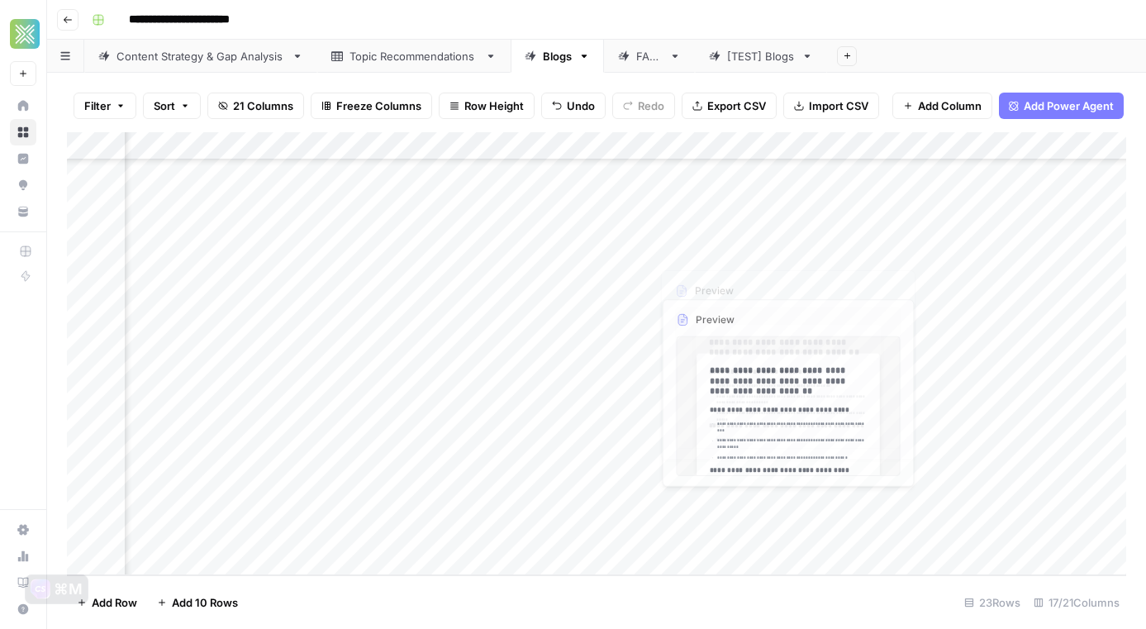
scroll to position [258, 758]
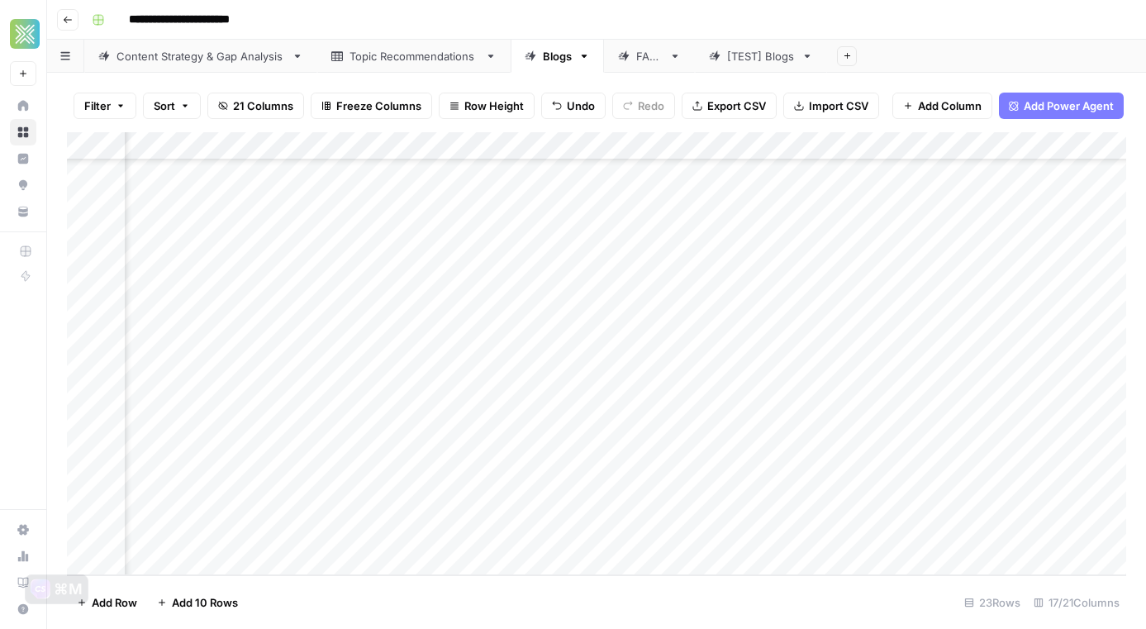
click at [725, 480] on div "Add Column" at bounding box center [596, 353] width 1059 height 443
click at [604, 468] on div "Add Column" at bounding box center [596, 353] width 1059 height 443
click at [615, 477] on div "Add Column" at bounding box center [596, 353] width 1059 height 443
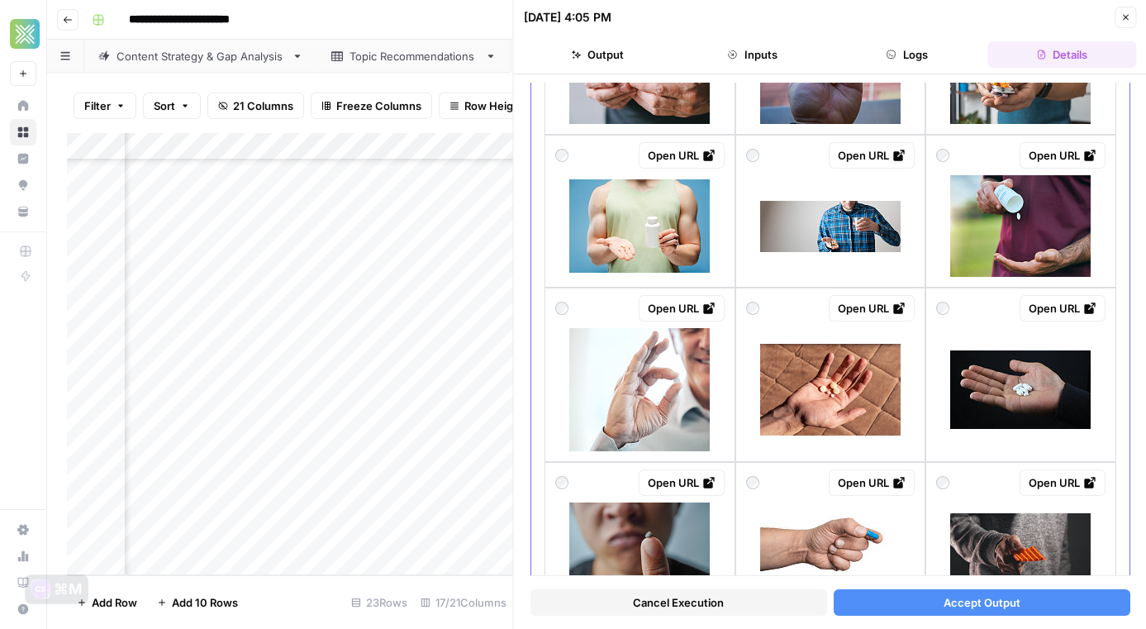
scroll to position [504, 0]
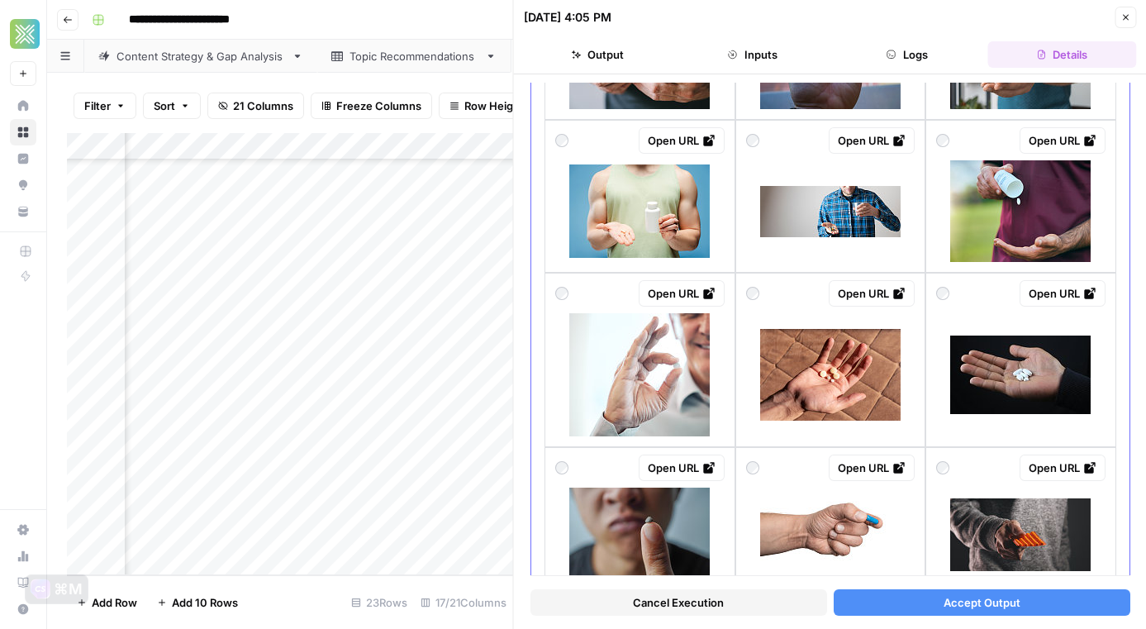
click at [729, 338] on div "Open URL" at bounding box center [639, 360] width 191 height 174
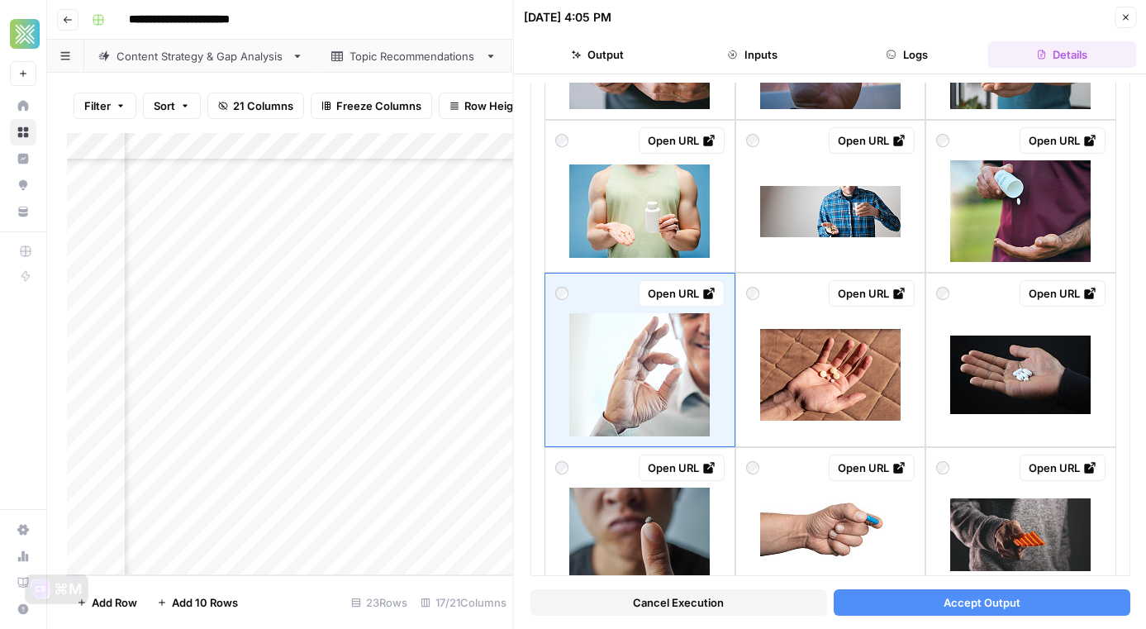
click at [853, 591] on button "Accept Output" at bounding box center [981, 602] width 297 height 26
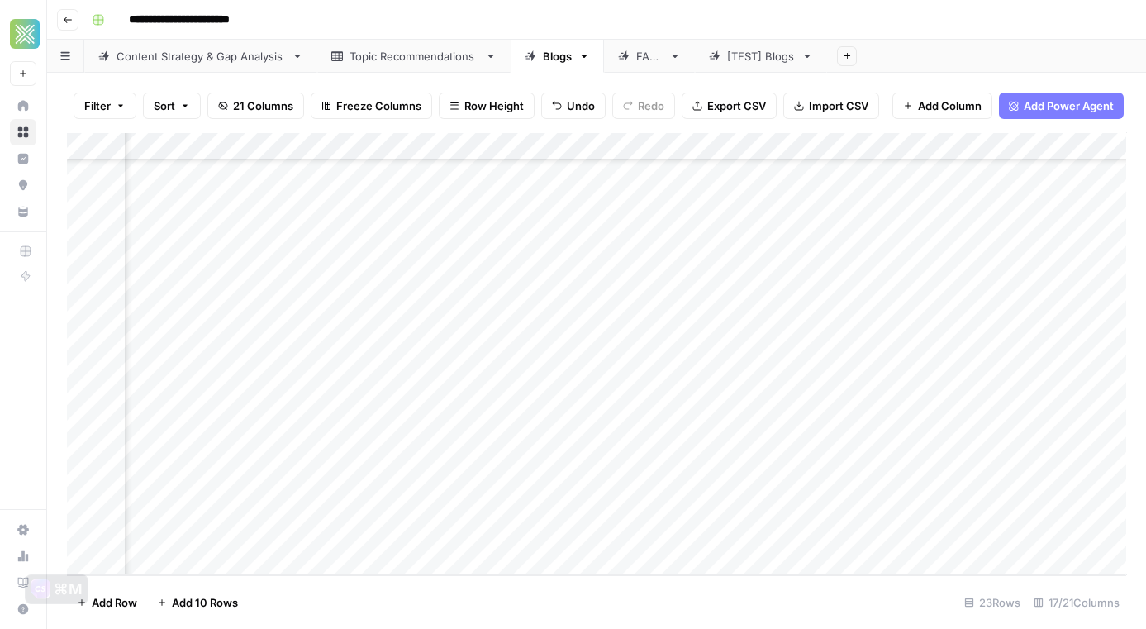
click at [766, 473] on div "Add Column" at bounding box center [596, 353] width 1059 height 443
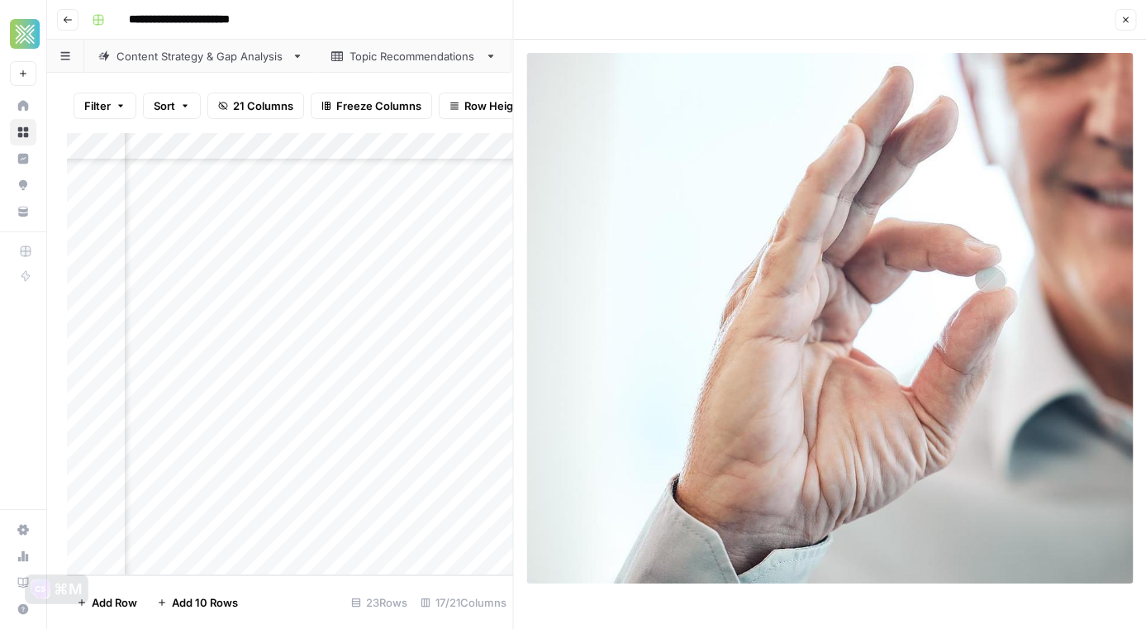
click at [1123, 26] on button "Close" at bounding box center [1124, 19] width 21 height 21
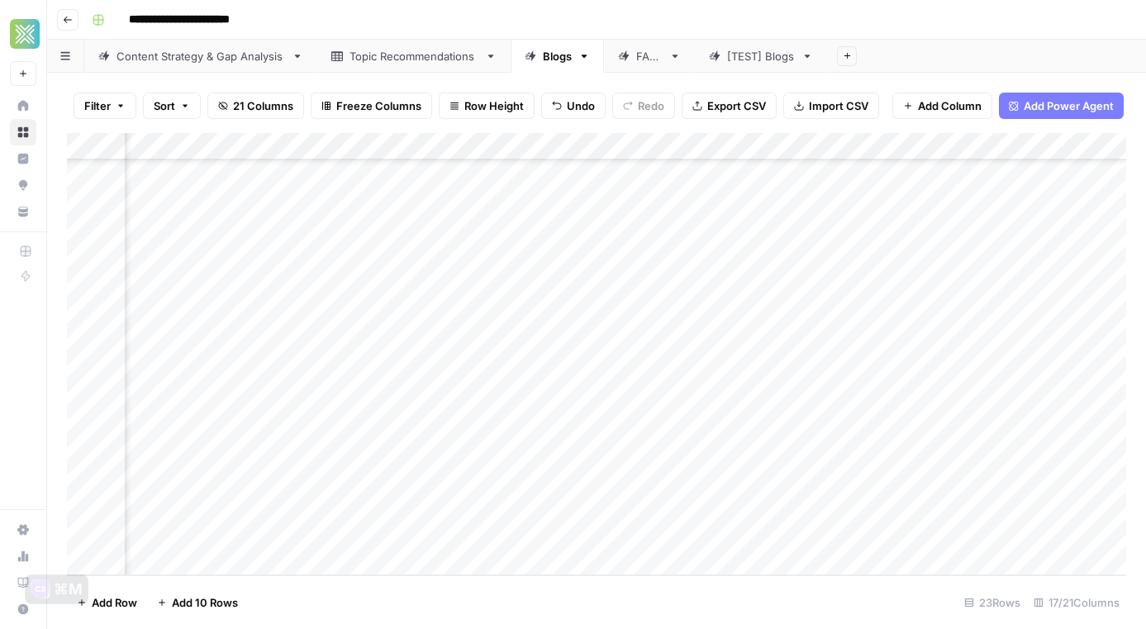
scroll to position [258, 1874]
click at [769, 510] on div "Add Column" at bounding box center [596, 353] width 1059 height 443
click at [509, 506] on div "Add Column" at bounding box center [596, 353] width 1059 height 443
click at [934, 504] on div "Add Column" at bounding box center [596, 353] width 1059 height 443
click at [1011, 503] on div "Add Column" at bounding box center [596, 353] width 1059 height 443
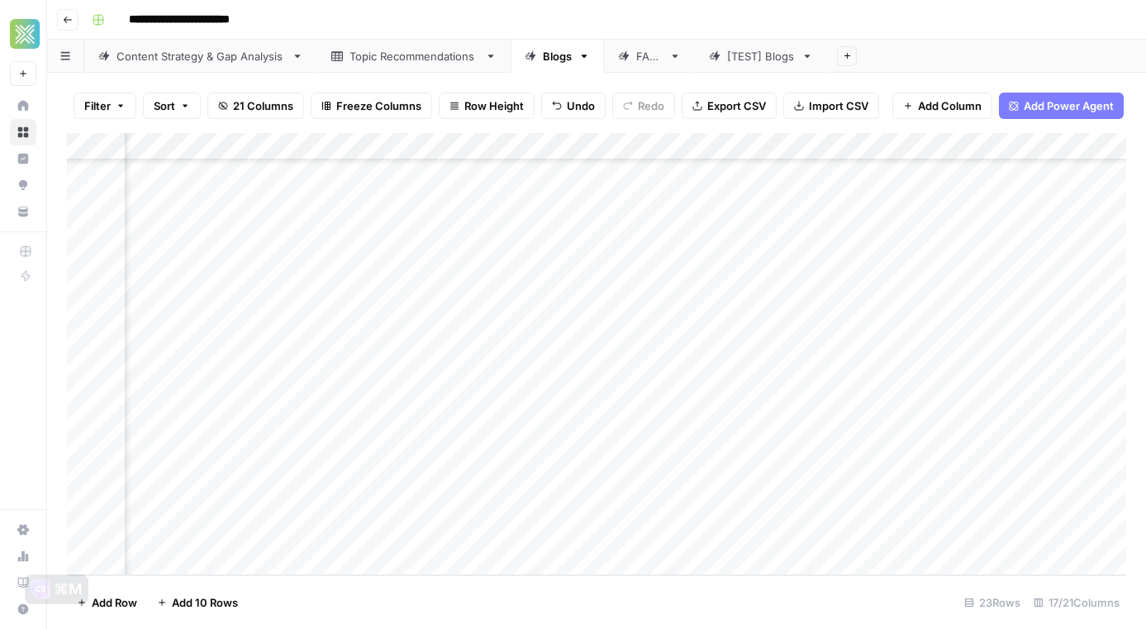
scroll to position [258, 0]
click at [266, 505] on div "Add Column" at bounding box center [596, 353] width 1059 height 443
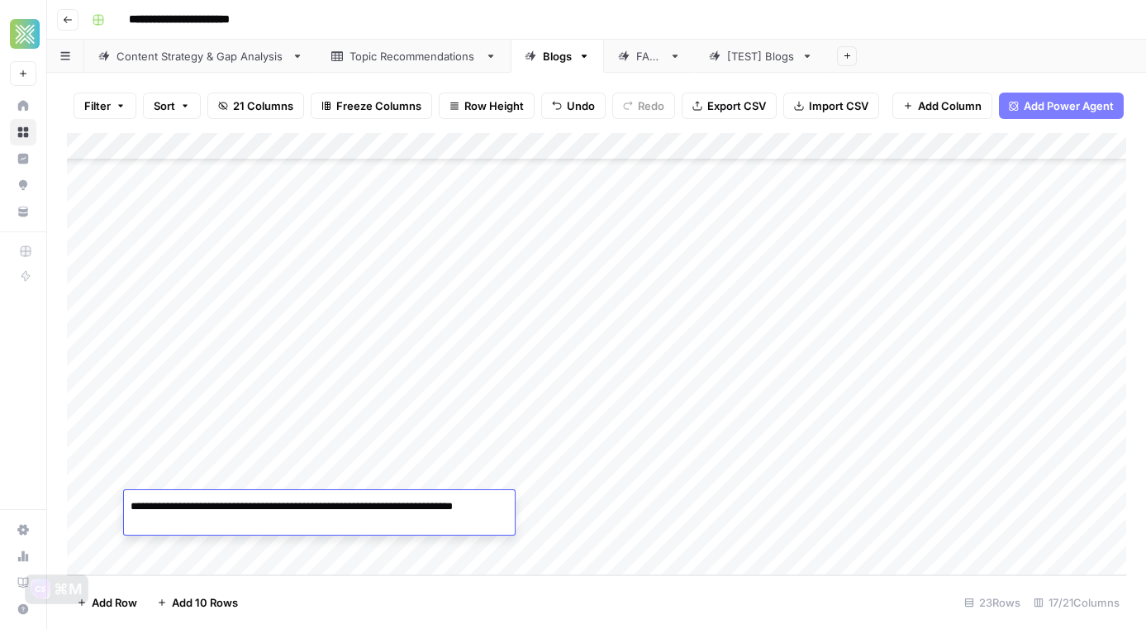
click at [866, 506] on div "Add Column" at bounding box center [596, 353] width 1059 height 443
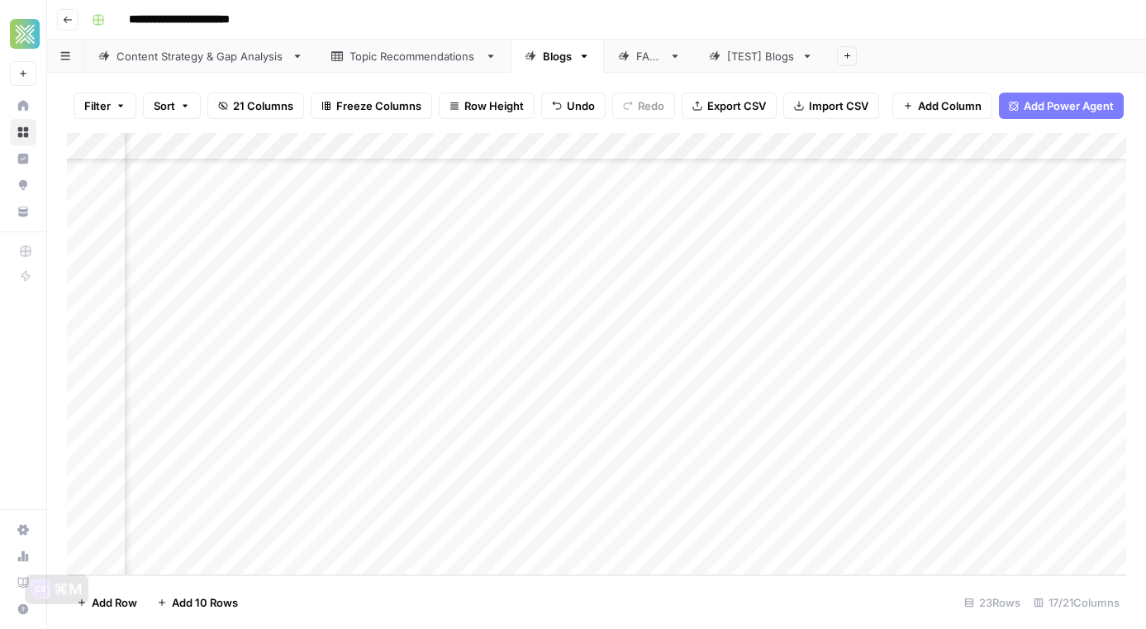
scroll to position [258, 1134]
click at [346, 492] on div "Add Column" at bounding box center [596, 353] width 1059 height 443
click at [663, 510] on div "Add Column" at bounding box center [596, 353] width 1059 height 443
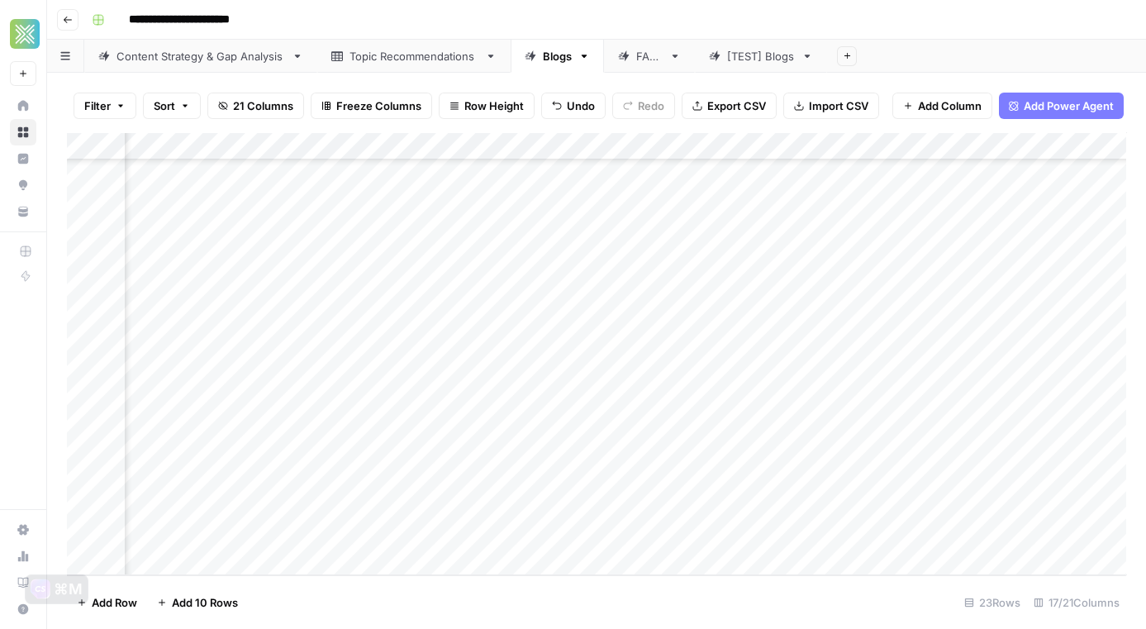
click at [615, 506] on div "Add Column" at bounding box center [596, 353] width 1059 height 443
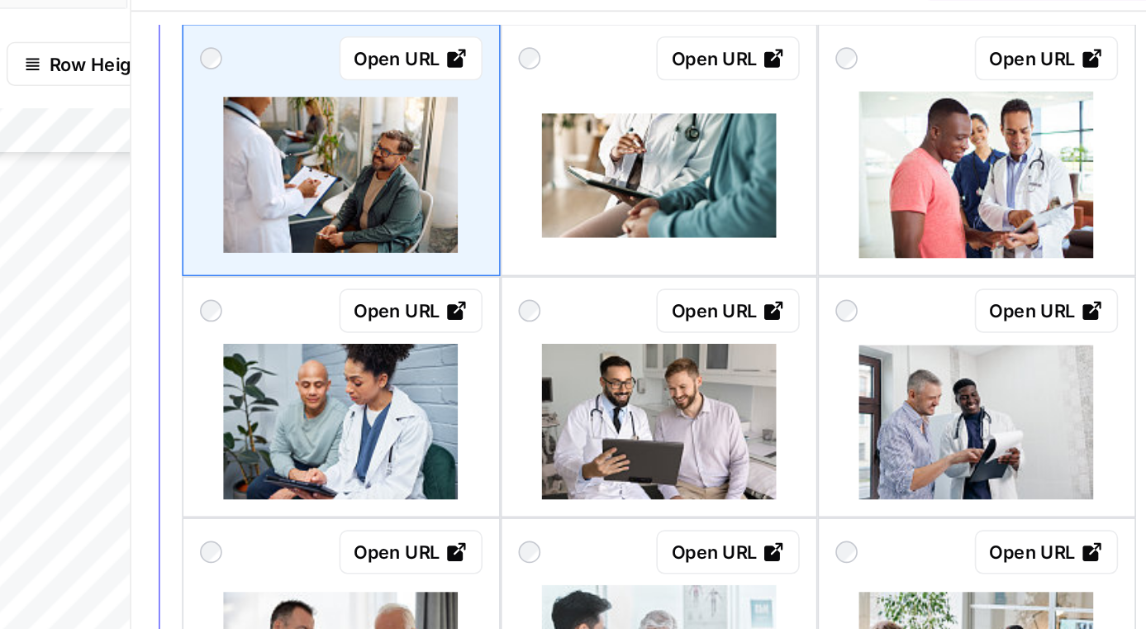
scroll to position [115, 0]
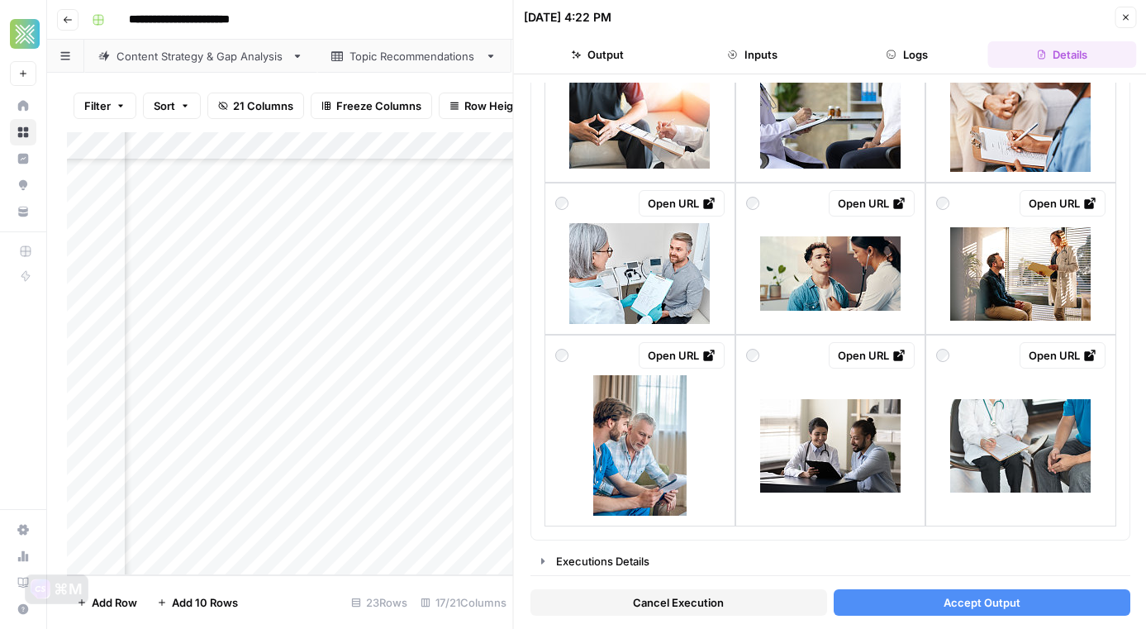
click at [947, 599] on span "Accept Output" at bounding box center [981, 602] width 77 height 17
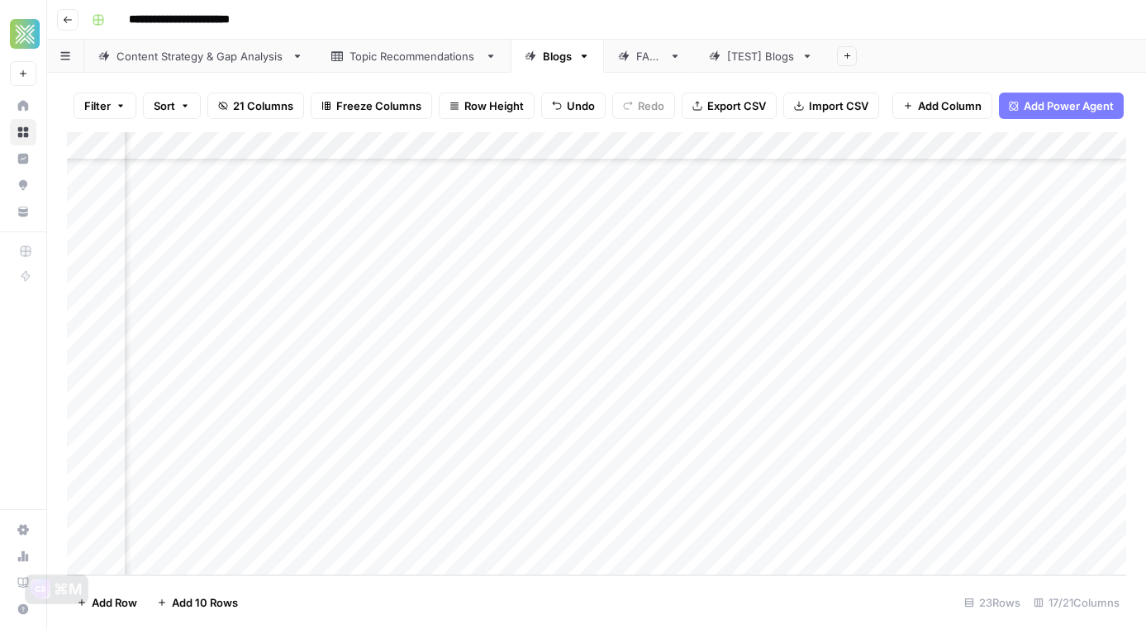
click at [756, 507] on div "Add Column" at bounding box center [596, 353] width 1059 height 443
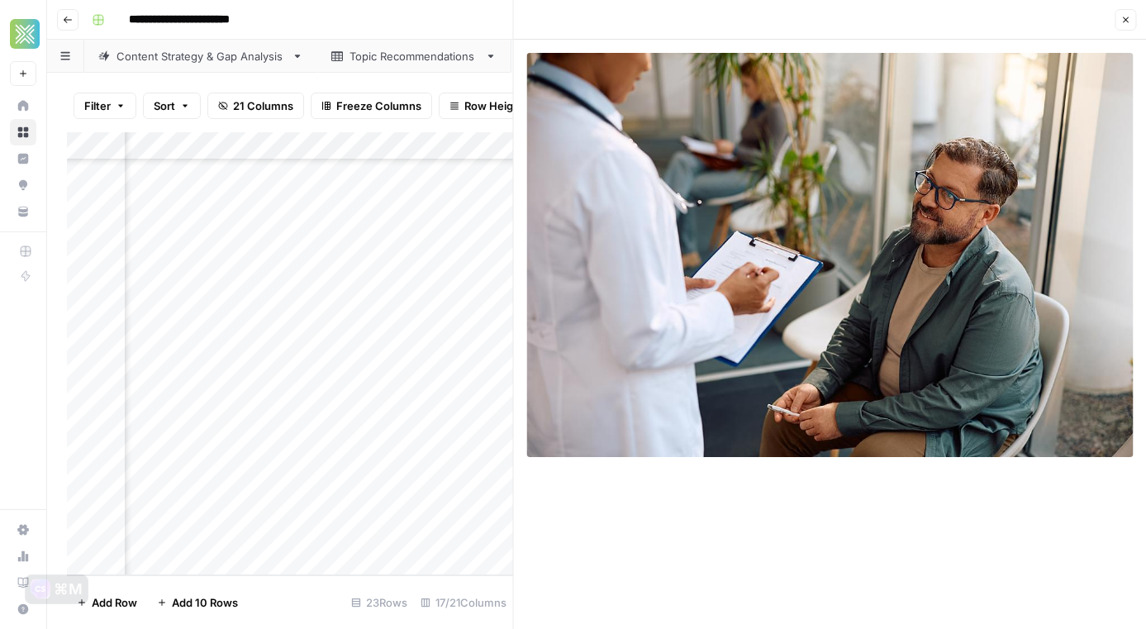
scroll to position [258, 2069]
click at [1134, 18] on button "Close" at bounding box center [1124, 19] width 21 height 21
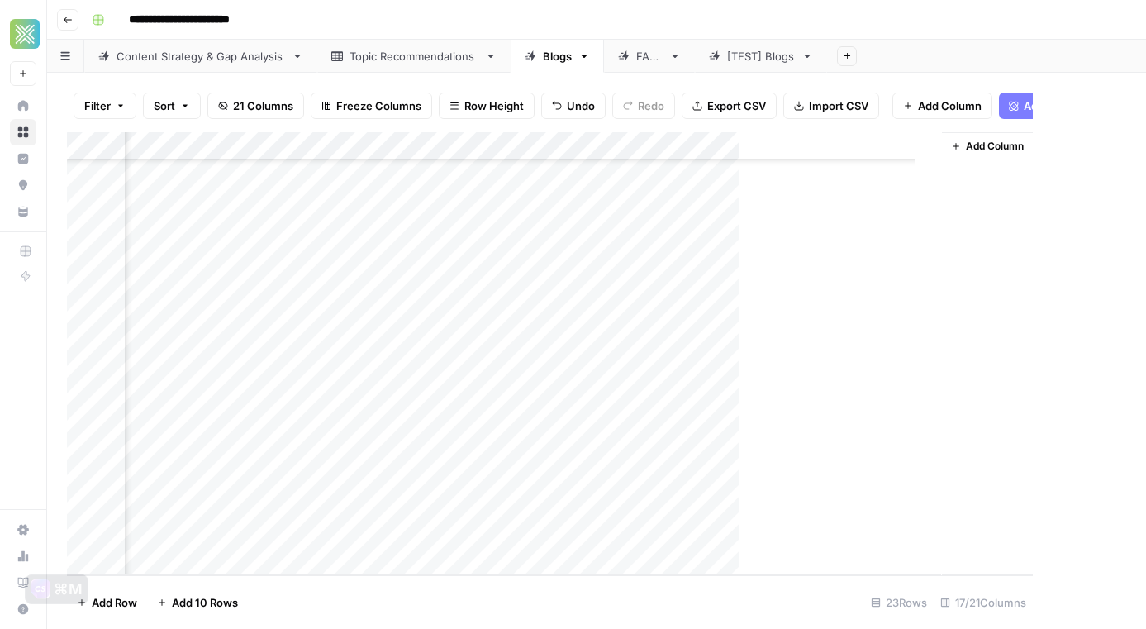
click at [1134, 66] on div "Add Sheet" at bounding box center [986, 56] width 319 height 33
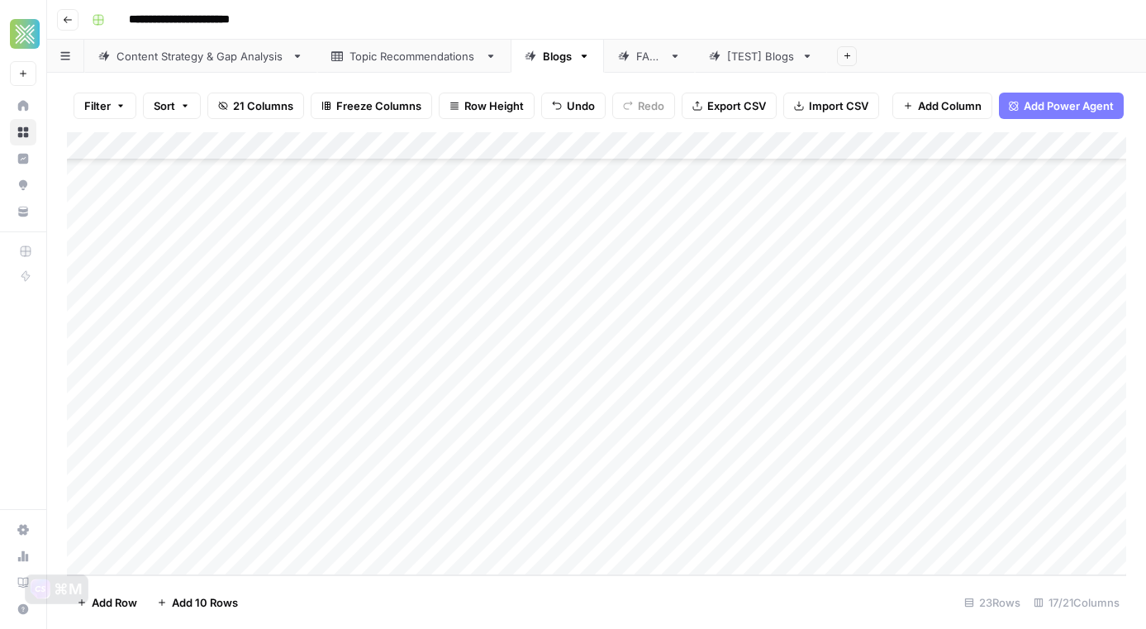
scroll to position [258, 0]
